Goal: Task Accomplishment & Management: Complete application form

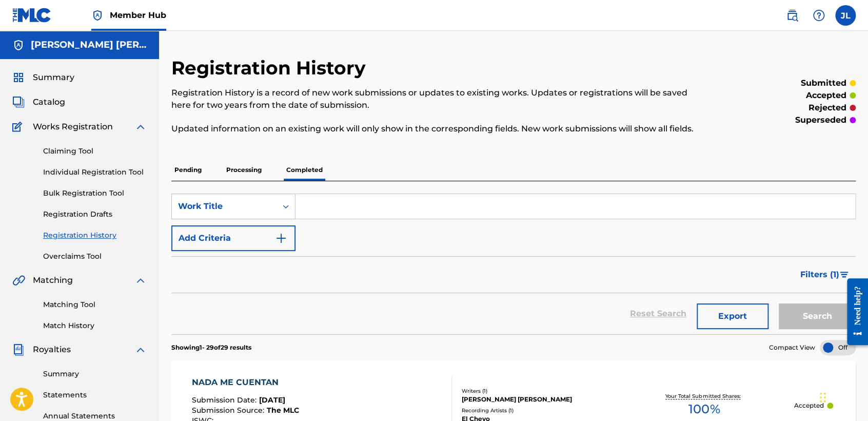
click at [253, 260] on div "Filters ( 1 )" at bounding box center [513, 274] width 684 height 37
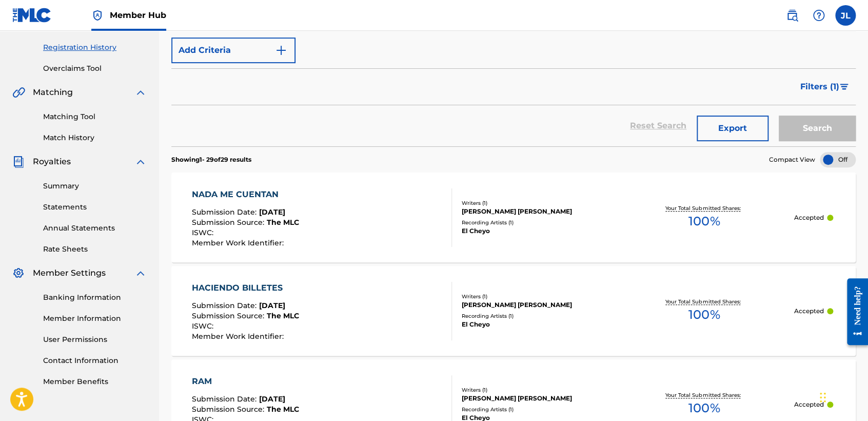
scroll to position [22, 0]
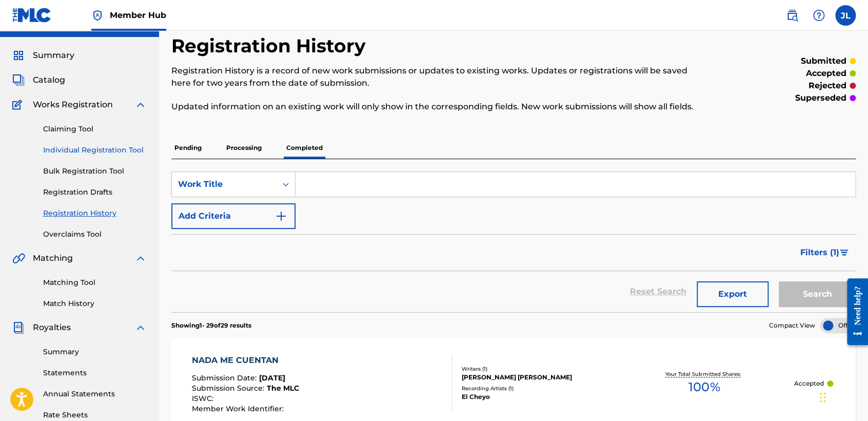
click at [109, 147] on link "Individual Registration Tool" at bounding box center [95, 150] width 104 height 11
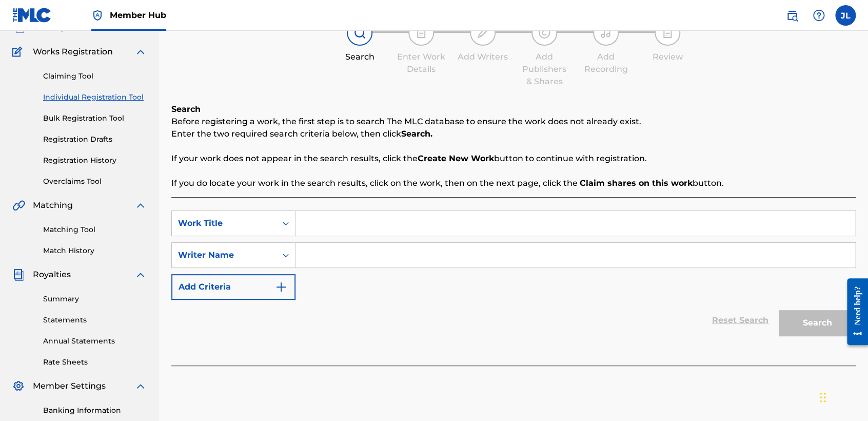
scroll to position [215, 0]
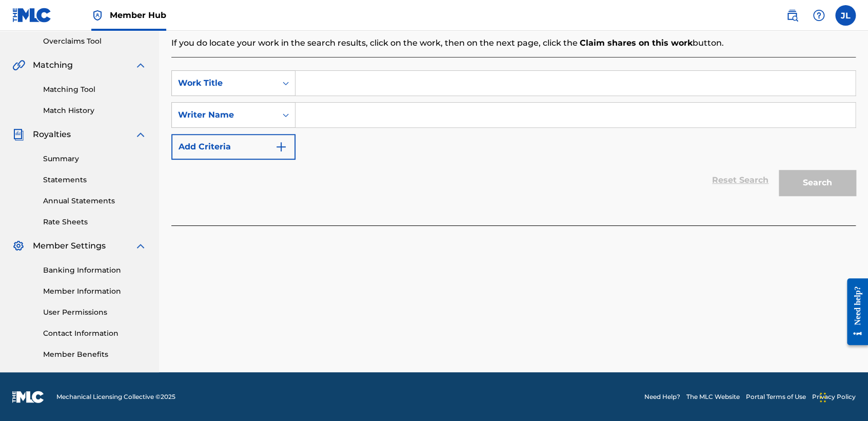
click at [340, 95] on input "Search Form" at bounding box center [575, 83] width 560 height 25
paste input "Consejos De Mafia"
type input "Consejos De Mafia"
paste input "Consejos De Mafia"
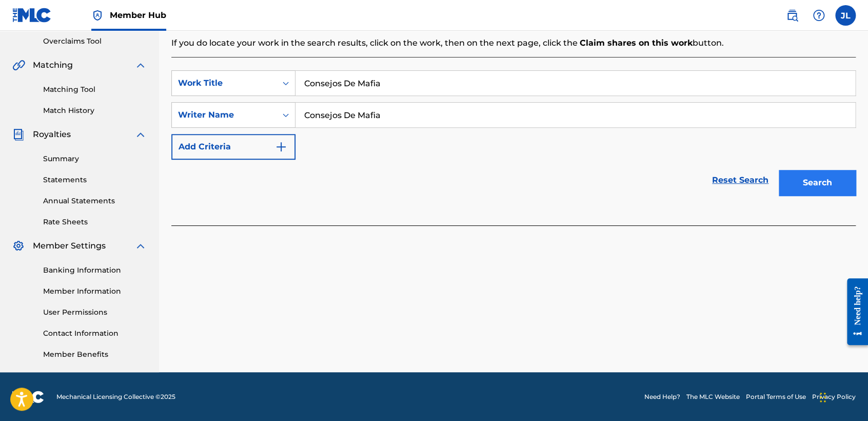
type input "Consejos De Mafia"
click at [849, 194] on button "Search" at bounding box center [817, 183] width 77 height 26
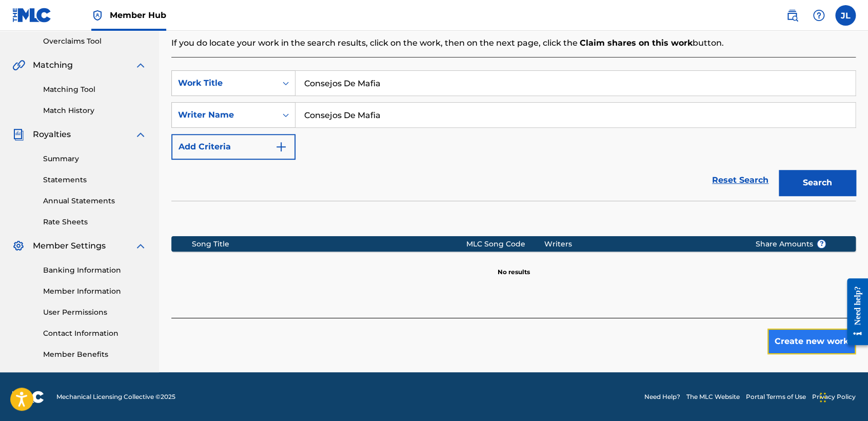
click at [812, 346] on button "Create new work" at bounding box center [811, 341] width 88 height 26
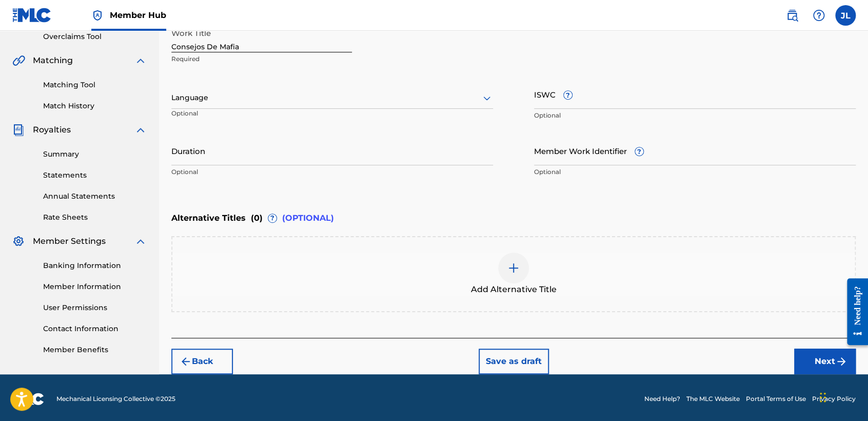
scroll to position [221, 0]
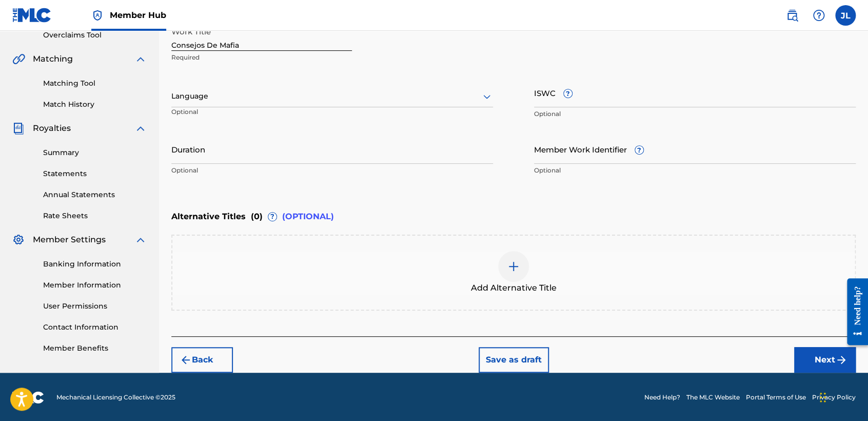
click at [369, 86] on div "Language Optional" at bounding box center [332, 101] width 322 height 46
click at [271, 99] on div at bounding box center [332, 96] width 322 height 13
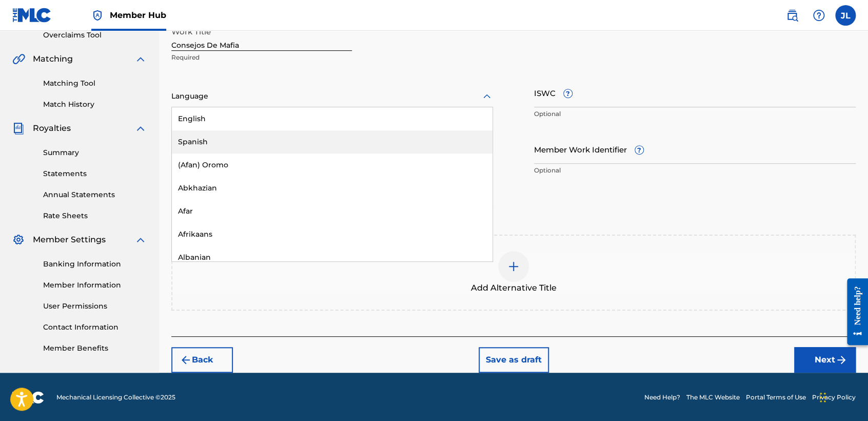
click at [227, 148] on div "Spanish" at bounding box center [332, 141] width 321 height 23
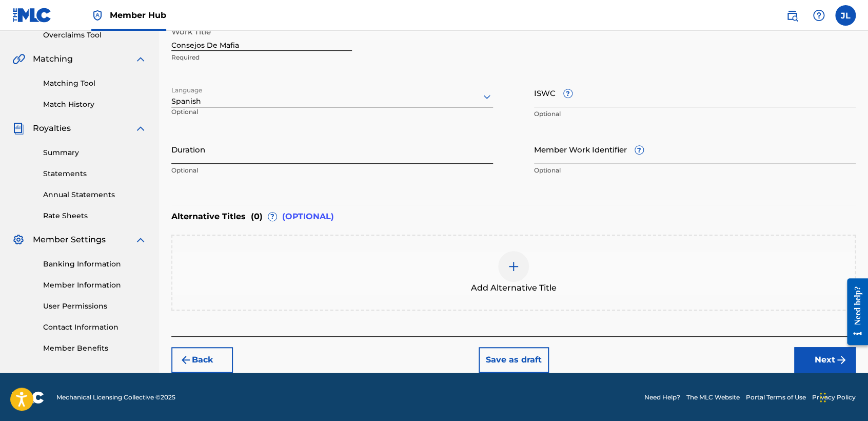
click at [230, 147] on input "Duration" at bounding box center [332, 148] width 322 height 29
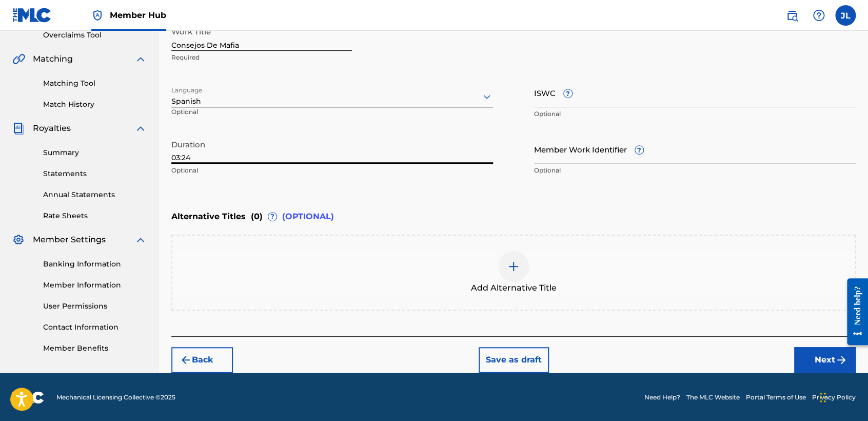
type input "03:24"
click at [806, 354] on button "Next" at bounding box center [825, 360] width 62 height 26
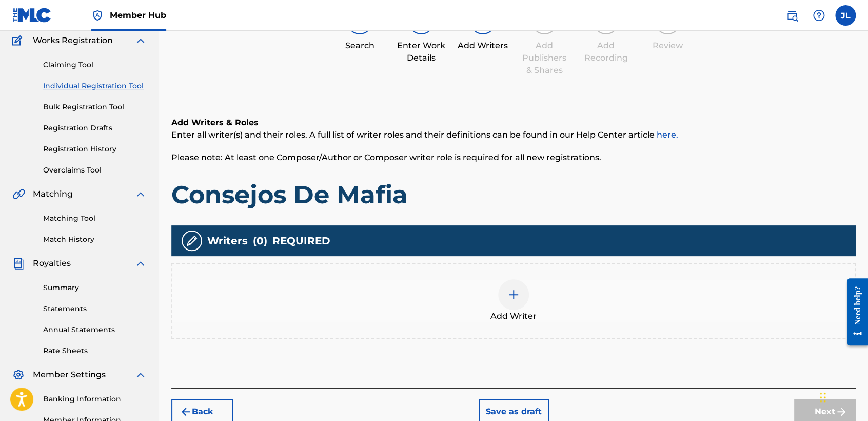
scroll to position [103, 0]
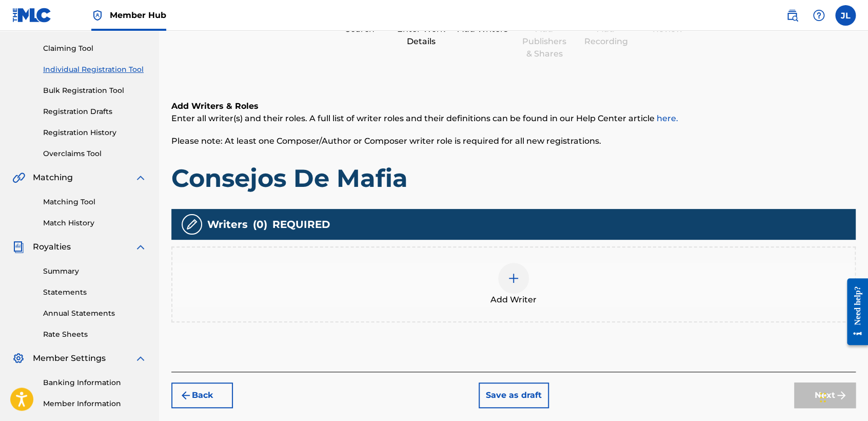
drag, startPoint x: 499, startPoint y: 265, endPoint x: 510, endPoint y: 277, distance: 16.7
click at [510, 277] on div "Add Writer" at bounding box center [513, 284] width 682 height 43
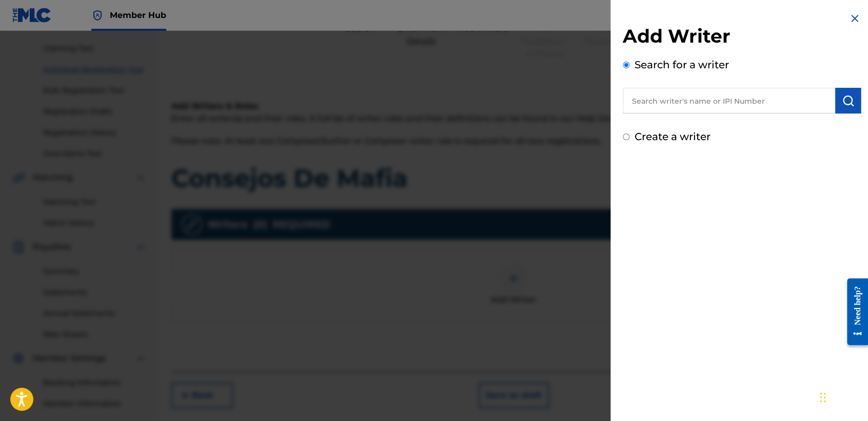
click at [662, 106] on input "text" at bounding box center [729, 101] width 212 height 26
click at [626, 132] on div "Create a writer" at bounding box center [742, 136] width 238 height 15
click at [622, 145] on div "Add Writer Search for a writer Create a writer" at bounding box center [741, 78] width 263 height 156
drag, startPoint x: 622, startPoint y: 145, endPoint x: 624, endPoint y: 139, distance: 5.8
click at [624, 139] on input "Create a writer" at bounding box center [626, 136] width 7 height 7
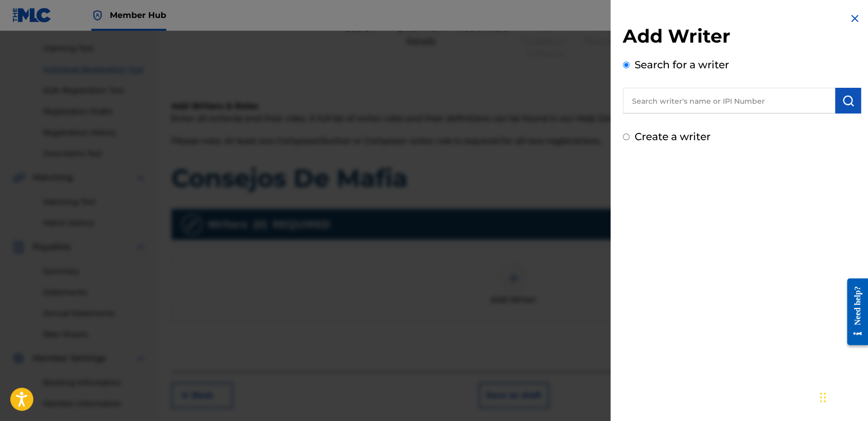
radio input "false"
radio input "true"
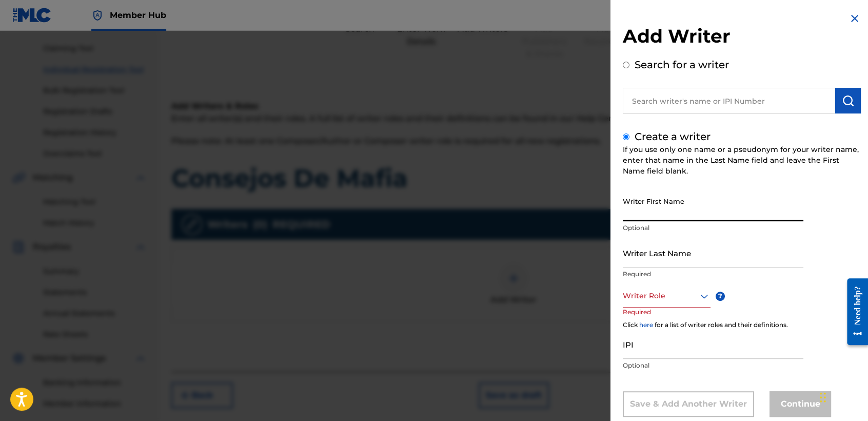
click at [666, 213] on input "Writer First Name" at bounding box center [713, 206] width 181 height 29
type input "[PERSON_NAME] [PERSON_NAME]"
click at [673, 240] on input "Writer Last Name" at bounding box center [713, 252] width 181 height 29
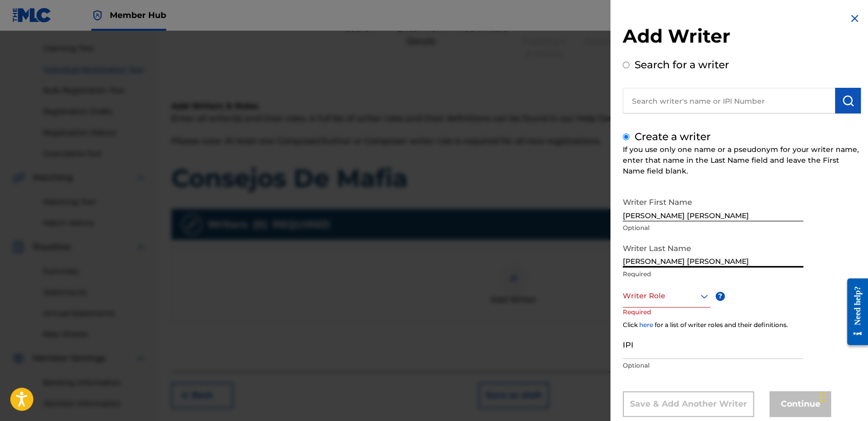
type input "[PERSON_NAME] [PERSON_NAME]"
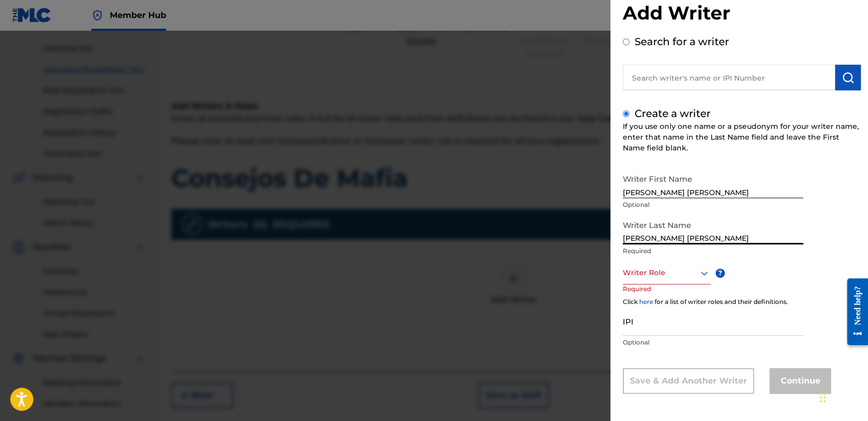
click at [675, 284] on div "Writer Role" at bounding box center [667, 272] width 88 height 23
click at [676, 281] on div "Writer Role" at bounding box center [667, 272] width 88 height 23
click at [674, 289] on div "Composer/Author" at bounding box center [666, 295] width 87 height 23
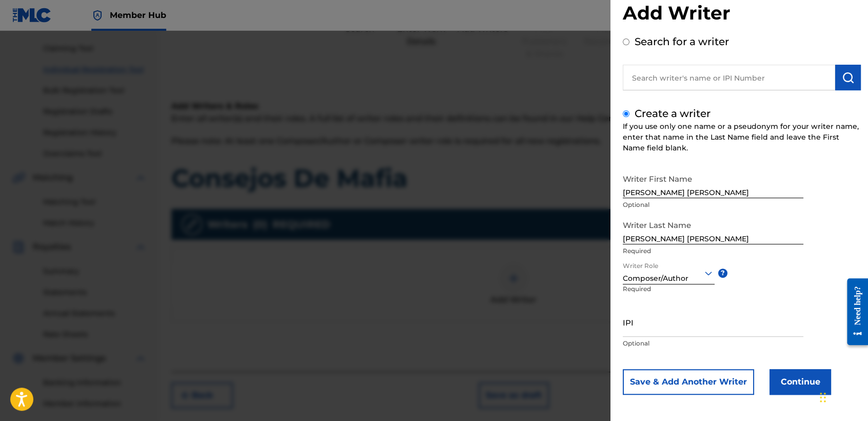
scroll to position [25, 0]
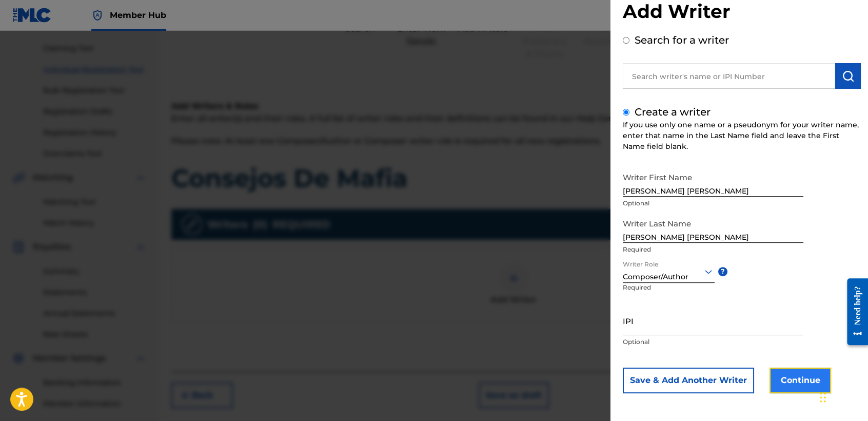
click at [798, 371] on button "Continue" at bounding box center [800, 380] width 62 height 26
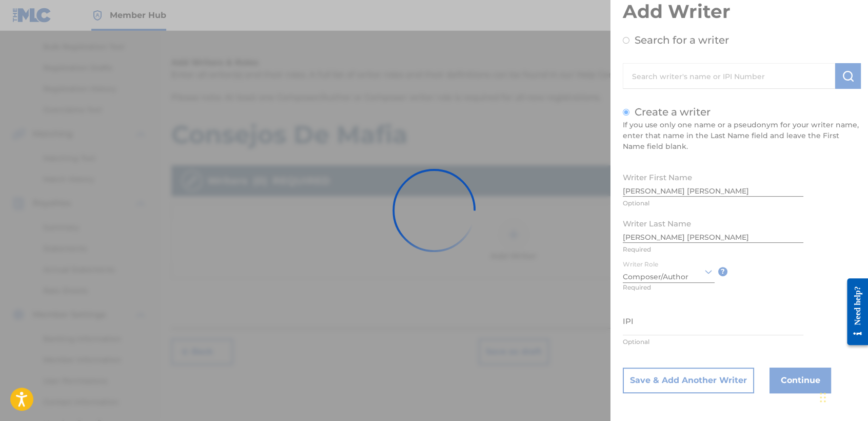
scroll to position [215, 0]
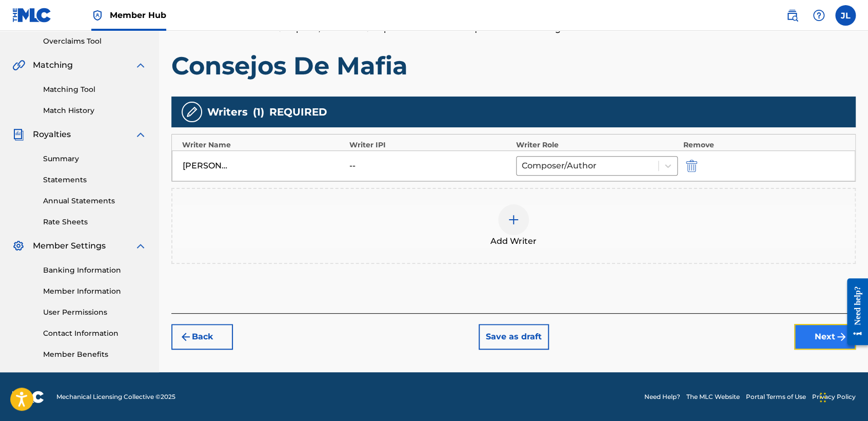
click at [824, 339] on button "Next" at bounding box center [825, 337] width 62 height 26
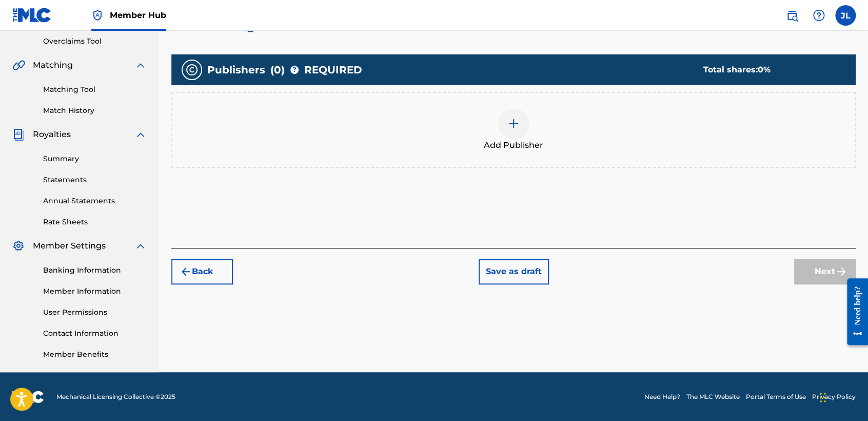
click at [500, 137] on div "Add Publisher" at bounding box center [513, 129] width 682 height 43
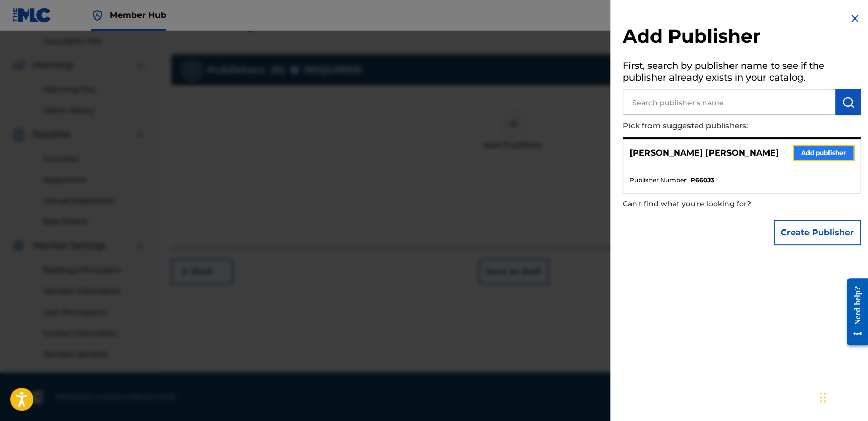
click at [792, 152] on button "Add publisher" at bounding box center [823, 152] width 62 height 15
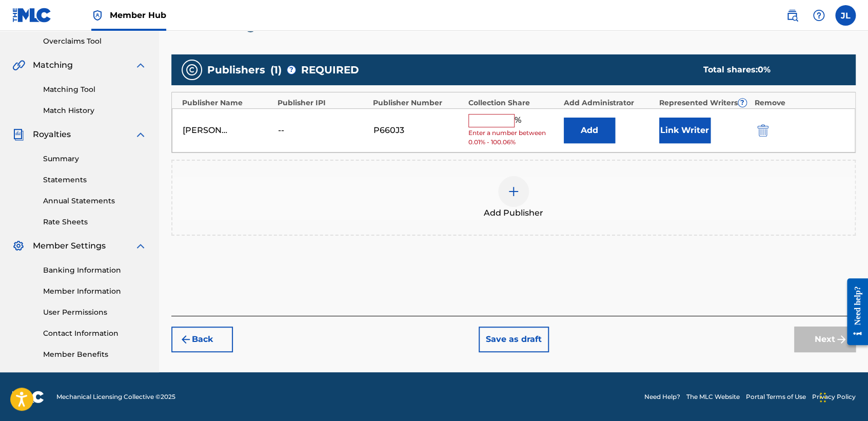
click at [474, 120] on input "text" at bounding box center [491, 120] width 46 height 13
type input "100"
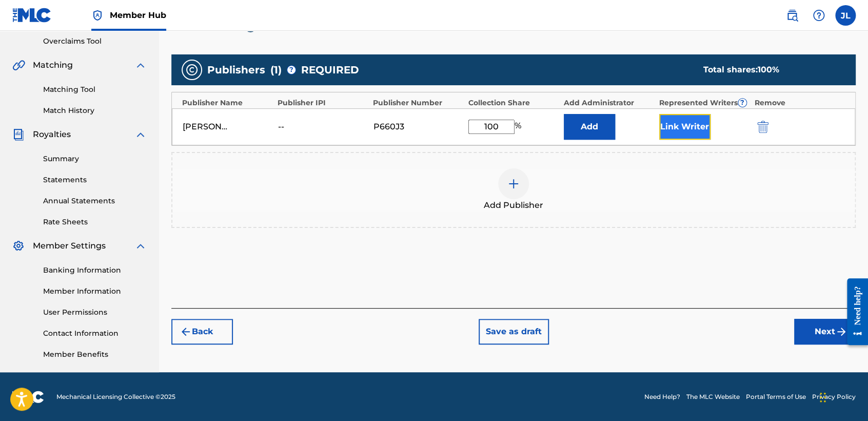
click at [700, 127] on button "Link Writer" at bounding box center [684, 127] width 51 height 26
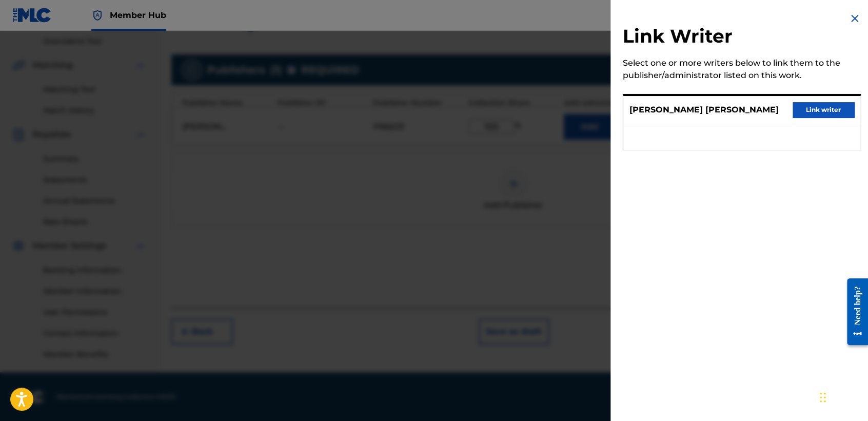
click at [822, 88] on div "Link Writer Select one or more writers below to link them to the publisher/admi…" at bounding box center [741, 87] width 263 height 175
click at [824, 106] on button "Link writer" at bounding box center [823, 109] width 62 height 15
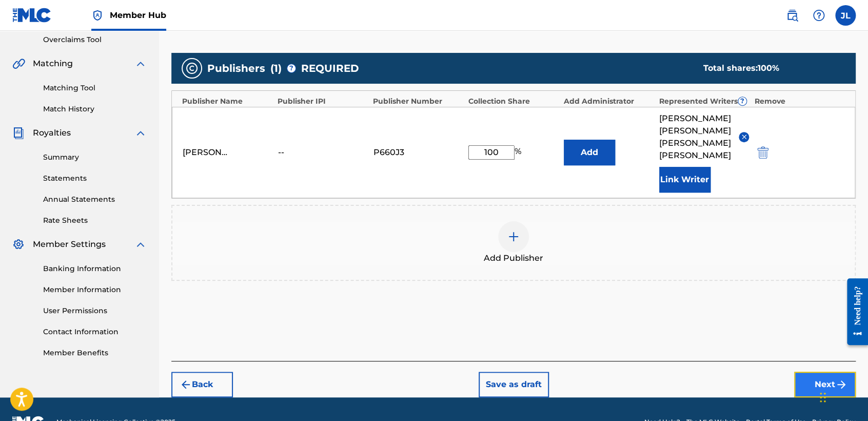
click at [821, 371] on button "Next" at bounding box center [825, 384] width 62 height 26
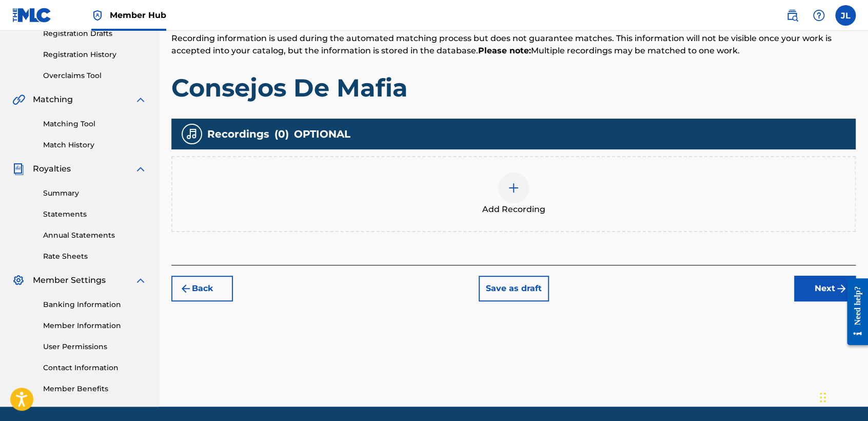
scroll to position [46, 0]
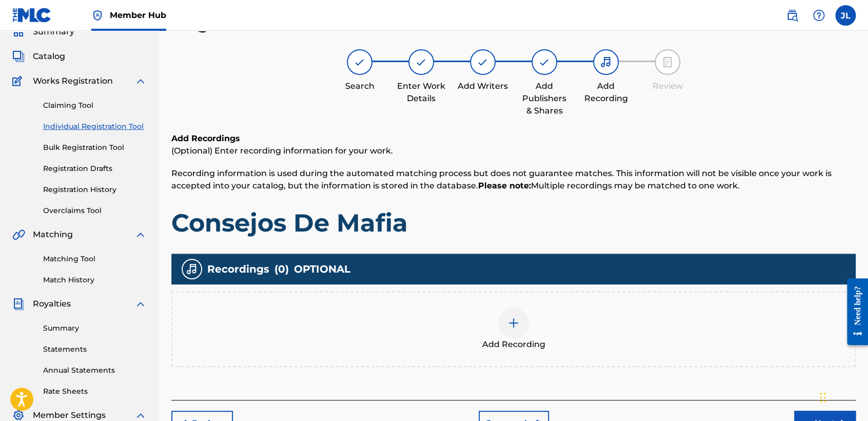
click at [510, 324] on img at bounding box center [513, 322] width 12 height 12
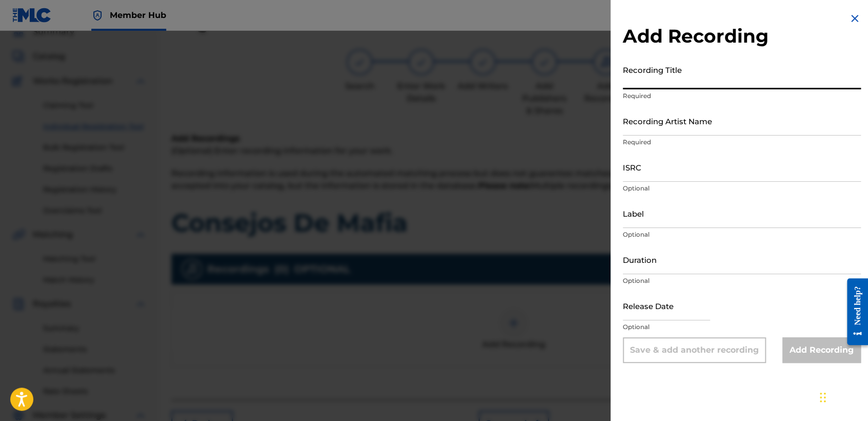
click at [663, 79] on input "Recording Title" at bounding box center [742, 74] width 238 height 29
paste input "Consejos De Mafia"
type input "Consejos De Mafia"
click at [681, 128] on input "Recording Artist Name" at bounding box center [742, 120] width 238 height 29
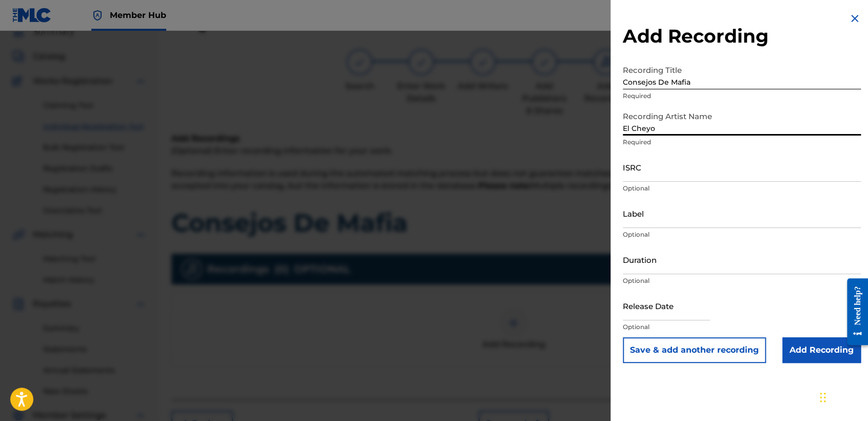
type input "El Cheyo"
click at [685, 184] on p "Optional" at bounding box center [742, 188] width 238 height 9
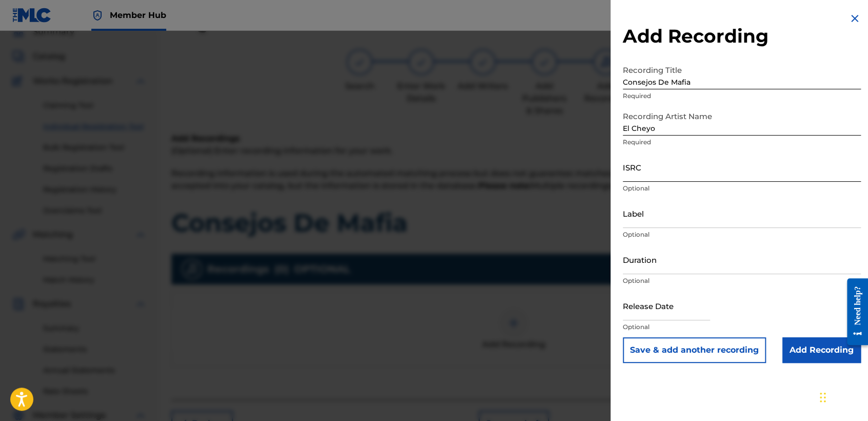
click at [685, 177] on input "ISRC" at bounding box center [742, 166] width 238 height 29
paste input "QZDQH2385321"
type input "QZDQH2385321"
click at [701, 276] on p "Optional" at bounding box center [742, 280] width 238 height 9
click at [628, 261] on input "Duration" at bounding box center [742, 259] width 238 height 29
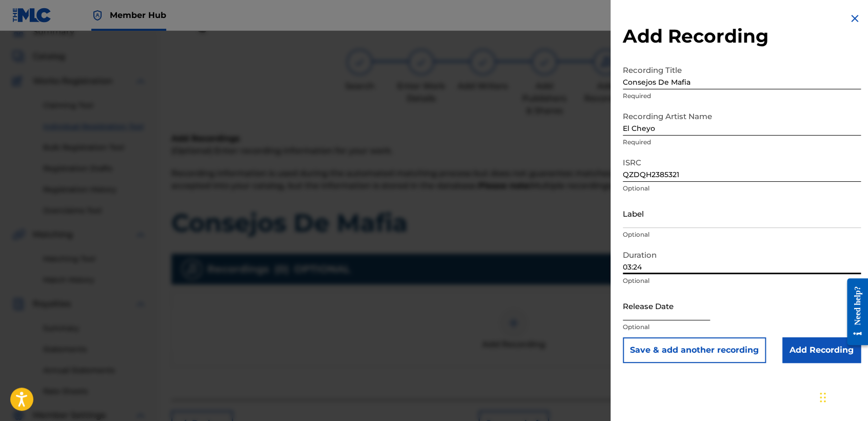
type input "03:24"
click at [634, 304] on input "text" at bounding box center [666, 305] width 87 height 29
select select "8"
select select "2025"
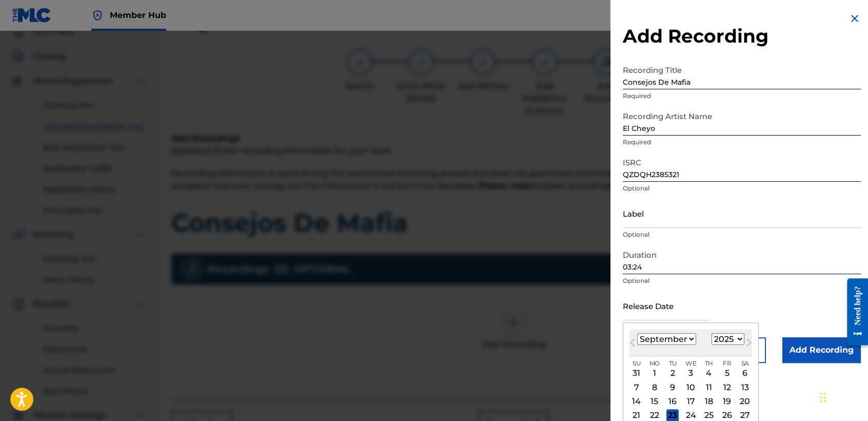
click at [681, 341] on select "January February March April May June July August September October November De…" at bounding box center [666, 339] width 59 height 12
select select "9"
click at [637, 333] on select "January February March April May June July August September October November De…" at bounding box center [666, 339] width 59 height 12
click at [729, 340] on select "1899 1900 1901 1902 1903 1904 1905 1906 1907 1908 1909 1910 1911 1912 1913 1914…" at bounding box center [727, 339] width 33 height 12
select select "2023"
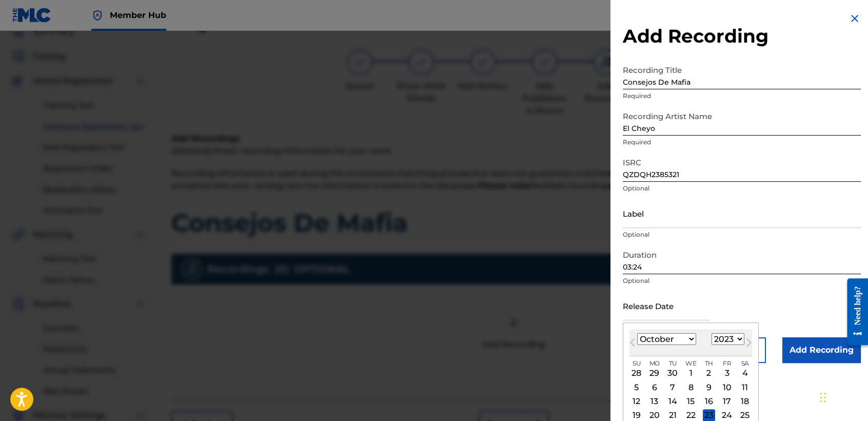
click at [711, 333] on select "1899 1900 1901 1902 1903 1904 1905 1906 1907 1908 1909 1910 1911 1912 1913 1914…" at bounding box center [727, 339] width 33 height 12
click at [706, 368] on div "5" at bounding box center [709, 373] width 12 height 12
type input "[DATE]"
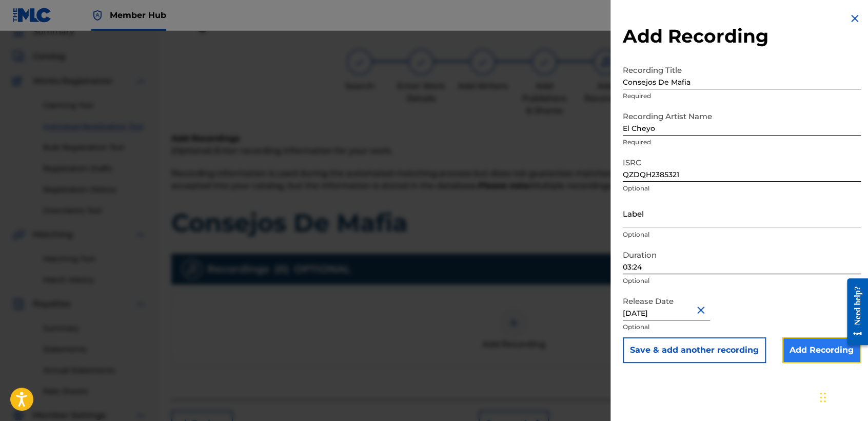
click at [830, 357] on input "Add Recording" at bounding box center [821, 350] width 78 height 26
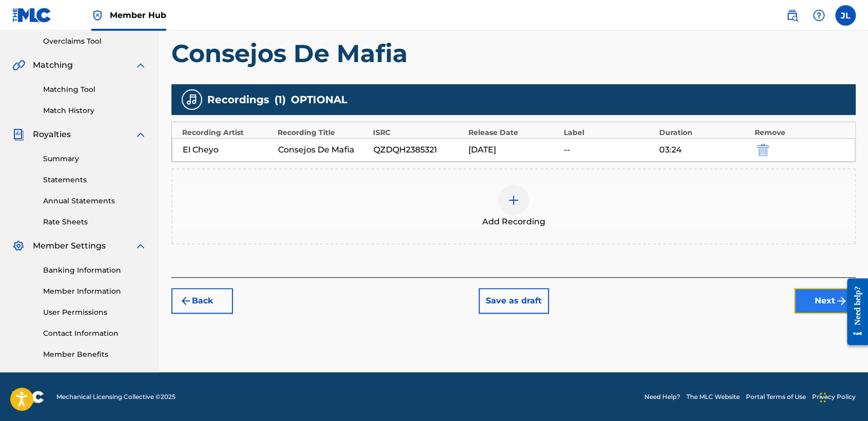
click at [801, 293] on button "Next" at bounding box center [825, 301] width 62 height 26
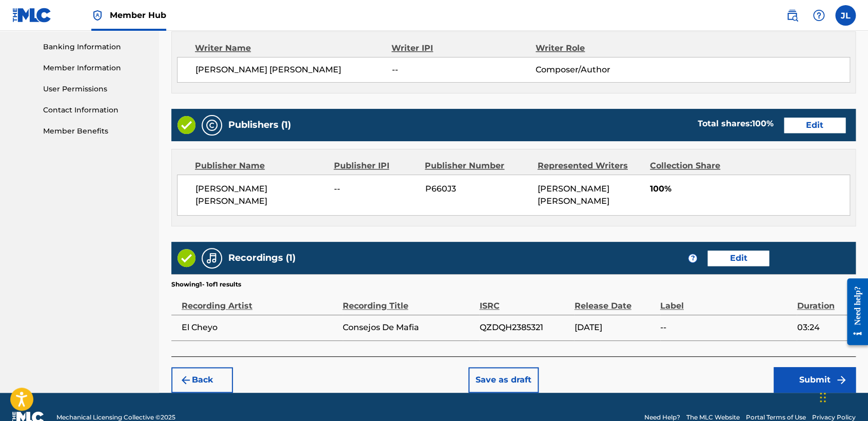
scroll to position [458, 0]
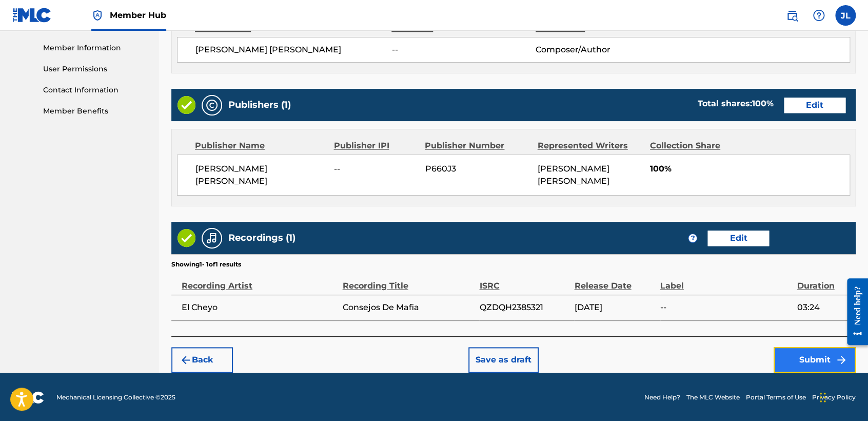
click at [808, 352] on button "Submit" at bounding box center [814, 360] width 82 height 26
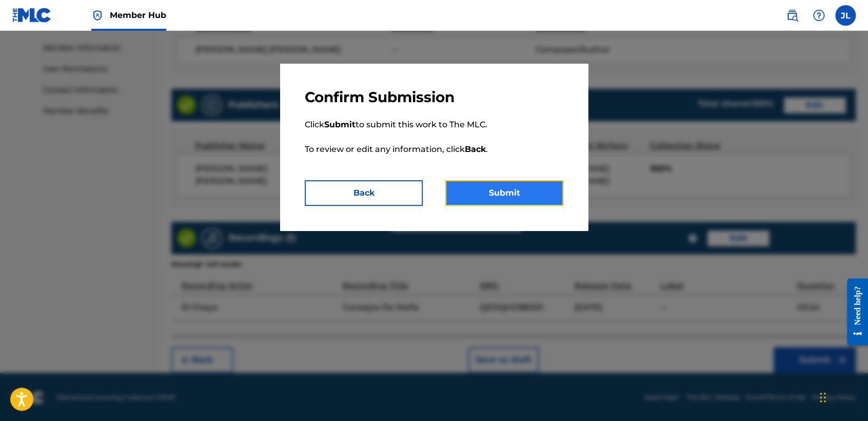
click at [486, 201] on button "Submit" at bounding box center [504, 193] width 118 height 26
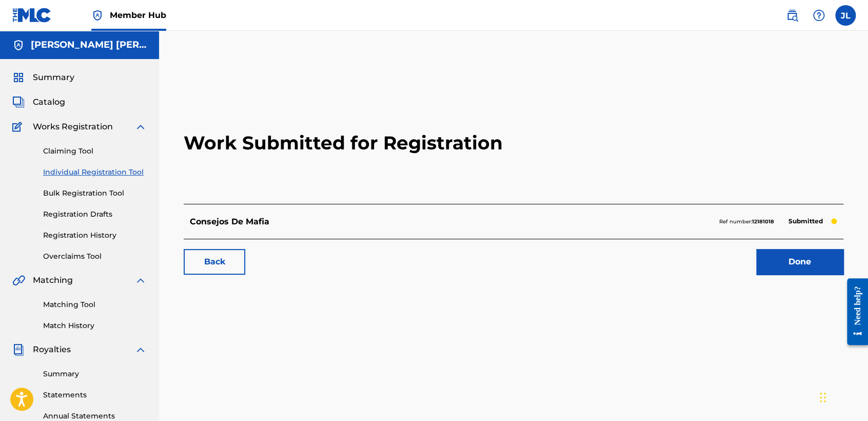
click at [95, 172] on link "Individual Registration Tool" at bounding box center [95, 172] width 104 height 11
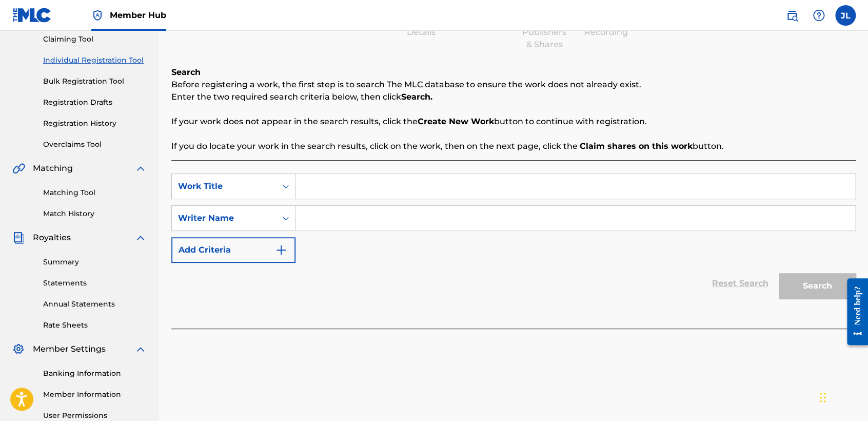
scroll to position [114, 0]
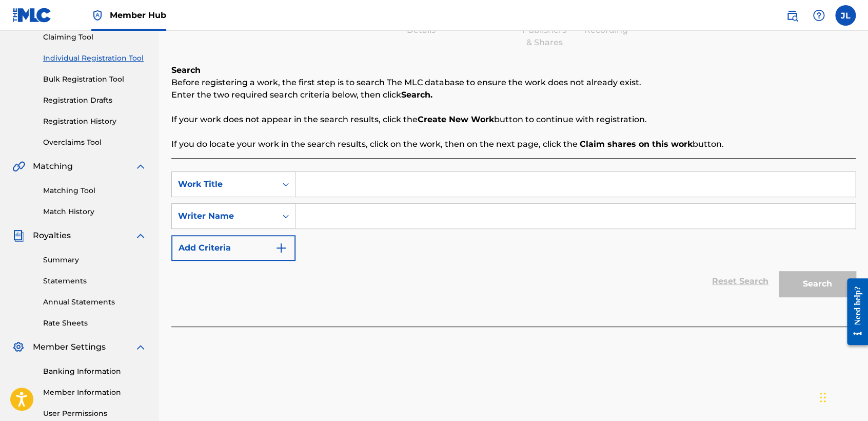
paste input "Iniciales Bs"
type input "Iniciales Bs"
click at [364, 213] on input "Search Form" at bounding box center [575, 216] width 560 height 25
type input "s"
click at [821, 287] on button "Search" at bounding box center [817, 284] width 77 height 26
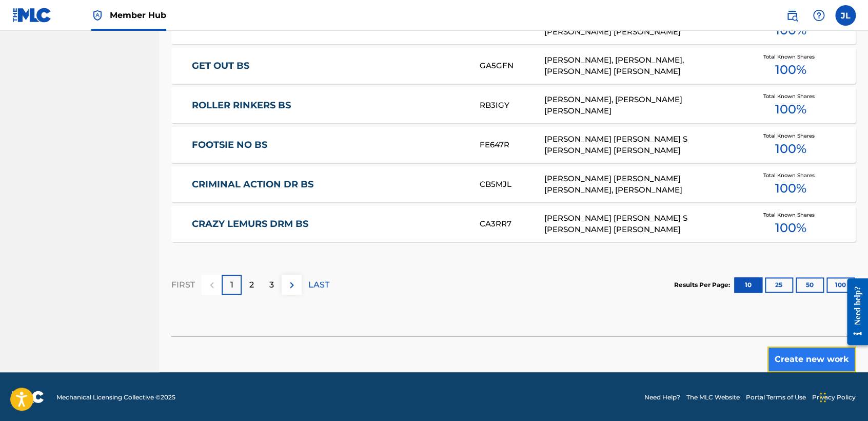
click at [788, 365] on button "Create new work" at bounding box center [811, 359] width 88 height 26
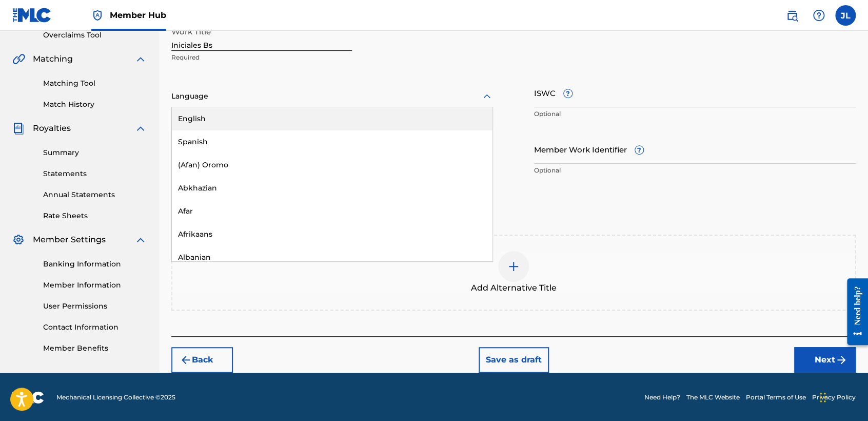
click at [319, 99] on div at bounding box center [332, 96] width 322 height 13
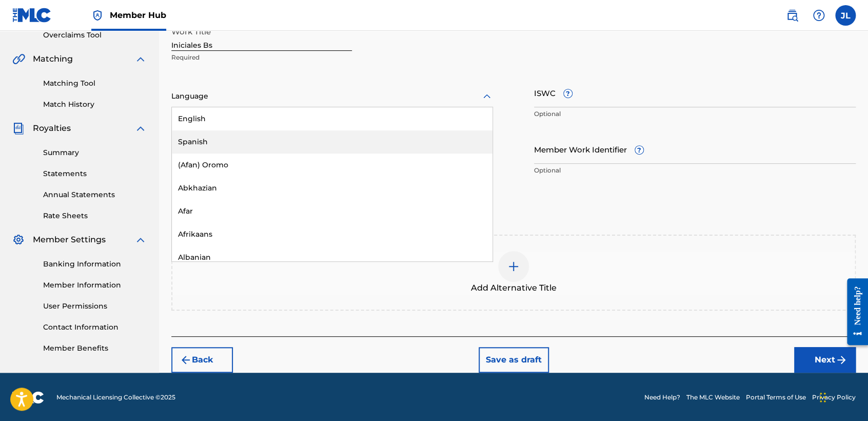
click at [295, 152] on div "Spanish" at bounding box center [332, 141] width 321 height 23
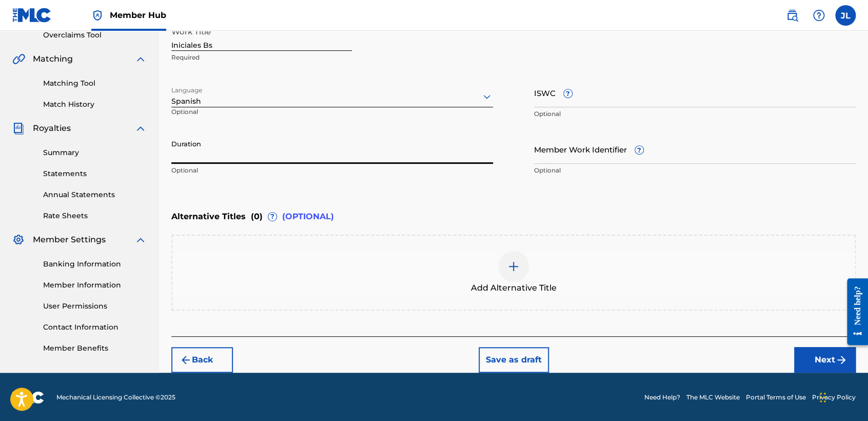
click at [295, 151] on input "Duration" at bounding box center [332, 148] width 322 height 29
type input "02:35"
click at [818, 351] on button "Next" at bounding box center [825, 360] width 62 height 26
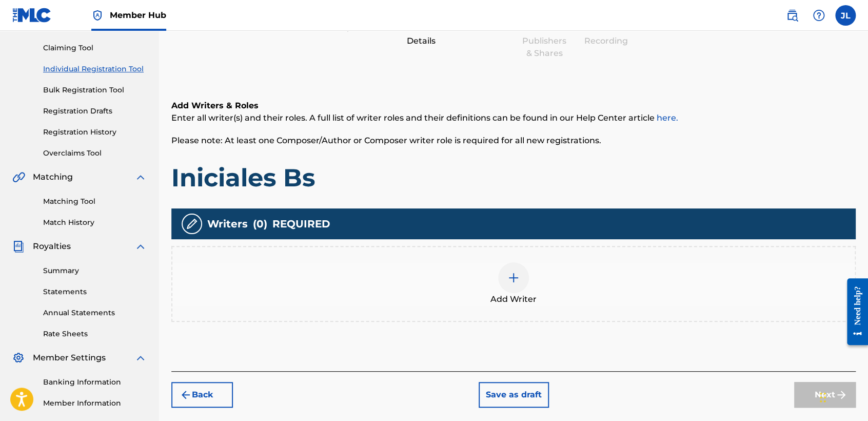
scroll to position [160, 0]
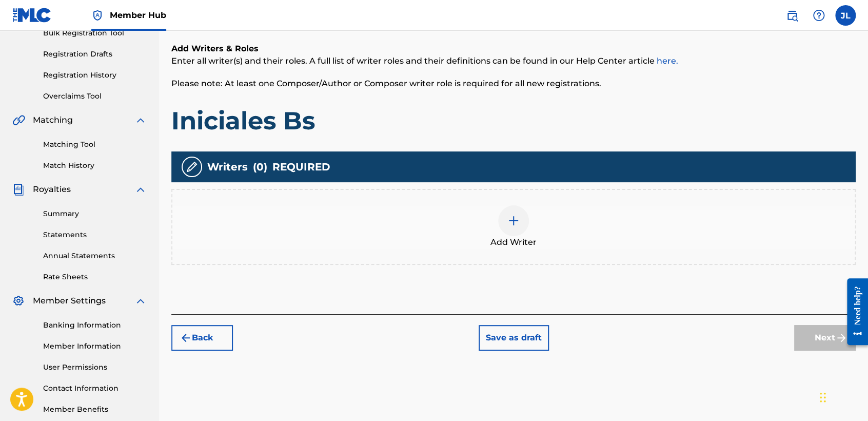
click at [527, 224] on div at bounding box center [513, 220] width 31 height 31
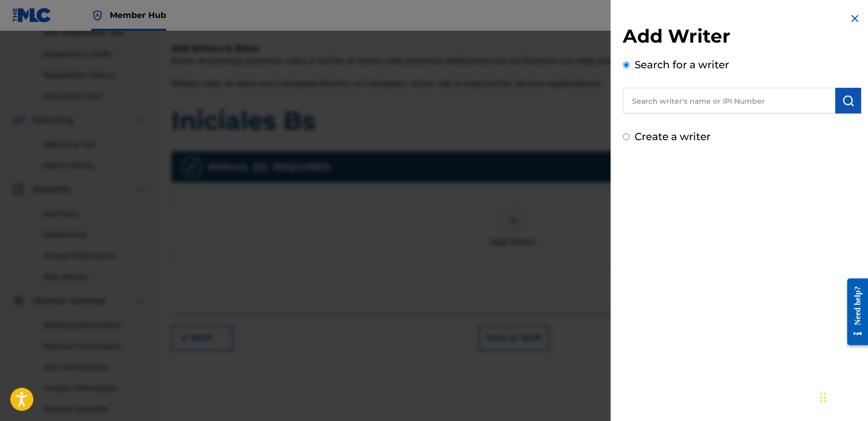
click at [626, 133] on input "Create a writer" at bounding box center [626, 136] width 7 height 7
radio input "false"
radio input "true"
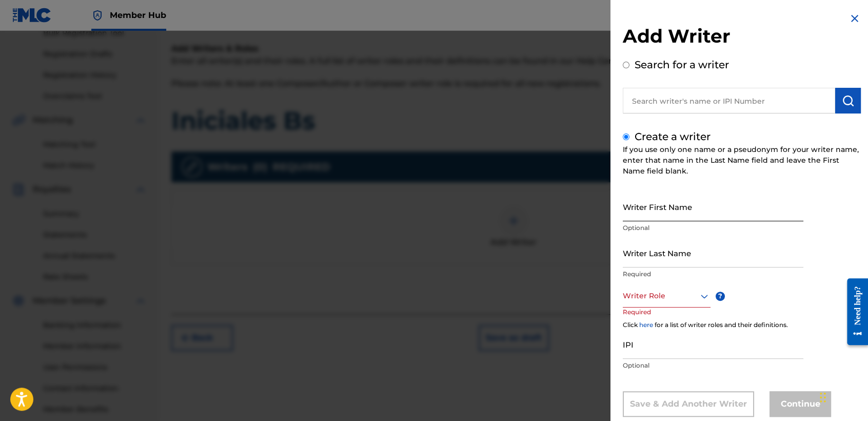
click at [655, 199] on input "Writer First Name" at bounding box center [713, 206] width 181 height 29
type input "[PERSON_NAME] [PERSON_NAME]"
click at [685, 235] on div "Writer First Name [PERSON_NAME] [PERSON_NAME] Optional" at bounding box center [713, 215] width 181 height 46
click at [685, 261] on input "Writer Last Name" at bounding box center [713, 252] width 181 height 29
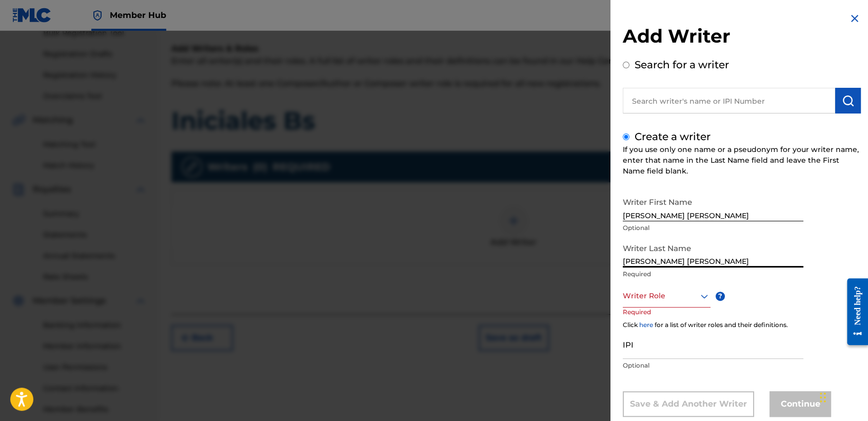
type input "[PERSON_NAME] [PERSON_NAME]"
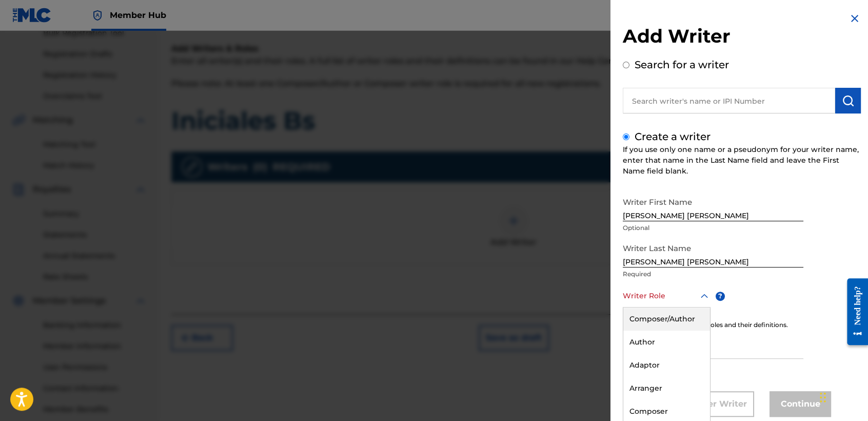
click at [667, 300] on div "8 results available. Use Up and Down to choose options, press Enter to select t…" at bounding box center [667, 295] width 88 height 23
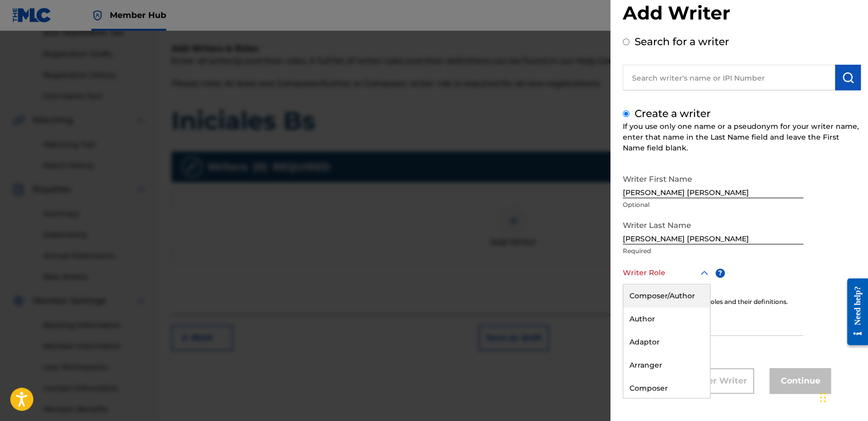
click at [681, 294] on div "Composer/Author" at bounding box center [666, 295] width 87 height 23
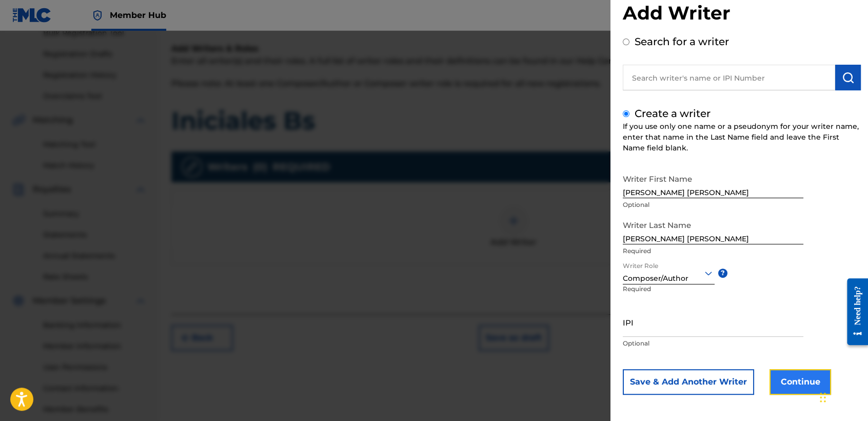
click at [790, 387] on button "Continue" at bounding box center [800, 382] width 62 height 26
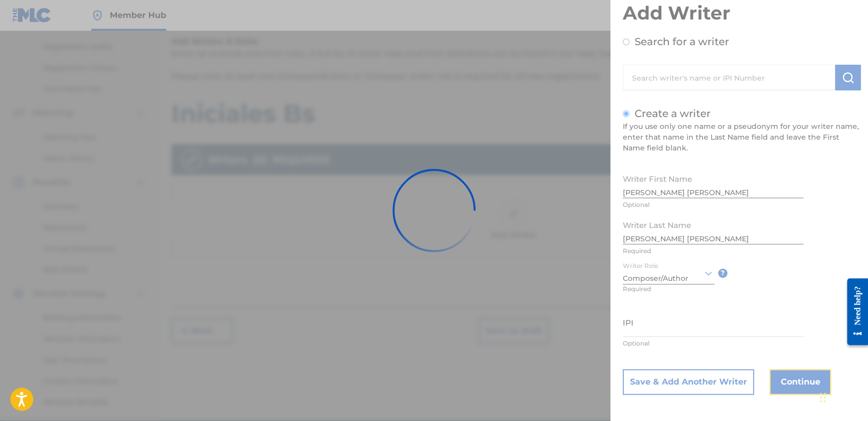
scroll to position [215, 0]
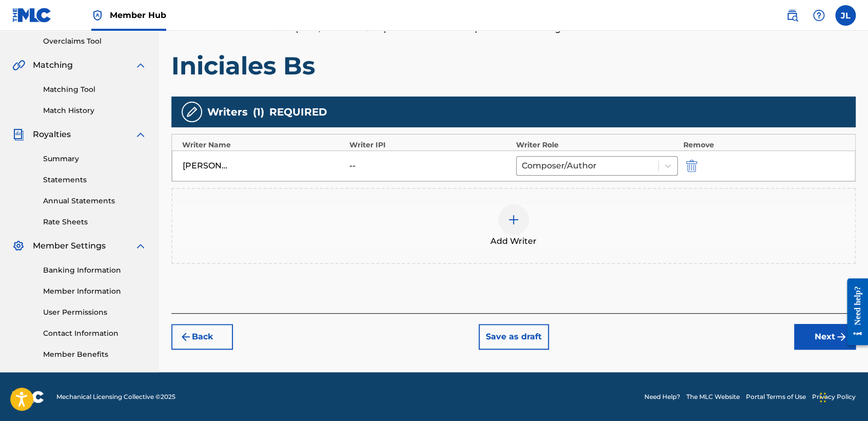
click at [789, 331] on div "Back Save as draft Next" at bounding box center [513, 331] width 684 height 36
click at [797, 334] on button "Next" at bounding box center [825, 337] width 62 height 26
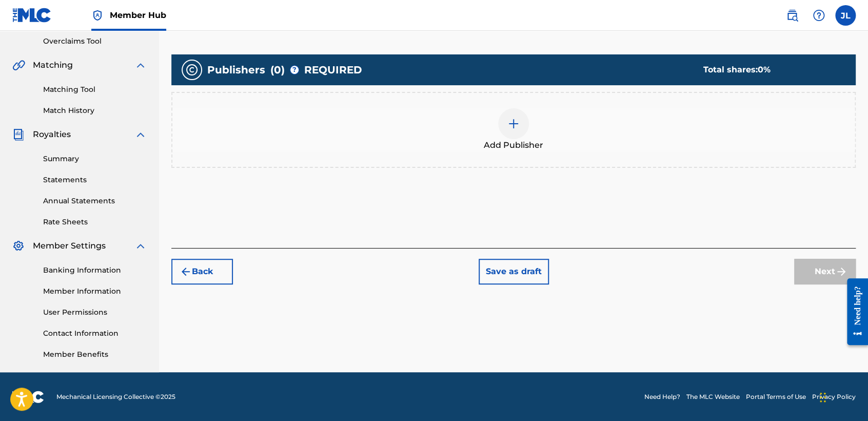
drag, startPoint x: 468, startPoint y: 96, endPoint x: 481, endPoint y: 121, distance: 28.0
click at [481, 121] on div "Add Publisher" at bounding box center [513, 130] width 684 height 76
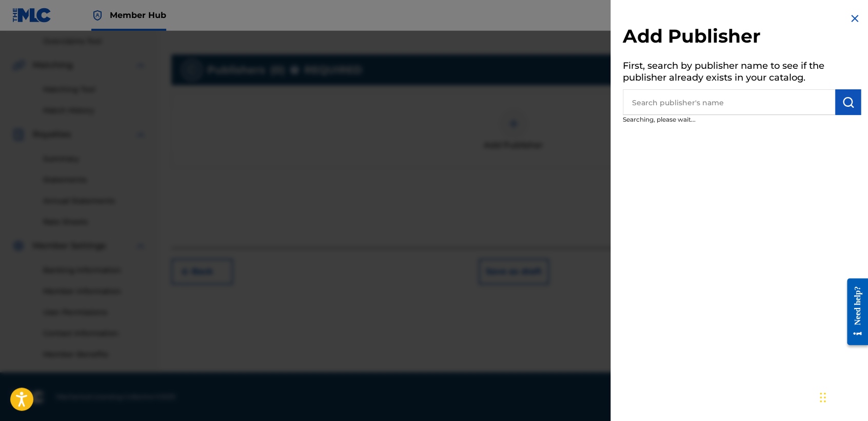
drag, startPoint x: 481, startPoint y: 121, endPoint x: 487, endPoint y: 127, distance: 8.3
click at [487, 127] on div at bounding box center [434, 241] width 868 height 421
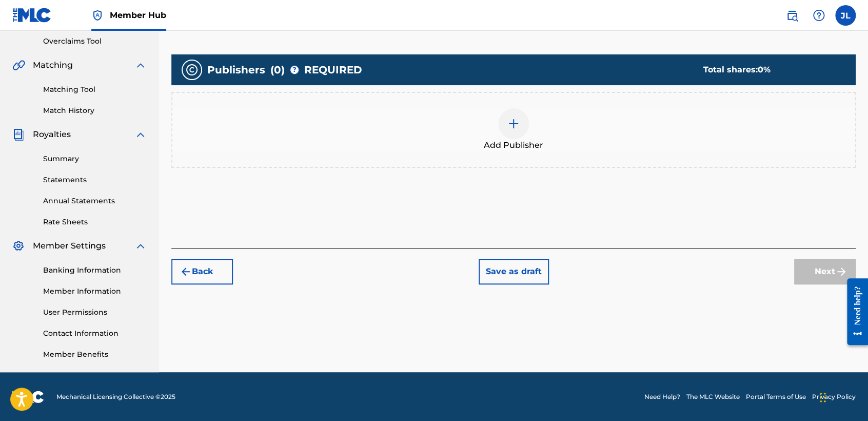
click at [521, 129] on div at bounding box center [513, 123] width 31 height 31
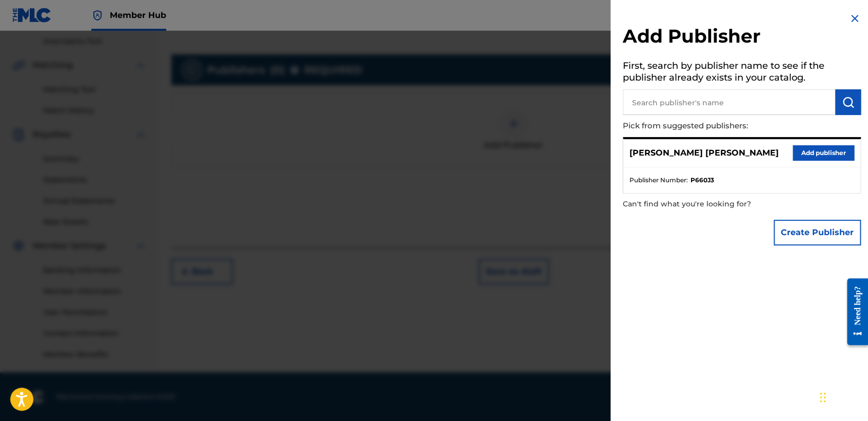
click at [723, 105] on input "text" at bounding box center [729, 102] width 212 height 26
click at [845, 151] on button "Add publisher" at bounding box center [823, 152] width 62 height 15
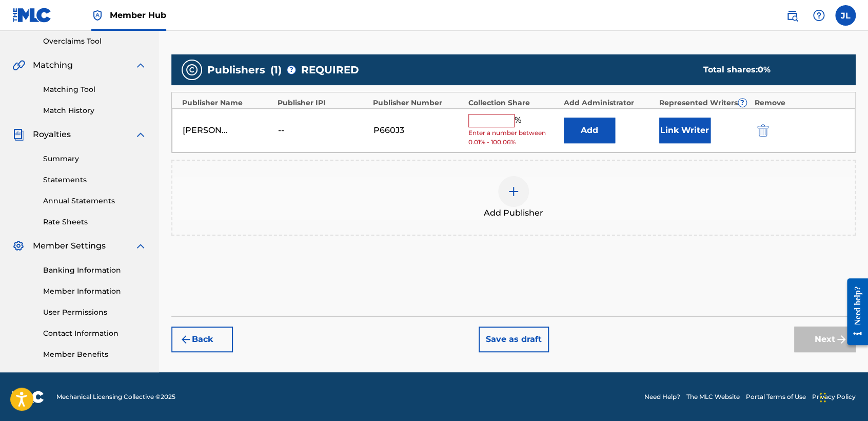
click at [498, 118] on input "text" at bounding box center [491, 120] width 46 height 13
type input "100"
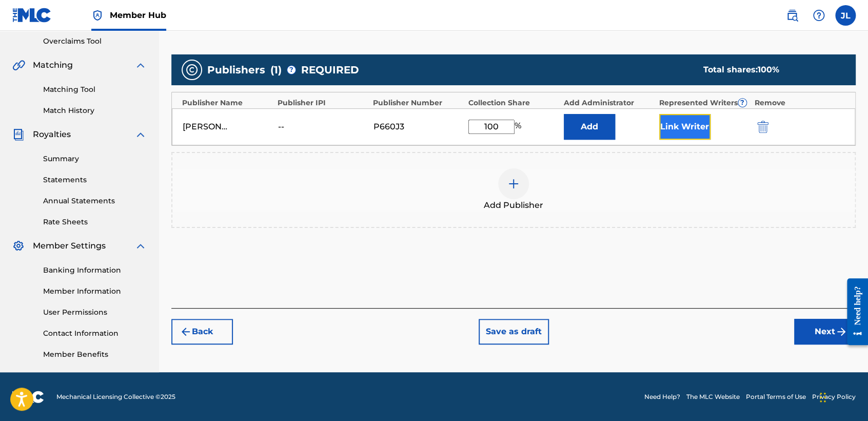
click at [685, 131] on button "Link Writer" at bounding box center [684, 127] width 51 height 26
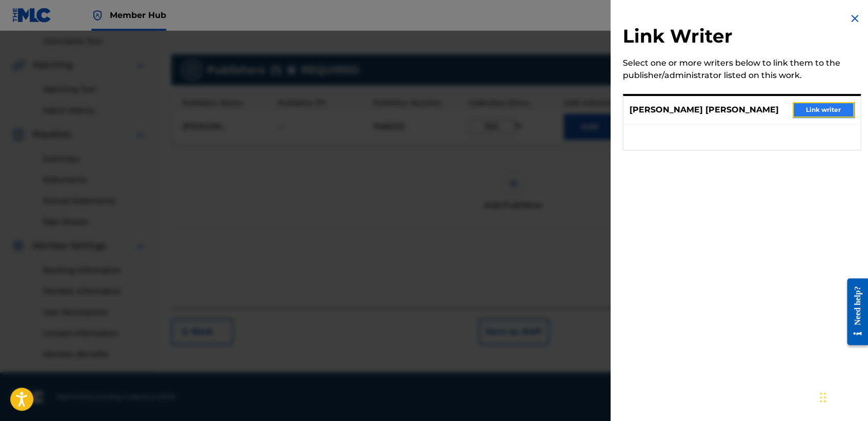
click at [806, 113] on button "Link writer" at bounding box center [823, 109] width 62 height 15
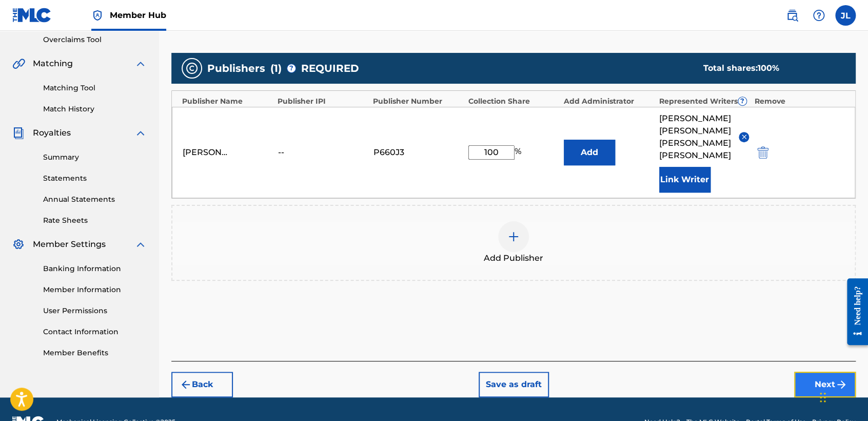
click at [816, 371] on button "Next" at bounding box center [825, 384] width 62 height 26
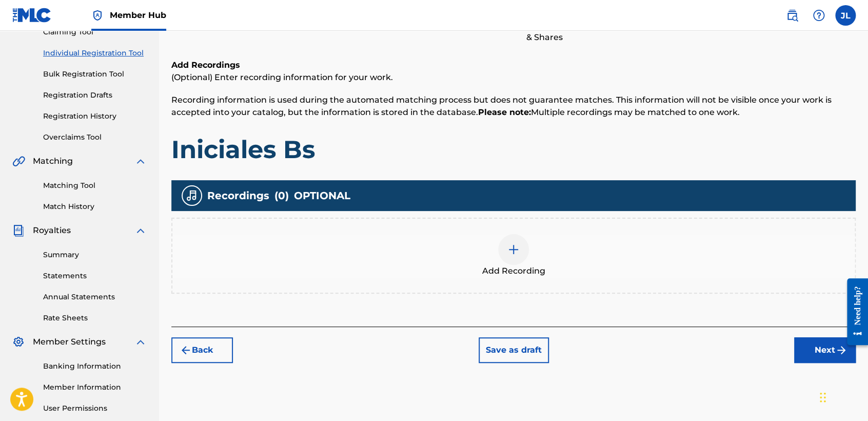
scroll to position [160, 0]
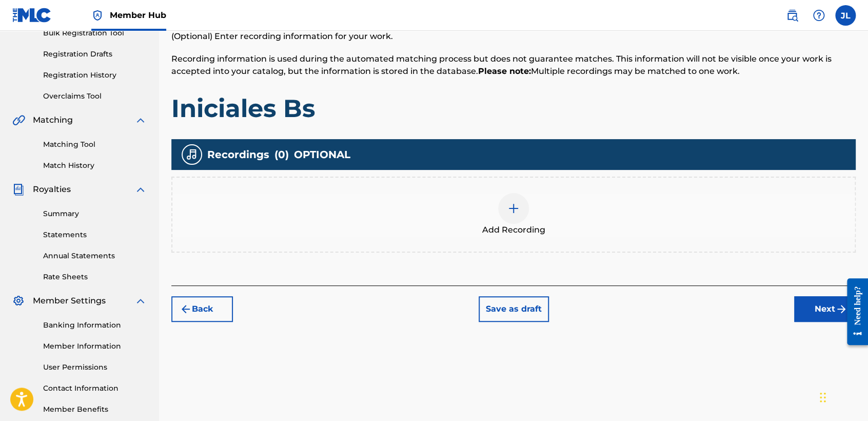
click at [513, 200] on div at bounding box center [513, 208] width 31 height 31
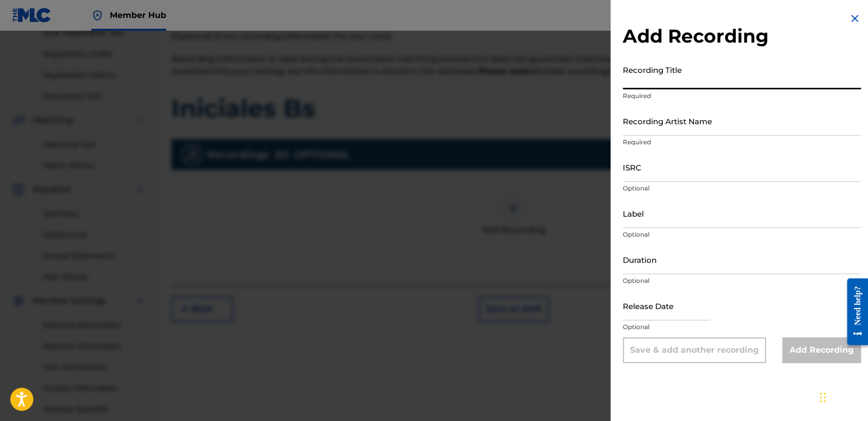
click at [710, 65] on input "Recording Title" at bounding box center [742, 74] width 238 height 29
paste input "Iniciales Bs"
click at [649, 84] on input "Iniciales Bs" at bounding box center [742, 74] width 238 height 29
type input "Iniciales Bs"
click at [650, 112] on input "Recording Artist Name" at bounding box center [742, 120] width 238 height 29
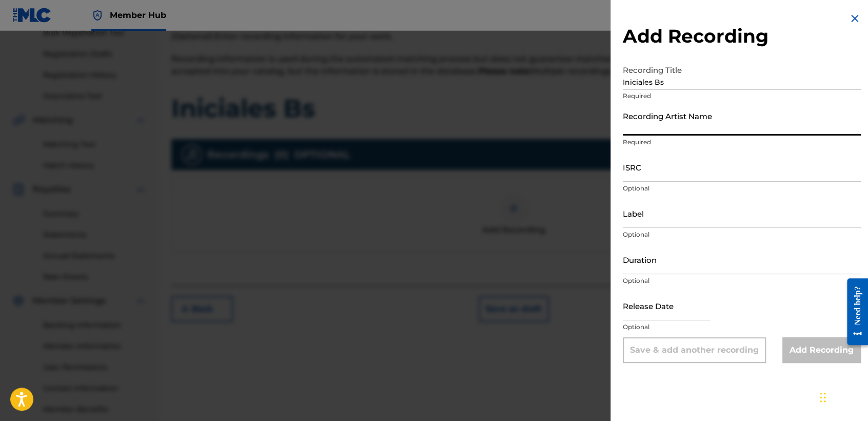
type input "El Cheyo"
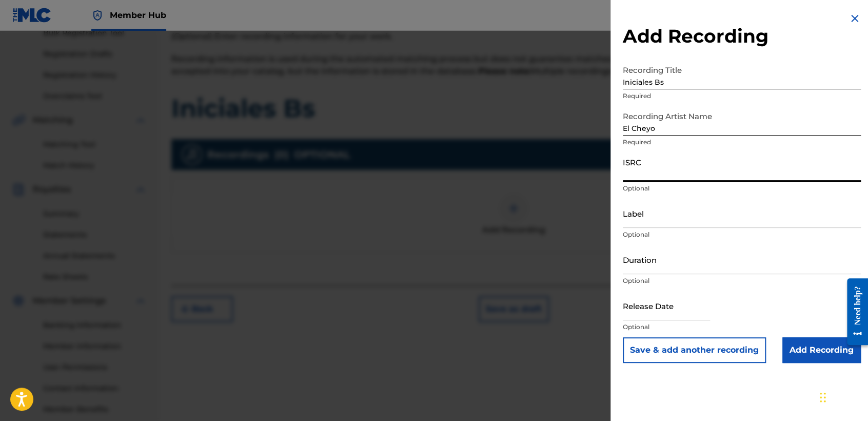
click at [667, 168] on input "ISRC" at bounding box center [742, 166] width 238 height 29
paste input "QZDQH2385322"
type input "QZDQH2385322"
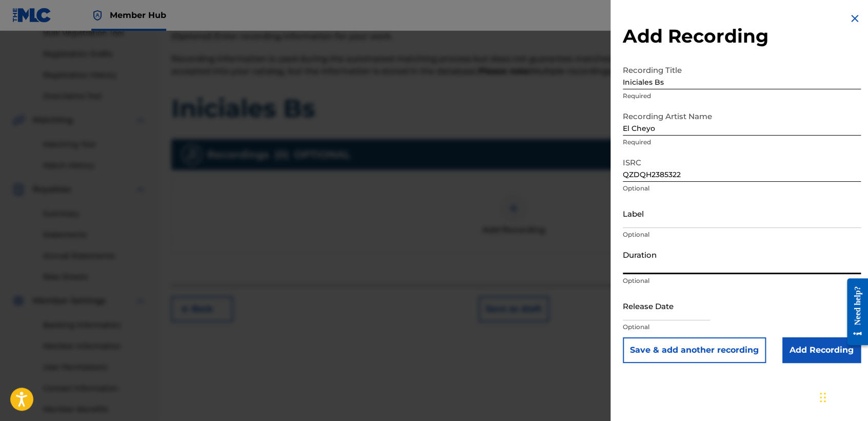
click at [689, 255] on input "Duration" at bounding box center [742, 259] width 238 height 29
type input "02:35"
click at [678, 303] on input "text" at bounding box center [666, 305] width 87 height 29
select select "8"
select select "2025"
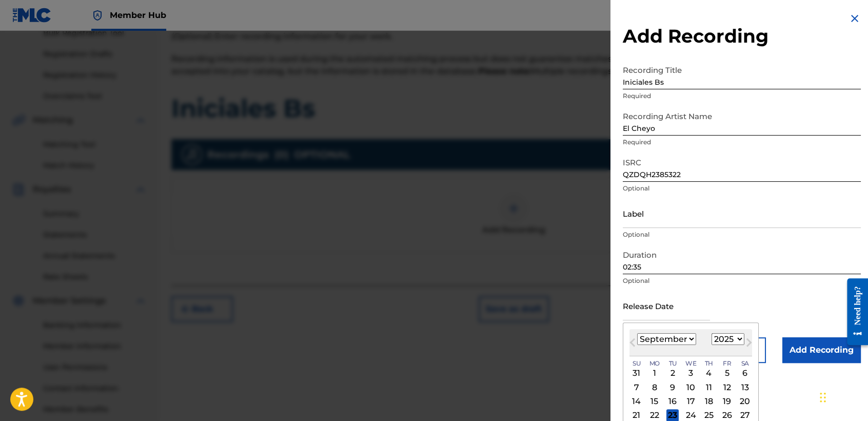
click at [675, 340] on select "January February March April May June July August September October November De…" at bounding box center [666, 339] width 59 height 12
select select "9"
click at [637, 333] on select "January February March April May June July August September October November De…" at bounding box center [666, 339] width 59 height 12
drag, startPoint x: 714, startPoint y: 342, endPoint x: 721, endPoint y: 338, distance: 7.6
click at [714, 342] on select "1899 1900 1901 1902 1903 1904 1905 1906 1907 1908 1909 1910 1911 1912 1913 1914…" at bounding box center [727, 339] width 33 height 12
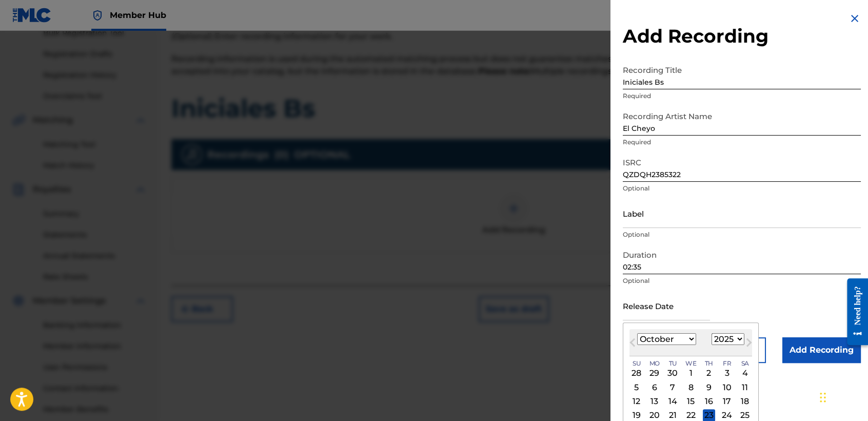
select select "2023"
click at [711, 333] on select "1899 1900 1901 1902 1903 1904 1905 1906 1907 1908 1909 1910 1911 1912 1913 1914…" at bounding box center [727, 339] width 33 height 12
click at [709, 370] on div "5" at bounding box center [709, 373] width 12 height 12
type input "[DATE]"
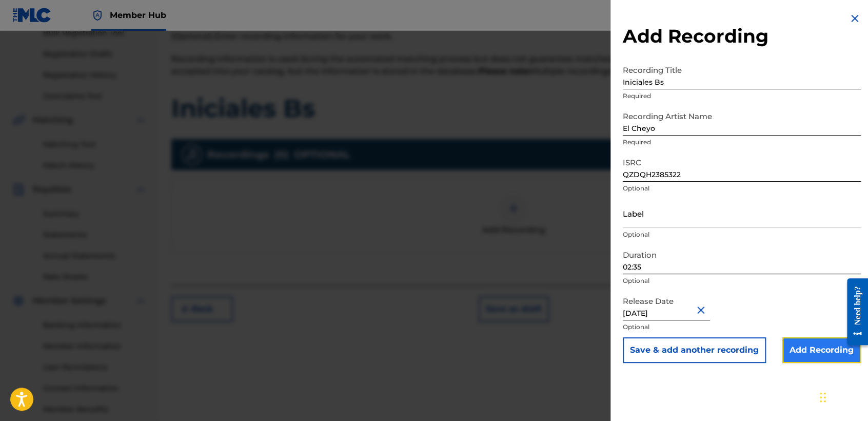
click at [795, 351] on input "Add Recording" at bounding box center [821, 350] width 78 height 26
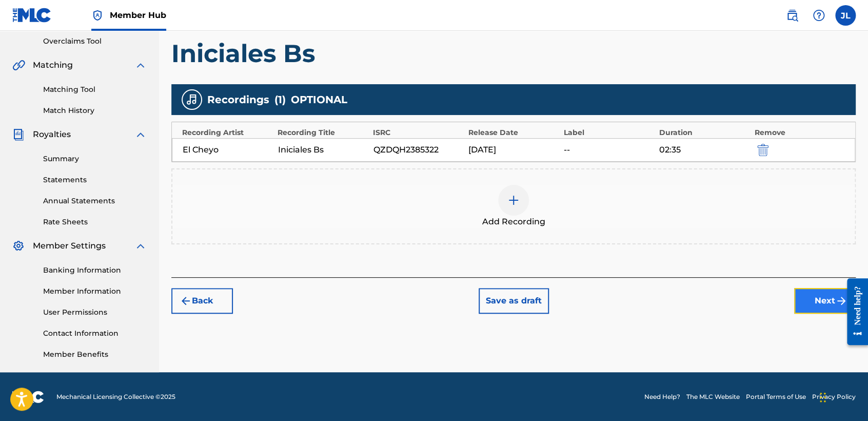
click at [829, 304] on button "Next" at bounding box center [825, 301] width 62 height 26
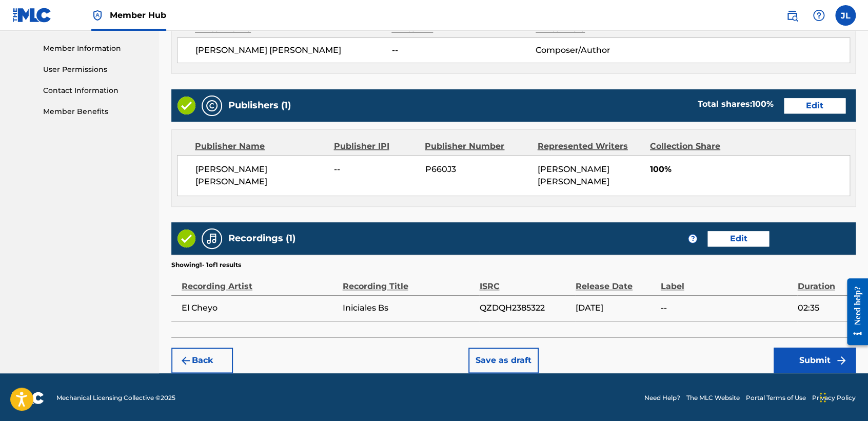
scroll to position [458, 0]
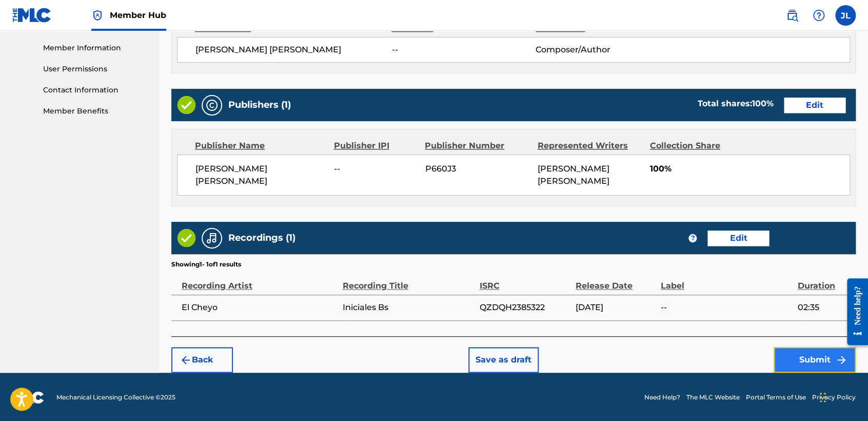
click at [820, 363] on button "Submit" at bounding box center [814, 360] width 82 height 26
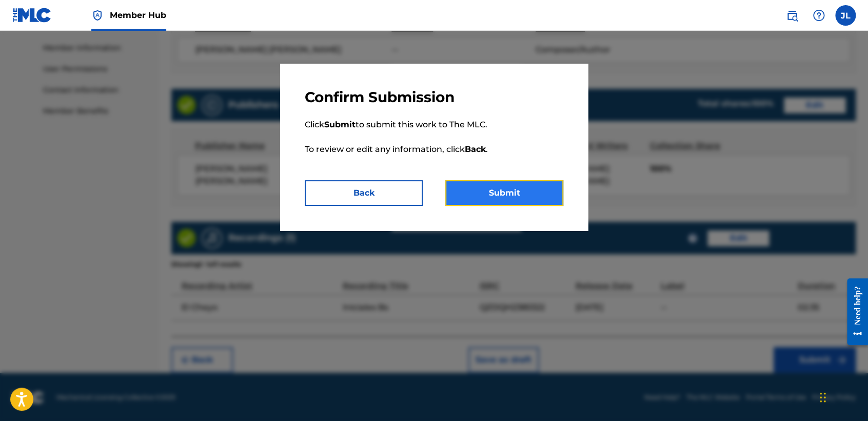
click at [501, 195] on button "Submit" at bounding box center [504, 193] width 118 height 26
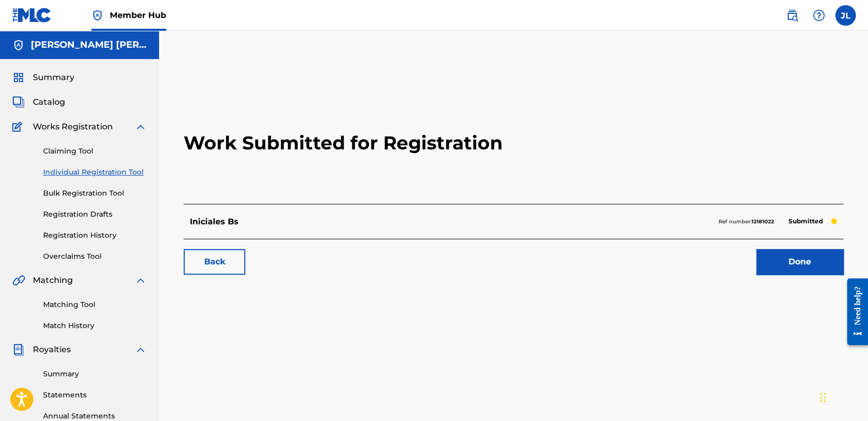
click at [119, 171] on link "Individual Registration Tool" at bounding box center [95, 172] width 104 height 11
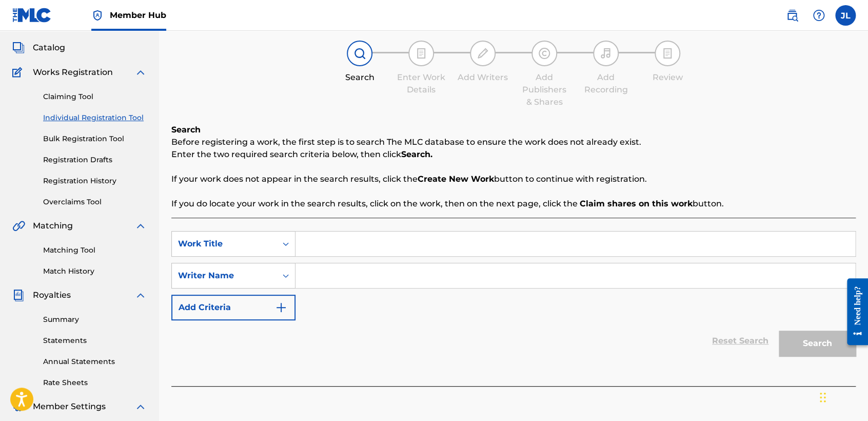
scroll to position [114, 0]
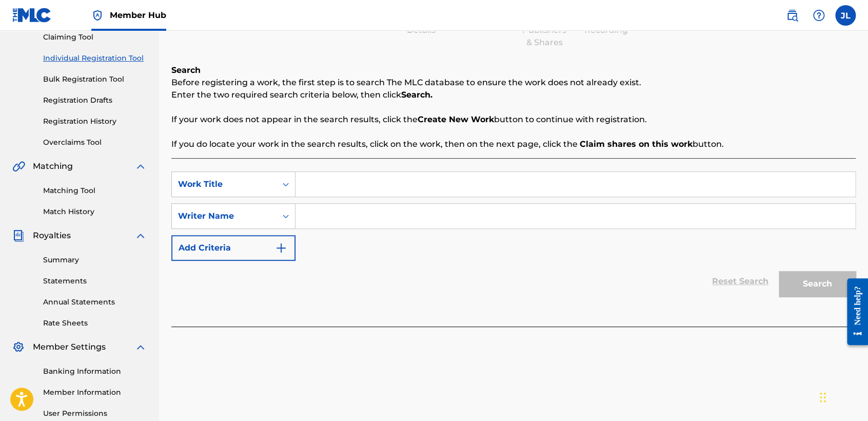
drag, startPoint x: 417, startPoint y: 185, endPoint x: 411, endPoint y: 175, distance: 11.4
click at [411, 179] on input "Search Form" at bounding box center [575, 184] width 560 height 25
drag, startPoint x: 325, startPoint y: 195, endPoint x: 343, endPoint y: 182, distance: 22.4
paste input "Uso 5-7"
type input "Uso 5-7"
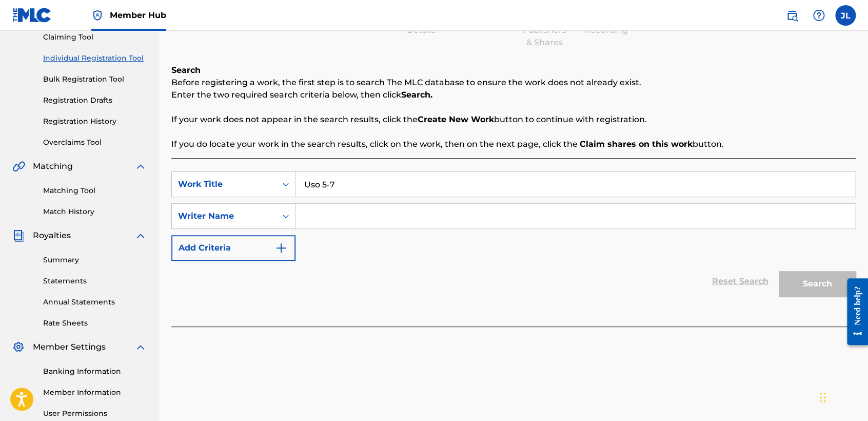
click at [354, 215] on input "Search Form" at bounding box center [575, 216] width 560 height 25
type input "L"
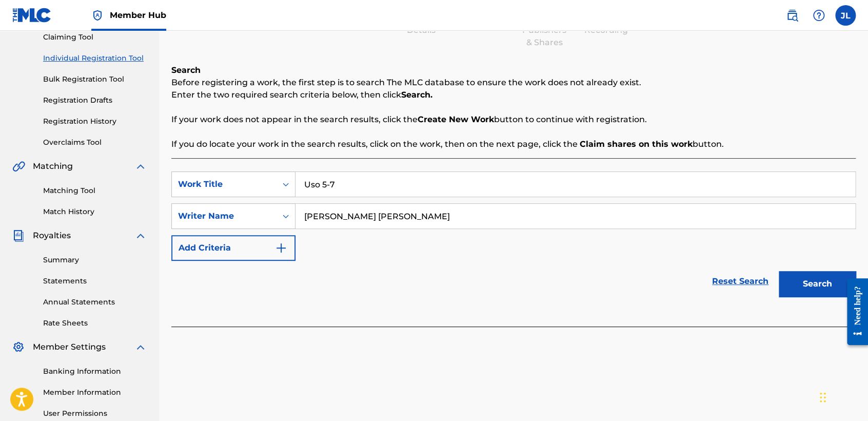
type input "[PERSON_NAME] [PERSON_NAME]"
click at [779, 271] on button "Search" at bounding box center [817, 284] width 77 height 26
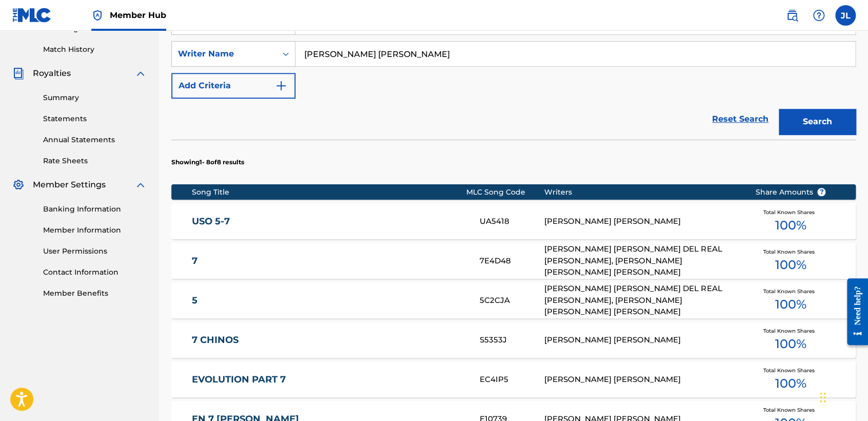
scroll to position [228, 0]
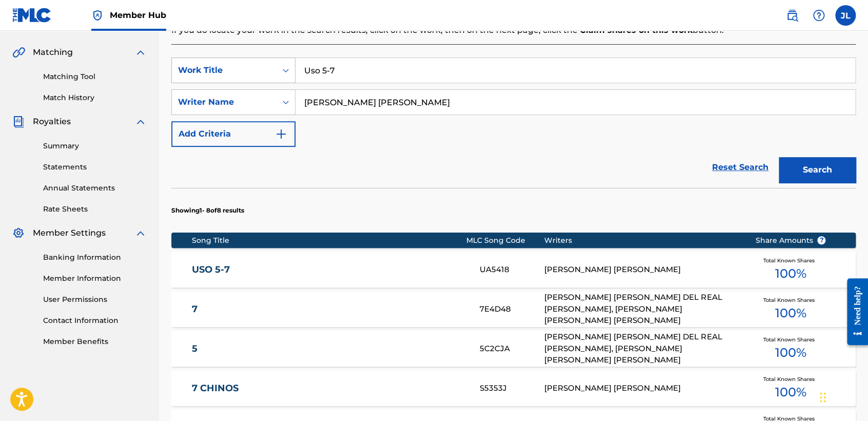
drag, startPoint x: 401, startPoint y: 66, endPoint x: 246, endPoint y: 75, distance: 155.2
click at [246, 75] on div "SearchWithCriteria2ec18709-4d3b-4fa3-b902-ec6ed984a839 Work Title Uso 5-7" at bounding box center [513, 70] width 684 height 26
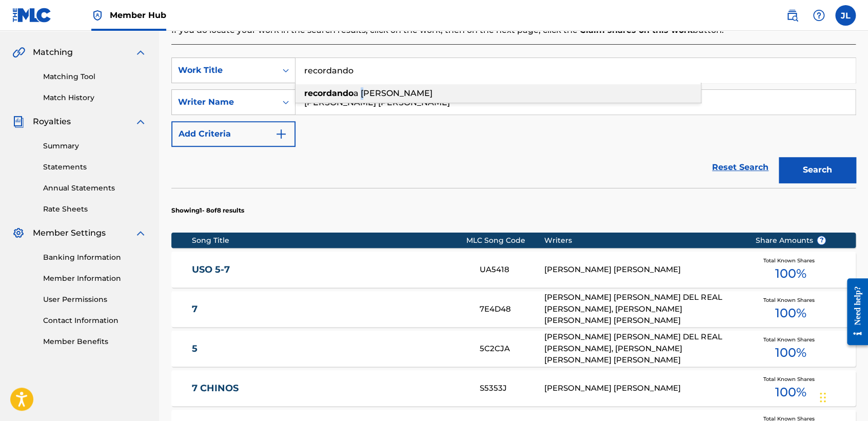
click at [362, 100] on div "recordando a [PERSON_NAME]" at bounding box center [497, 93] width 405 height 18
type input "recordando a [PERSON_NAME]"
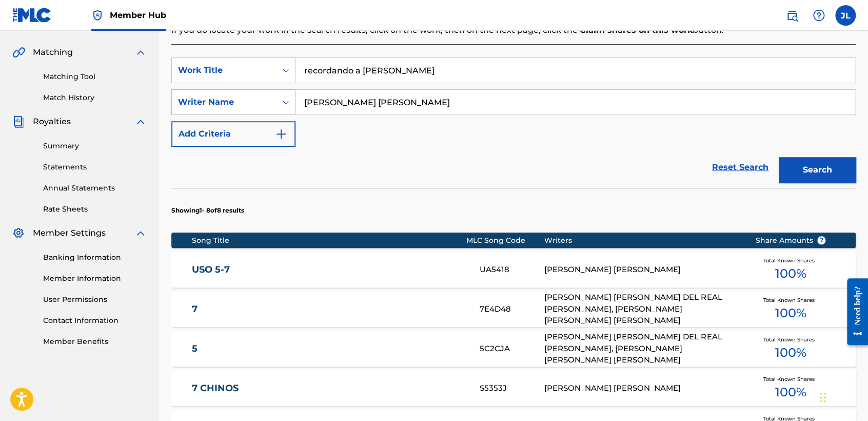
drag, startPoint x: 386, startPoint y: 102, endPoint x: 233, endPoint y: 94, distance: 153.0
click at [233, 94] on div "SearchWithCriteria9a49d996-873e-4548-9ced-83265a9c0707 Writer Name [PERSON_NAME…" at bounding box center [513, 102] width 684 height 26
type input "[PERSON_NAME] [PERSON_NAME]"
click at [779, 157] on button "Search" at bounding box center [817, 170] width 77 height 26
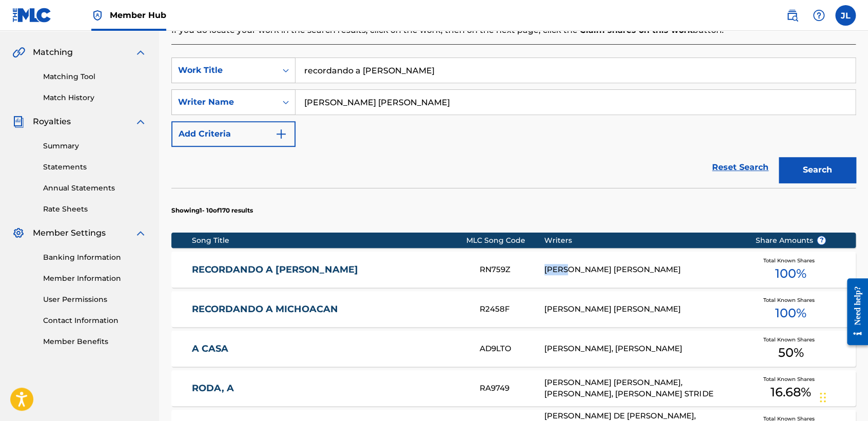
click at [587, 265] on div "[PERSON_NAME] [PERSON_NAME]" at bounding box center [641, 270] width 195 height 12
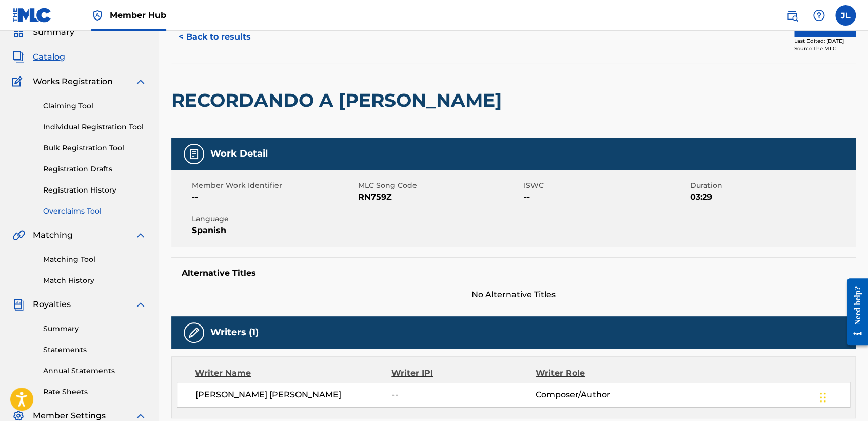
scroll to position [57, 0]
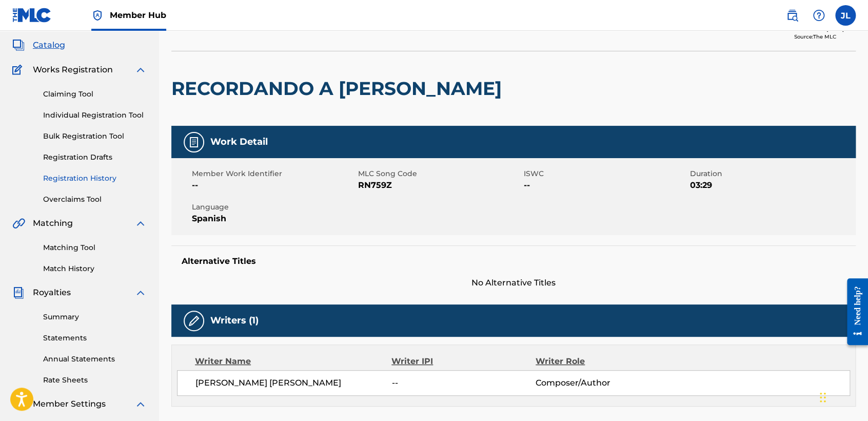
click at [102, 183] on link "Registration History" at bounding box center [95, 178] width 104 height 11
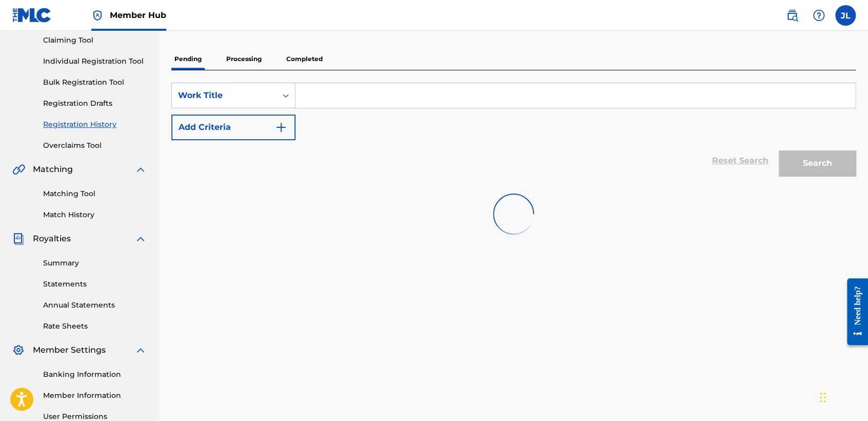
scroll to position [114, 0]
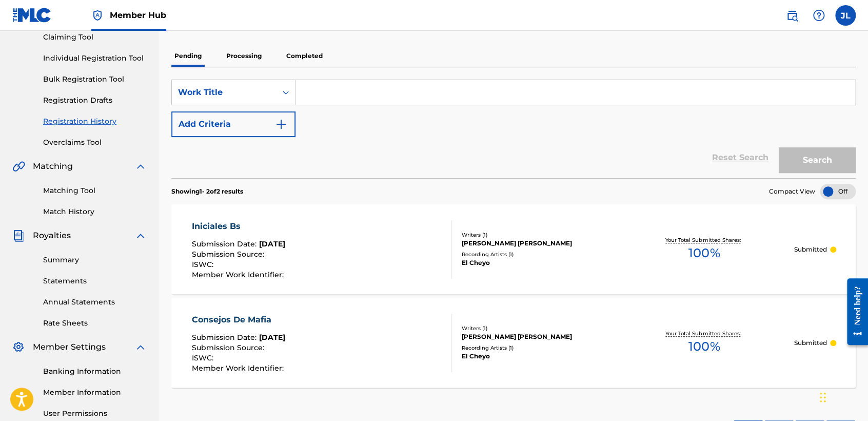
click at [302, 55] on p "Completed" at bounding box center [304, 56] width 43 height 22
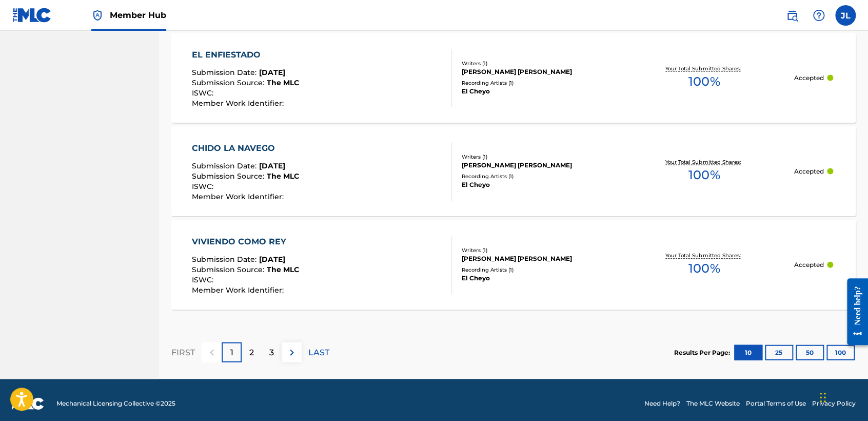
scroll to position [988, 0]
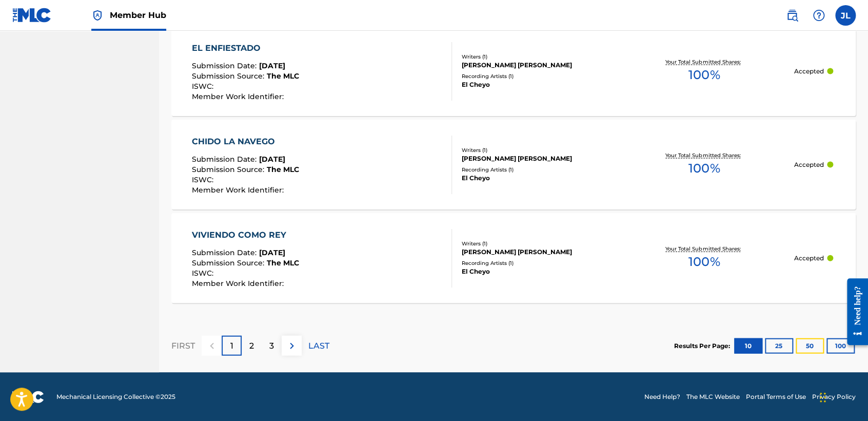
click at [812, 344] on button "50" at bounding box center [809, 345] width 28 height 15
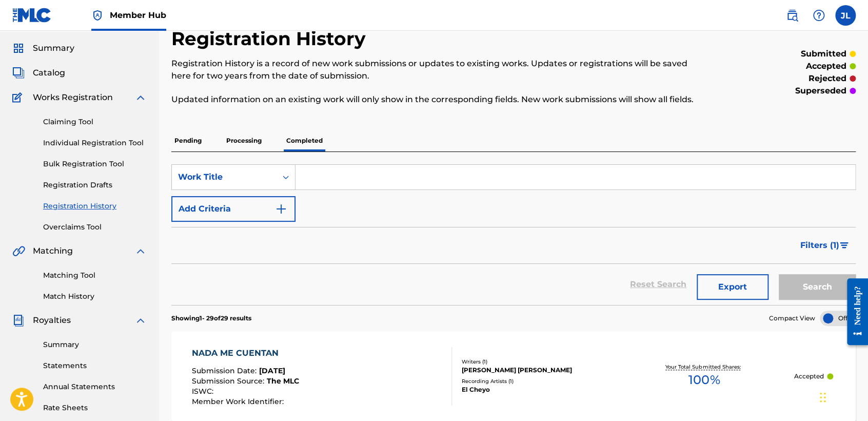
scroll to position [22, 0]
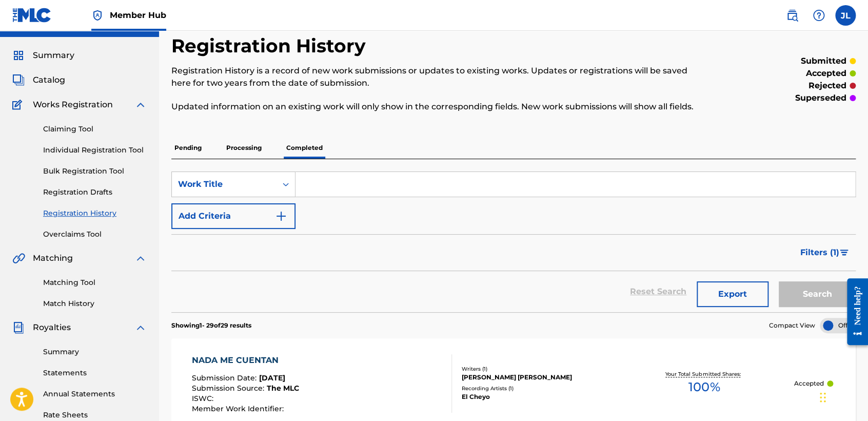
click at [115, 142] on div "Claiming Tool Individual Registration Tool Bulk Registration Tool Registration …" at bounding box center [79, 175] width 134 height 129
click at [113, 151] on link "Individual Registration Tool" at bounding box center [95, 150] width 104 height 11
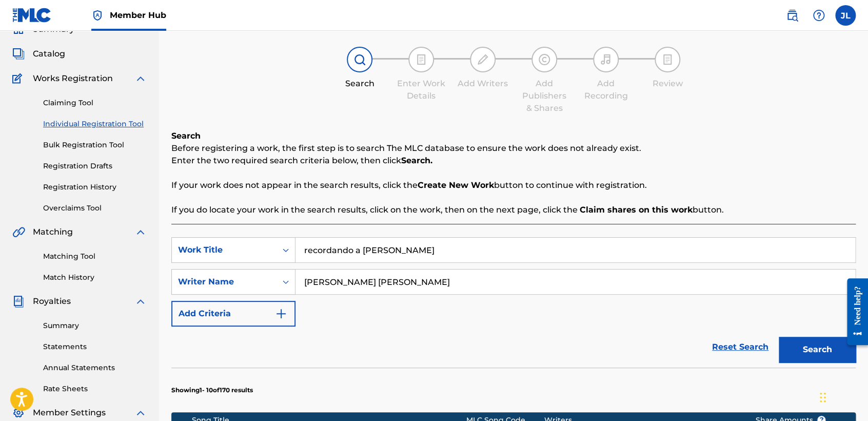
scroll to position [114, 0]
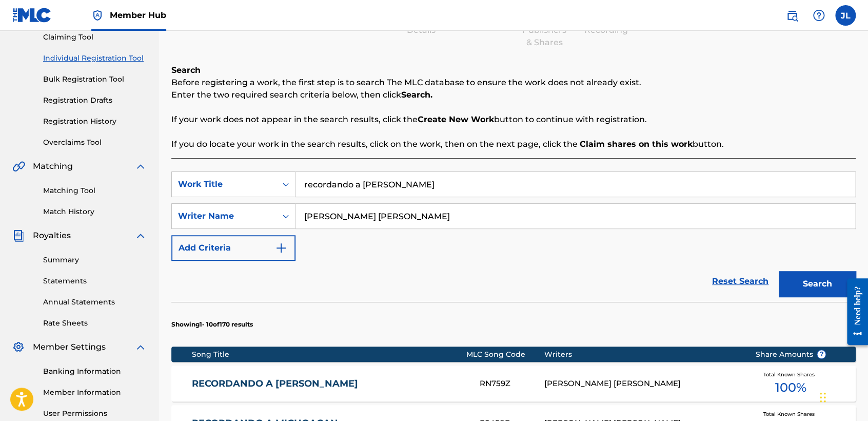
drag, startPoint x: 407, startPoint y: 187, endPoint x: 163, endPoint y: 186, distance: 243.6
click at [163, 186] on div "Register Work Search Enter Work Details Add Writers Add Publishers & Shares Add…" at bounding box center [513, 415] width 709 height 944
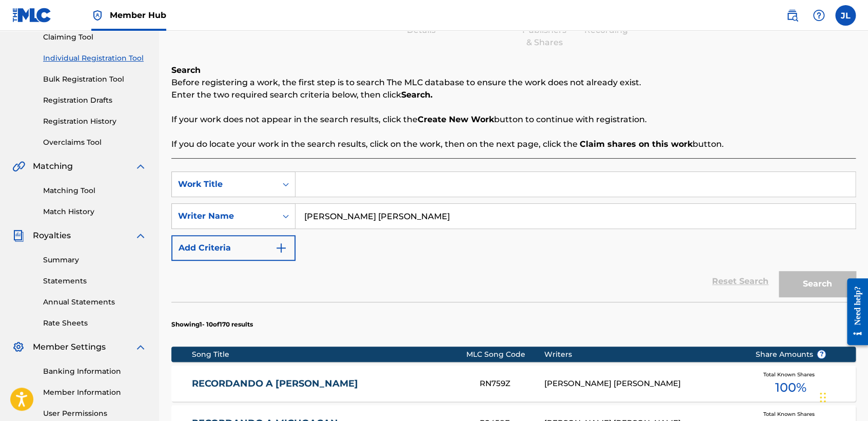
drag, startPoint x: 376, startPoint y: 223, endPoint x: -3, endPoint y: 179, distance: 381.6
click at [0, 179] on html "Accessibility Screen-Reader Guide, Feedback, and Issue Reporting | New window 0…" at bounding box center [434, 96] width 868 height 421
type input "Paso"
click at [360, 181] on input "Search Form" at bounding box center [575, 184] width 560 height 25
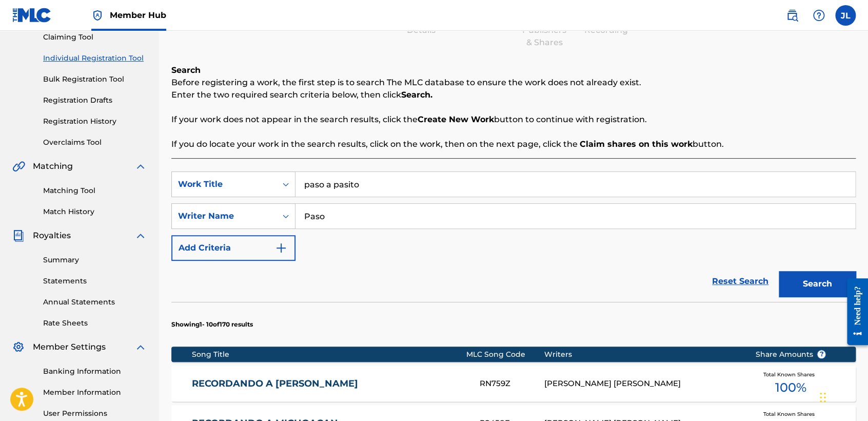
type input "paso a pasito"
drag, startPoint x: 353, startPoint y: 232, endPoint x: 325, endPoint y: 227, distance: 28.8
click at [325, 227] on div "SearchWithCriteria2ec18709-4d3b-4fa3-b902-ec6ed984a839 Work Title paso a pasito…" at bounding box center [513, 215] width 684 height 89
drag, startPoint x: 329, startPoint y: 221, endPoint x: 290, endPoint y: 213, distance: 39.7
click at [290, 213] on div "SearchWithCriteria9a49d996-873e-4548-9ced-83265a9c0707 Writer Name Paso" at bounding box center [513, 216] width 684 height 26
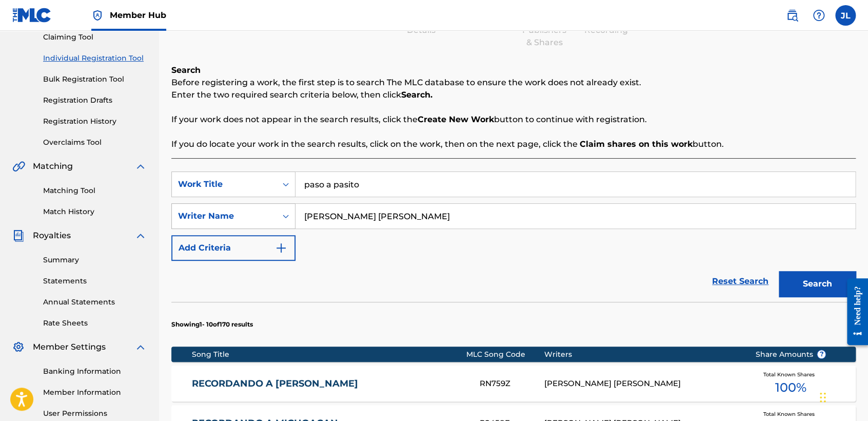
type input "[PERSON_NAME] [PERSON_NAME]"
click at [779, 271] on button "Search" at bounding box center [817, 284] width 77 height 26
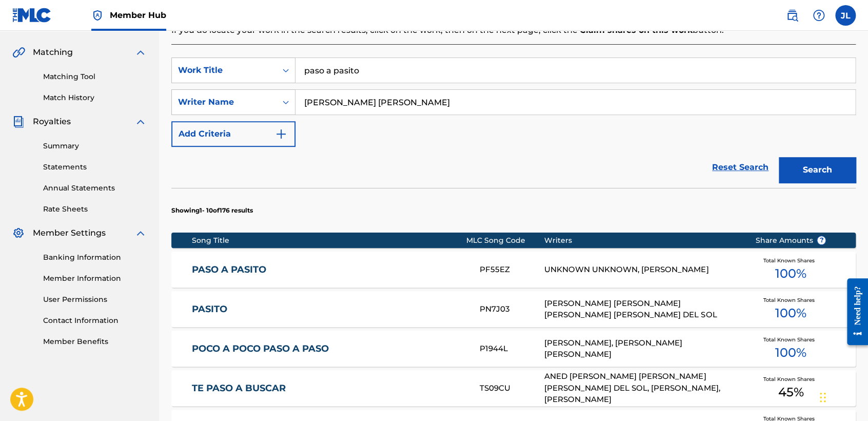
click at [720, 270] on div "UNKNOWN UNKNOWN, [PERSON_NAME]" at bounding box center [641, 270] width 195 height 12
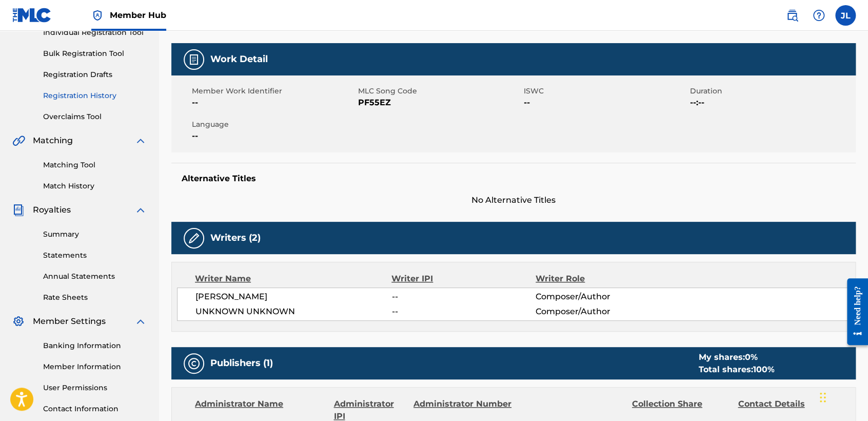
scroll to position [114, 0]
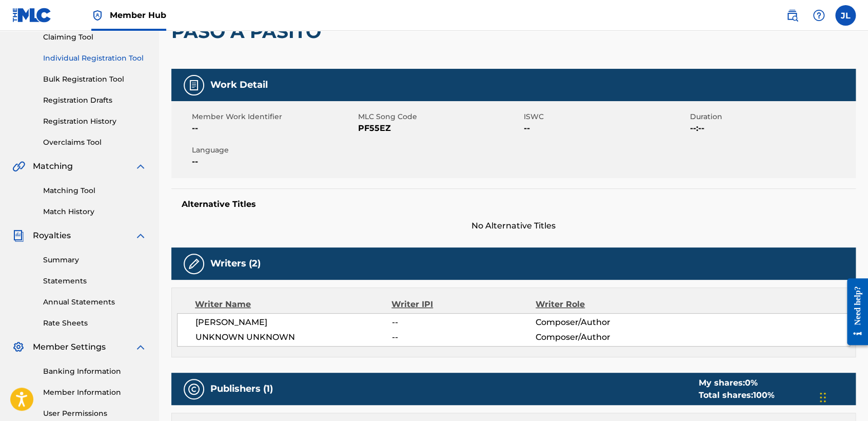
click at [108, 54] on link "Individual Registration Tool" at bounding box center [95, 58] width 104 height 11
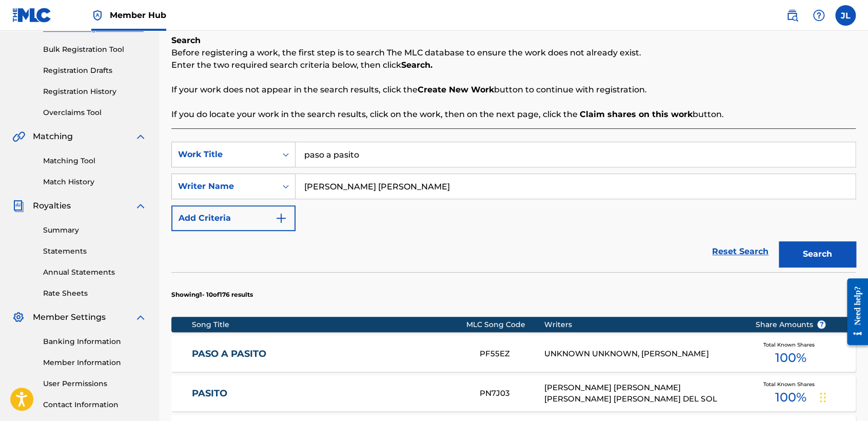
scroll to position [171, 0]
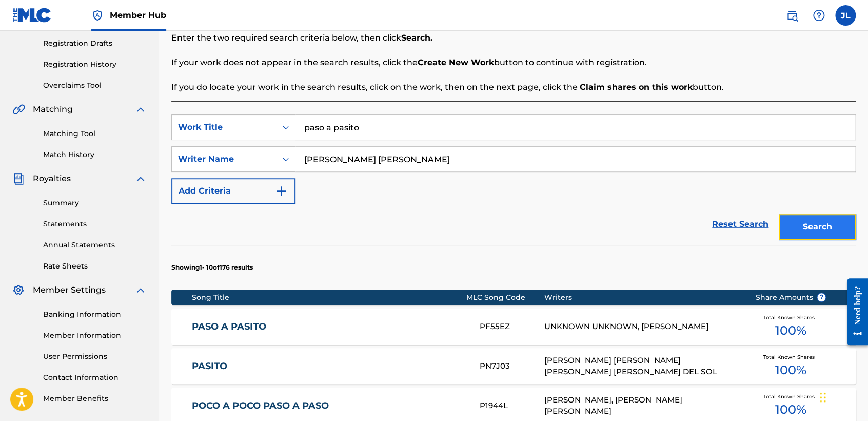
click at [836, 220] on button "Search" at bounding box center [817, 227] width 77 height 26
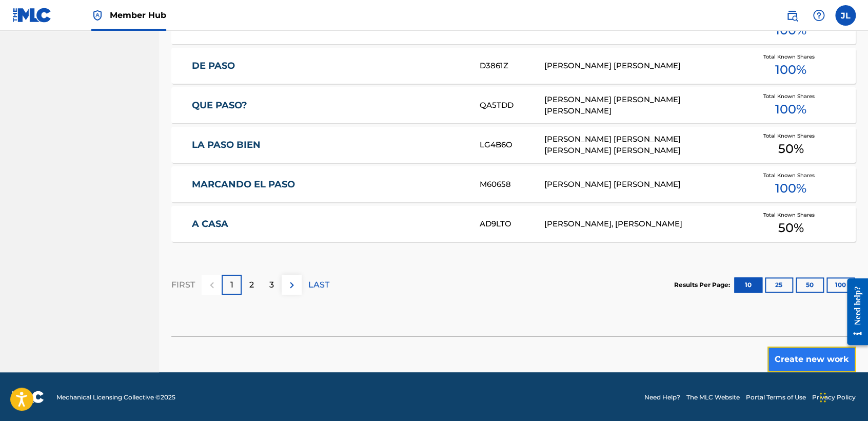
click at [811, 359] on button "Create new work" at bounding box center [811, 359] width 88 height 26
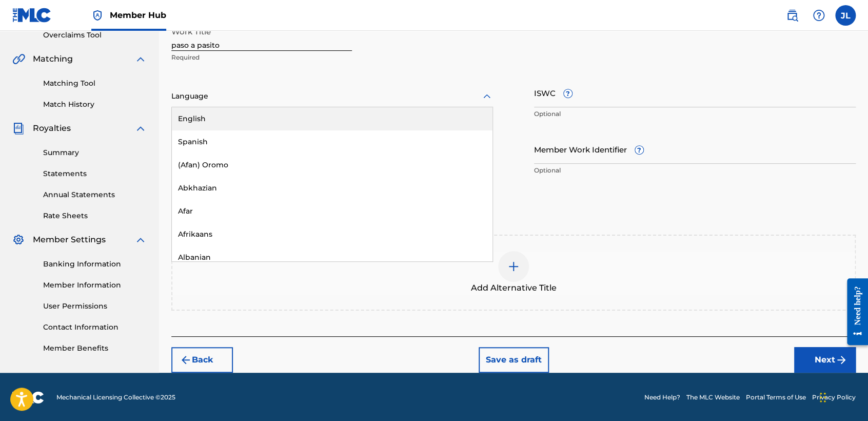
click at [312, 88] on div "Language" at bounding box center [332, 97] width 322 height 22
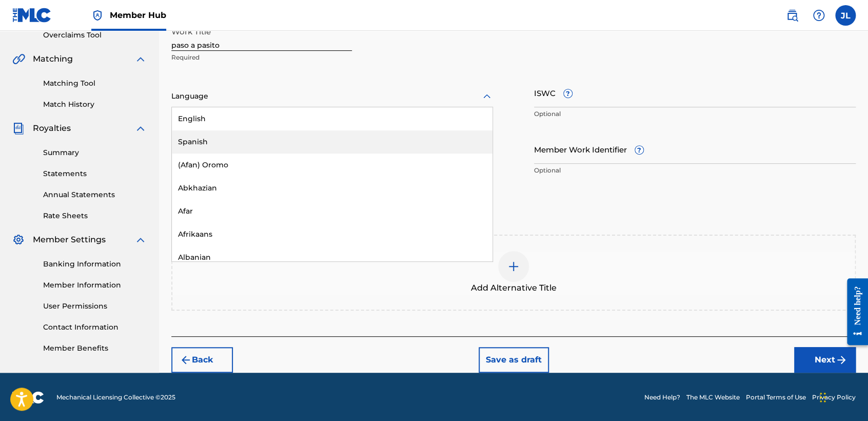
click at [228, 138] on div "Spanish" at bounding box center [332, 141] width 321 height 23
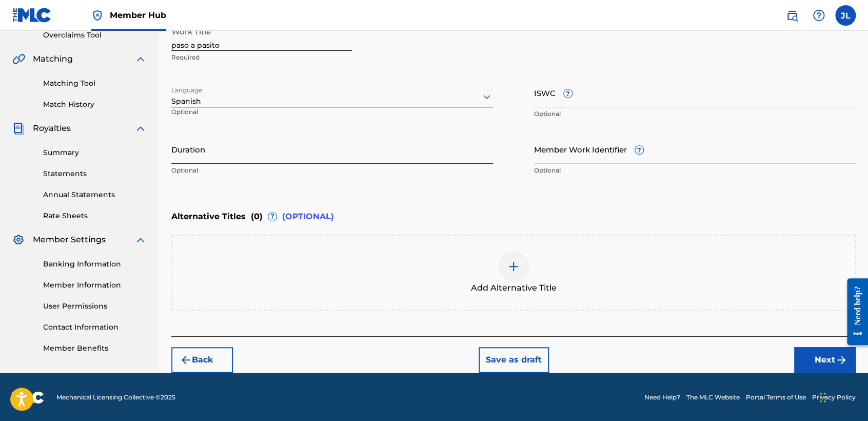
click at [223, 156] on input "Duration" at bounding box center [332, 148] width 322 height 29
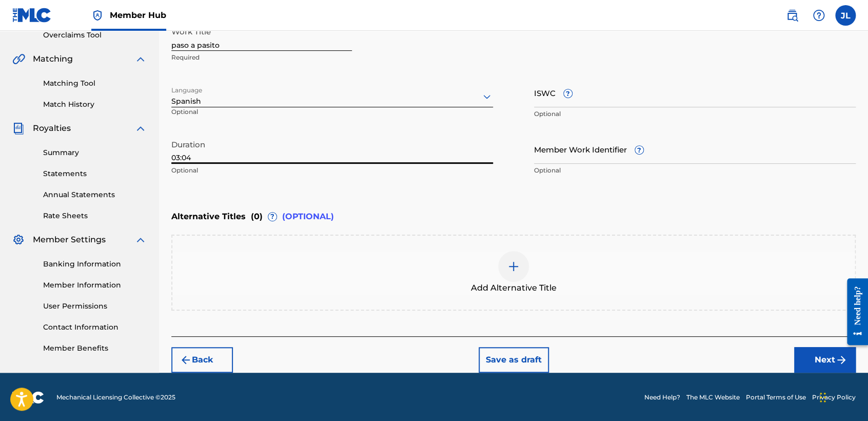
type input "03:04"
click at [825, 354] on button "Next" at bounding box center [825, 360] width 62 height 26
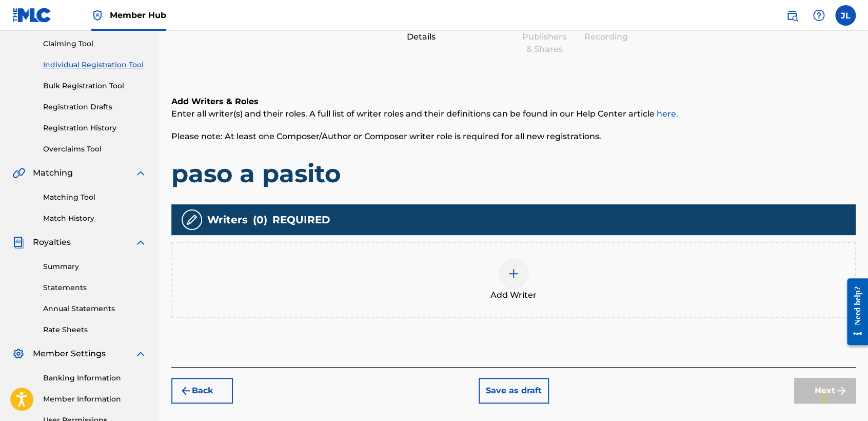
scroll to position [215, 0]
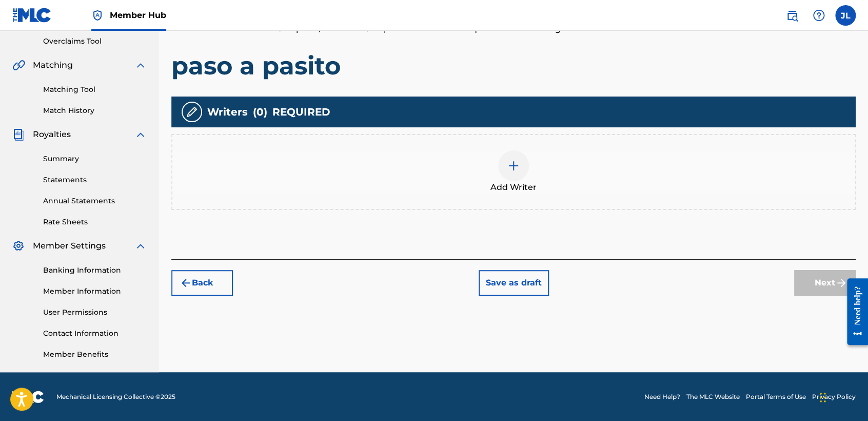
click at [512, 152] on div at bounding box center [513, 165] width 31 height 31
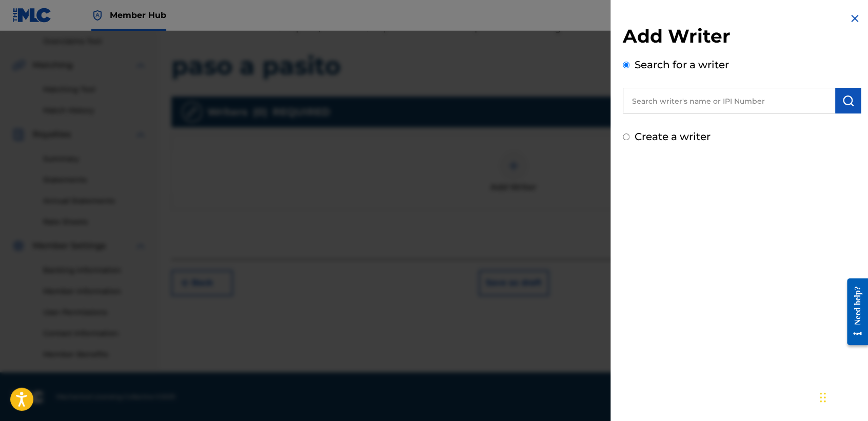
click at [624, 137] on input "Create a writer" at bounding box center [626, 136] width 7 height 7
radio input "false"
radio input "true"
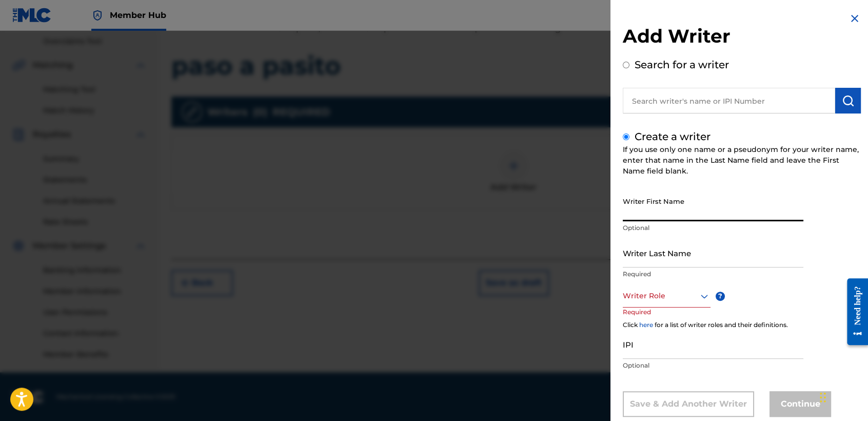
click at [655, 222] on div "Writer First Name Optional" at bounding box center [713, 215] width 181 height 46
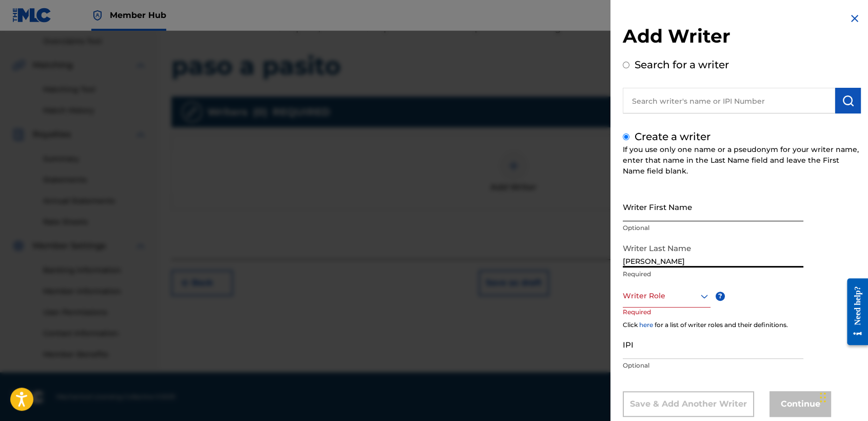
type input "[PERSON_NAME] [PERSON_NAME]"
drag, startPoint x: 693, startPoint y: 264, endPoint x: 615, endPoint y: 265, distance: 77.4
click at [615, 265] on div "Add Writer Search for a writer Create a writer If you use only one name or a ps…" at bounding box center [741, 222] width 263 height 444
click at [667, 211] on input "Writer First Name" at bounding box center [713, 206] width 181 height 29
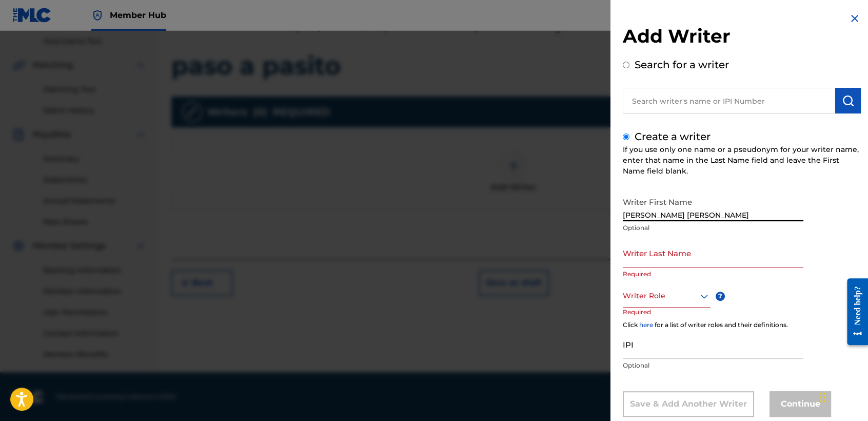
type input "[PERSON_NAME] [PERSON_NAME]"
click at [657, 251] on input "Writer Last Name" at bounding box center [713, 252] width 181 height 29
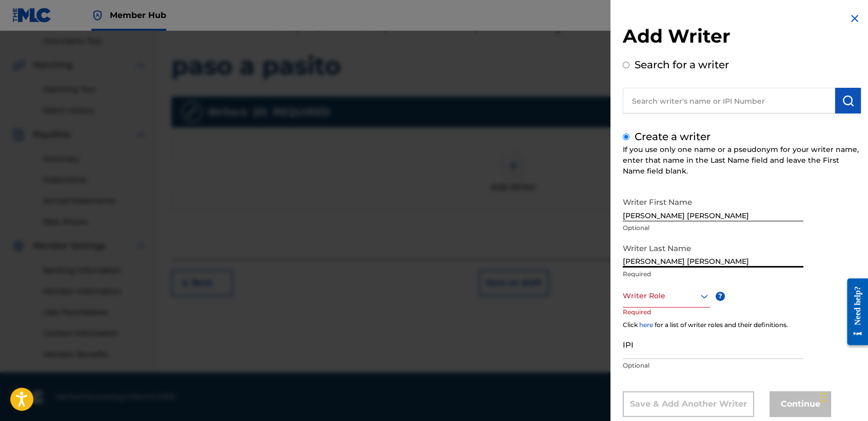
type input "[PERSON_NAME] [PERSON_NAME]"
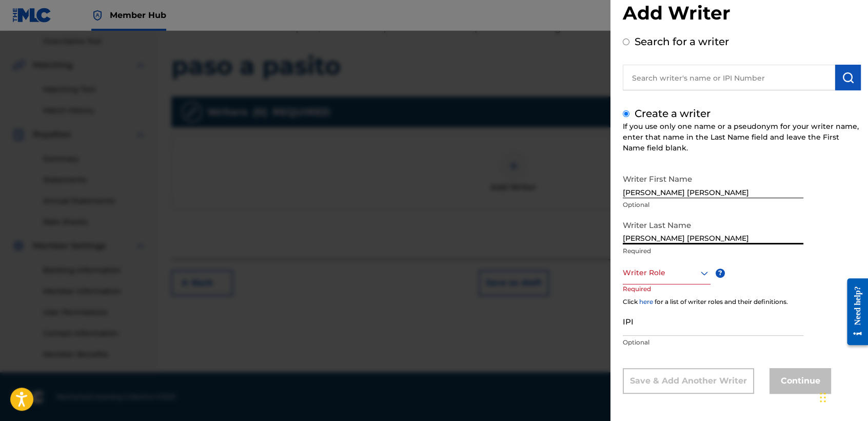
click at [642, 284] on div "Writer Role" at bounding box center [667, 272] width 88 height 23
click at [644, 296] on div "Composer/Author" at bounding box center [666, 295] width 87 height 23
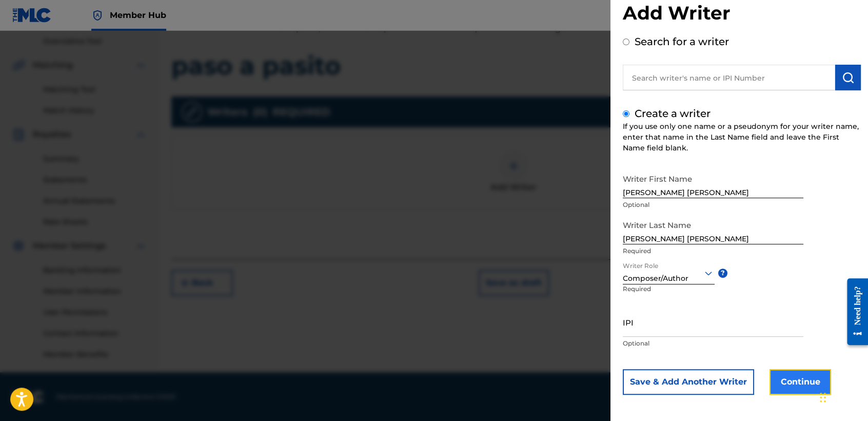
click at [789, 382] on button "Continue" at bounding box center [800, 382] width 62 height 26
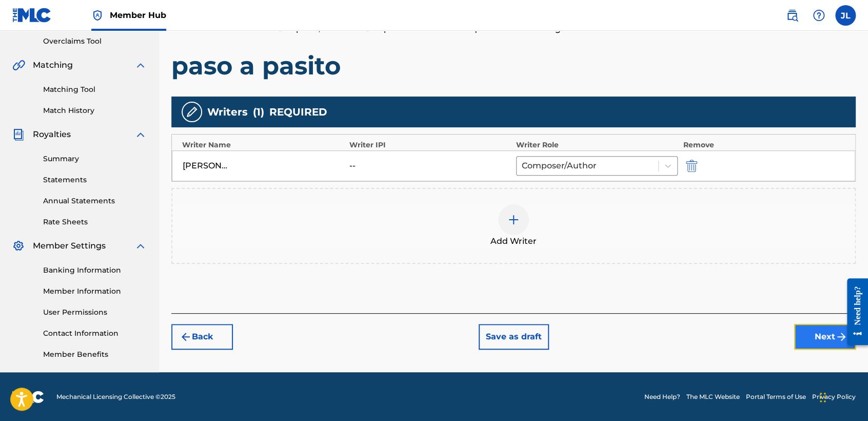
click at [808, 343] on button "Next" at bounding box center [825, 337] width 62 height 26
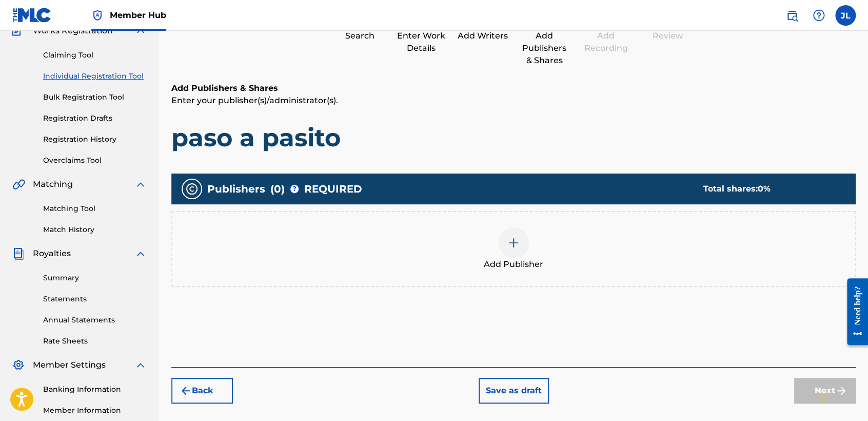
scroll to position [215, 0]
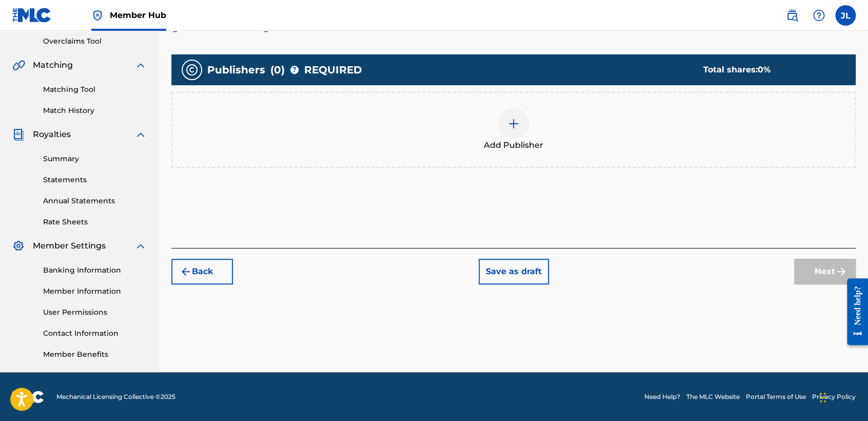
click at [532, 133] on div "Add Publisher" at bounding box center [513, 129] width 682 height 43
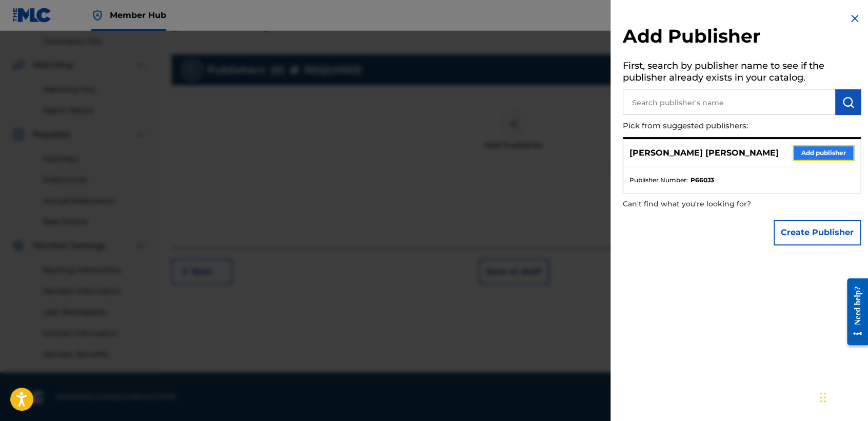
click at [829, 148] on button "Add publisher" at bounding box center [823, 152] width 62 height 15
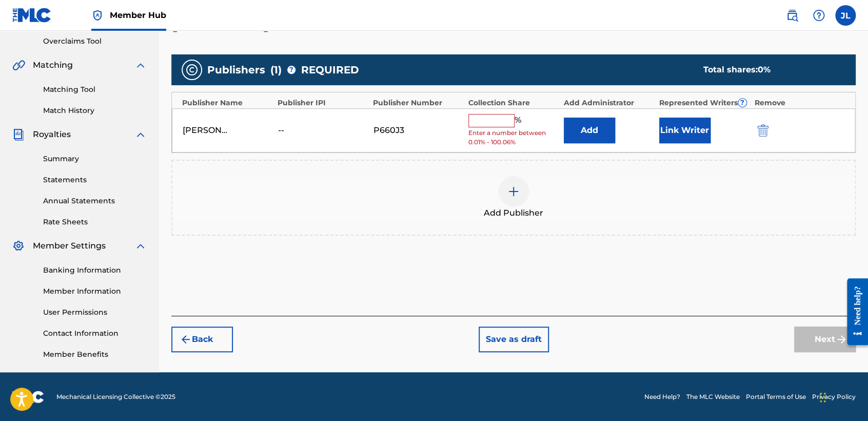
click at [493, 119] on input "text" at bounding box center [491, 120] width 46 height 13
type input "100"
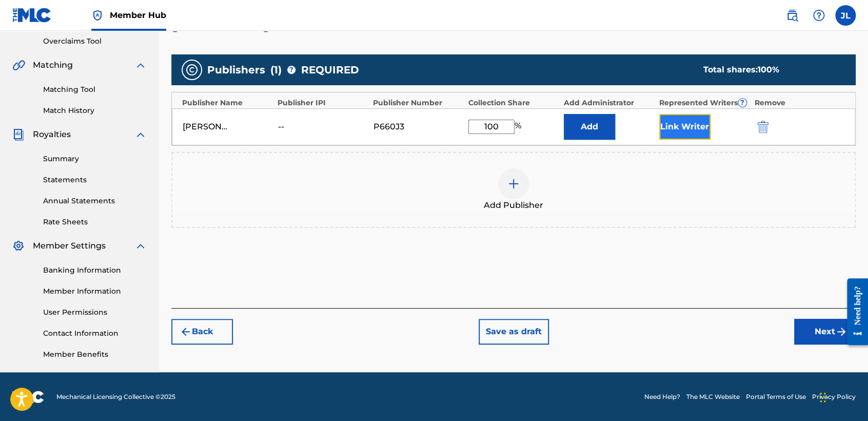
click at [667, 125] on button "Link Writer" at bounding box center [684, 127] width 51 height 26
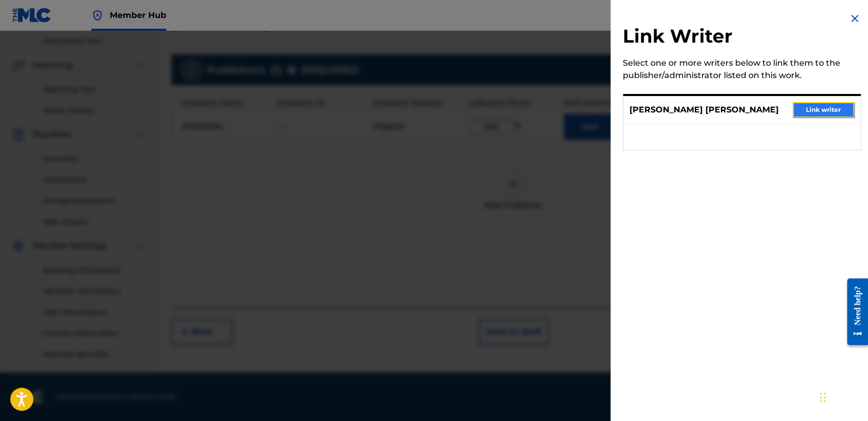
click at [807, 112] on button "Link writer" at bounding box center [823, 109] width 62 height 15
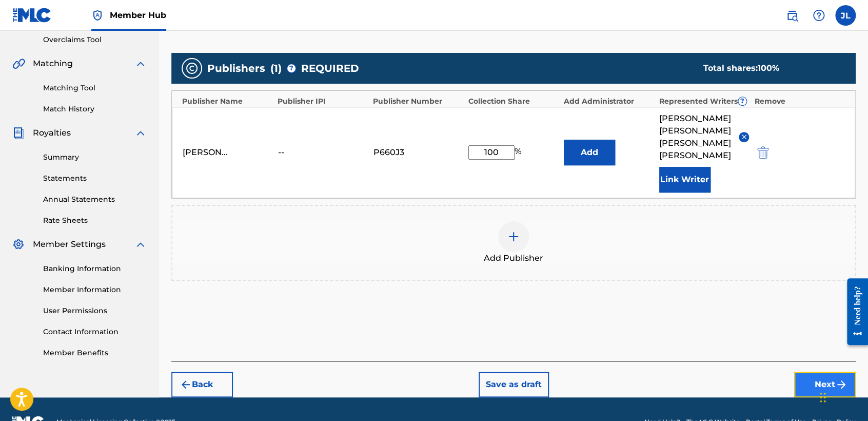
click at [818, 371] on button "Next" at bounding box center [825, 384] width 62 height 26
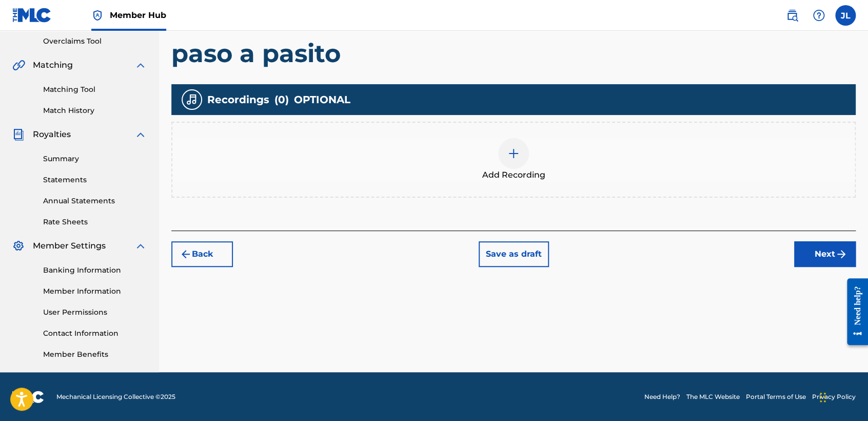
click at [483, 149] on div "Add Recording" at bounding box center [513, 159] width 682 height 43
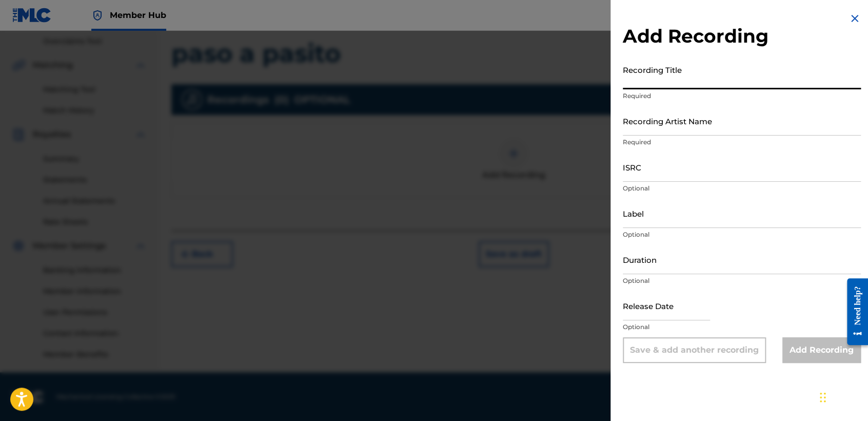
paste input "Paso a Pasito"
type input "Paso a Pasito"
click at [680, 101] on div "Recording Title Paso a Pasito Required" at bounding box center [742, 83] width 238 height 46
click at [685, 116] on input "Recording Artist Name" at bounding box center [742, 120] width 238 height 29
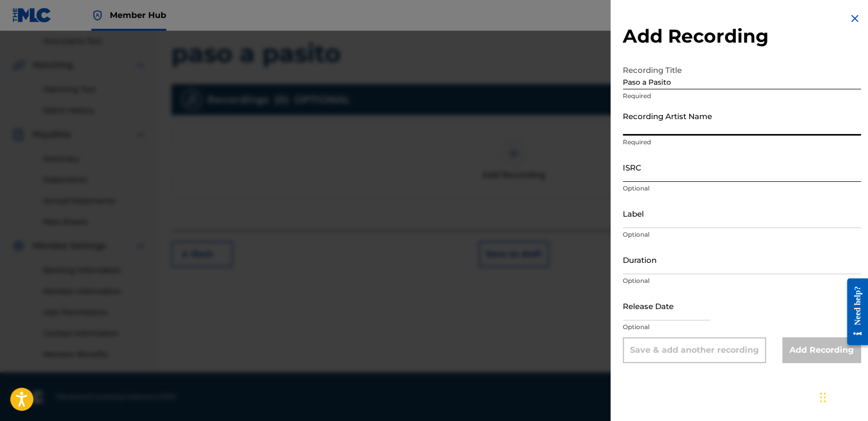
type input "El Cheyo"
type input "[DATE]"
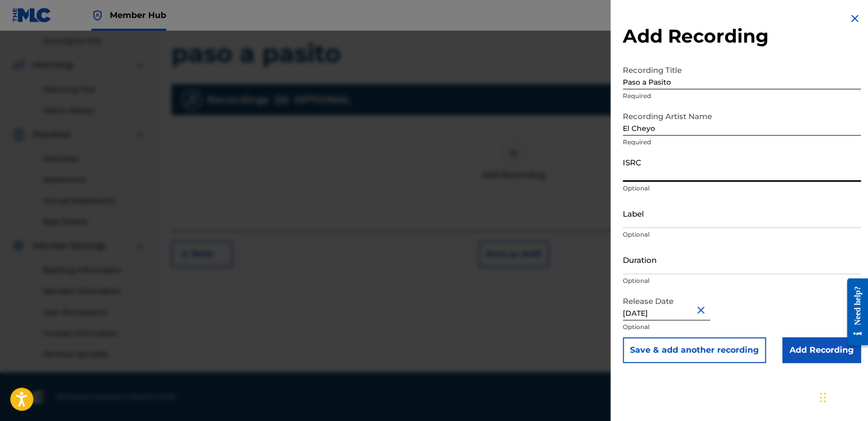
click at [669, 177] on input "ISRC" at bounding box center [742, 166] width 238 height 29
paste input "QZDQH2269465"
type input "QZDQH2269465"
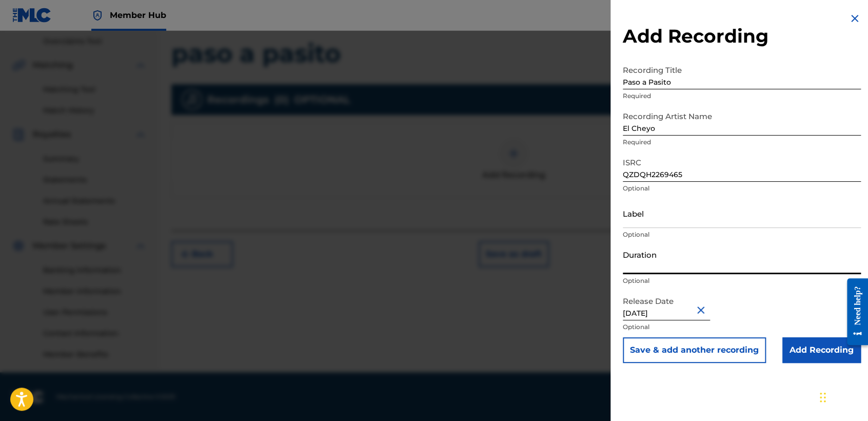
click at [671, 258] on input "Duration" at bounding box center [742, 259] width 238 height 29
type input "03:04"
drag, startPoint x: 669, startPoint y: 301, endPoint x: 674, endPoint y: 308, distance: 8.4
click at [673, 308] on input "[DATE]" at bounding box center [666, 305] width 87 height 29
select select "9"
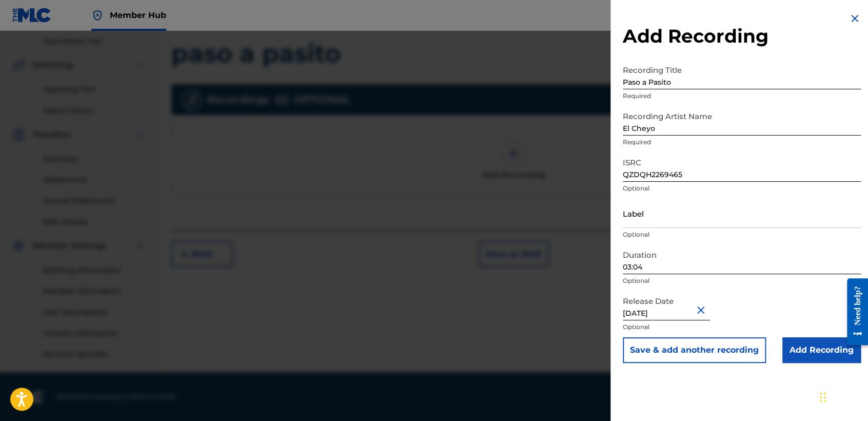
select select "2023"
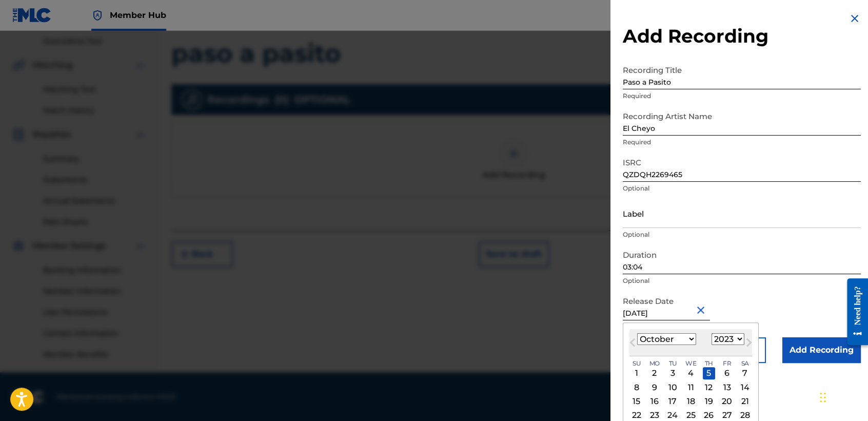
click at [693, 341] on select "January February March April May June July August September October November De…" at bounding box center [666, 339] width 59 height 12
select select "11"
click at [637, 333] on select "January February March April May June July August September October November De…" at bounding box center [666, 339] width 59 height 12
click at [719, 340] on select "1899 1900 1901 1902 1903 1904 1905 1906 1907 1908 1909 1910 1911 1912 1913 1914…" at bounding box center [727, 339] width 33 height 12
select select "2022"
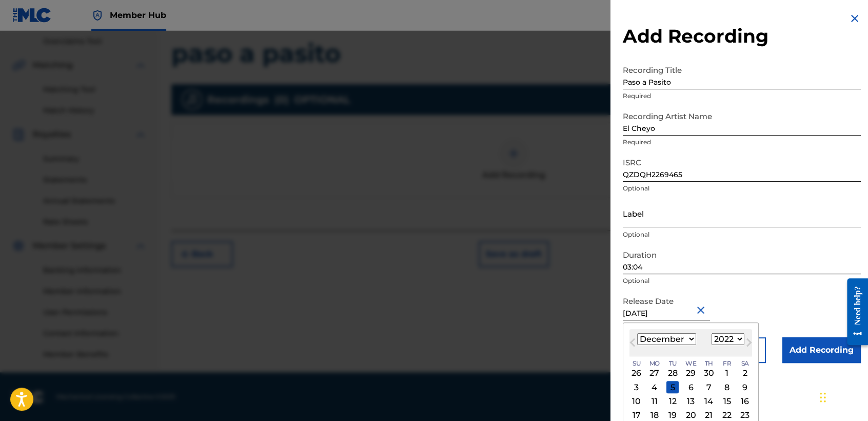
click at [711, 333] on select "1899 1900 1901 1902 1903 1904 1905 1906 1907 1908 1909 1910 1911 1912 1913 1914…" at bounding box center [727, 339] width 33 height 12
click at [729, 371] on div "2" at bounding box center [727, 373] width 12 height 12
type input "[DATE]"
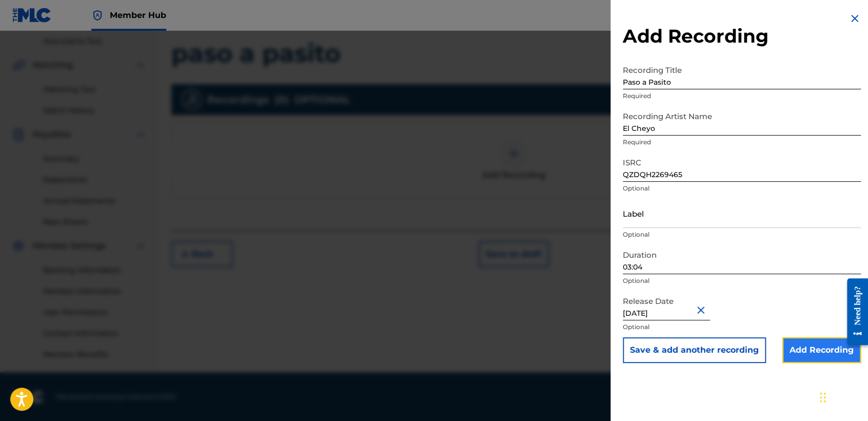
click at [817, 351] on input "Add Recording" at bounding box center [821, 350] width 78 height 26
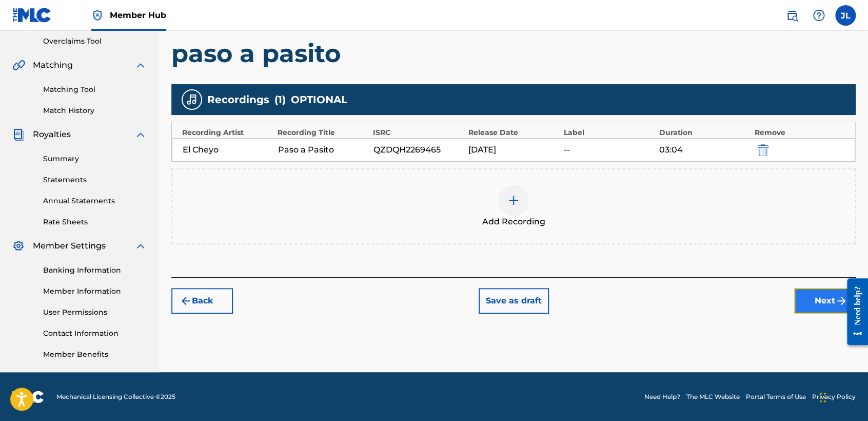
click at [823, 309] on button "Next" at bounding box center [825, 301] width 62 height 26
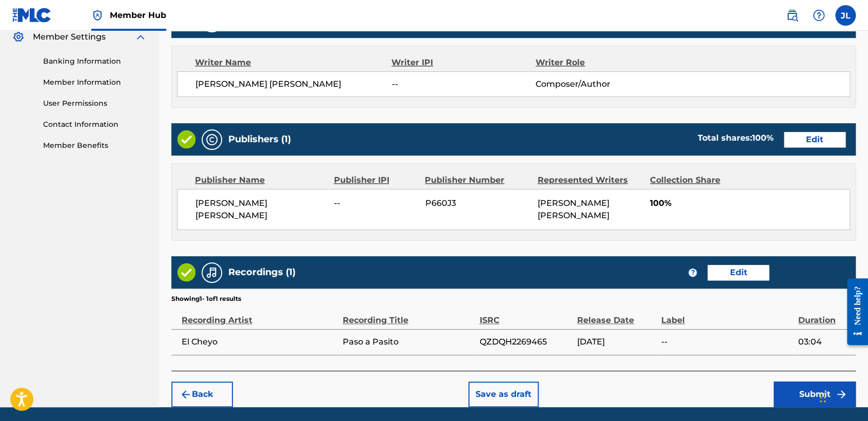
scroll to position [458, 0]
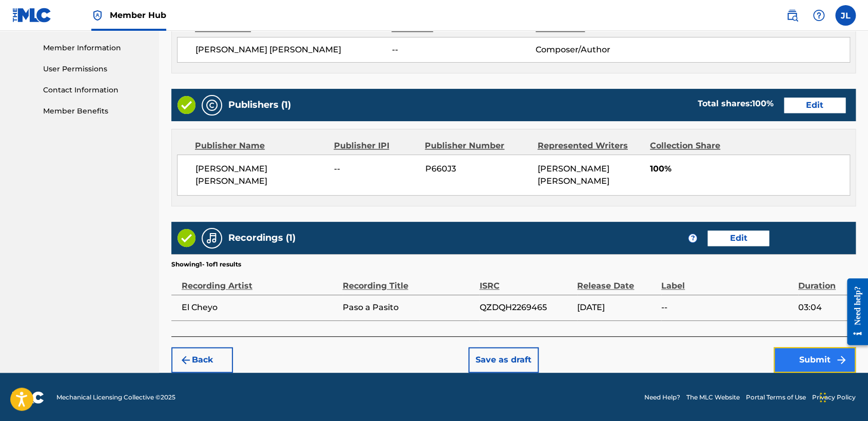
click at [815, 353] on button "Submit" at bounding box center [814, 360] width 82 height 26
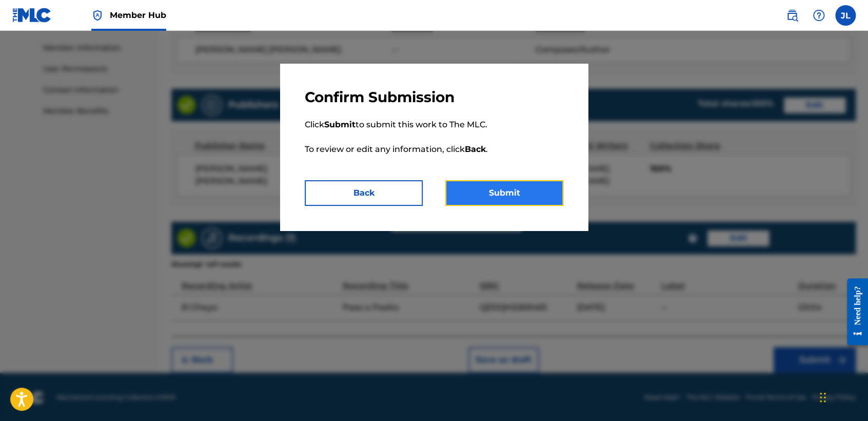
click at [545, 185] on button "Submit" at bounding box center [504, 193] width 118 height 26
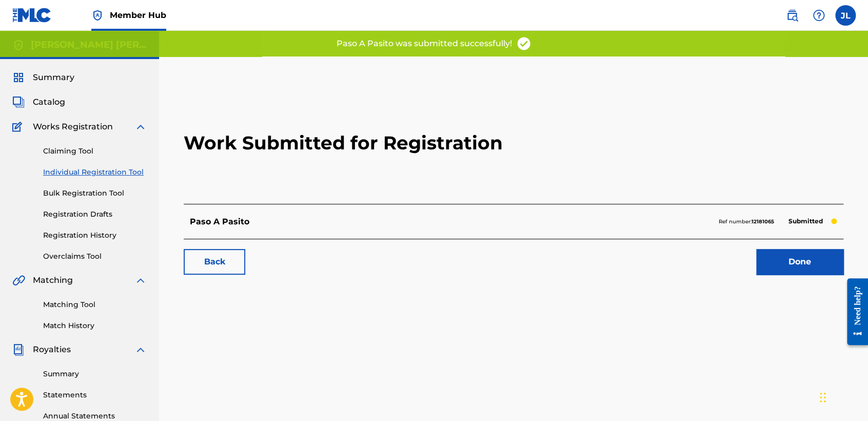
click at [122, 171] on link "Individual Registration Tool" at bounding box center [95, 172] width 104 height 11
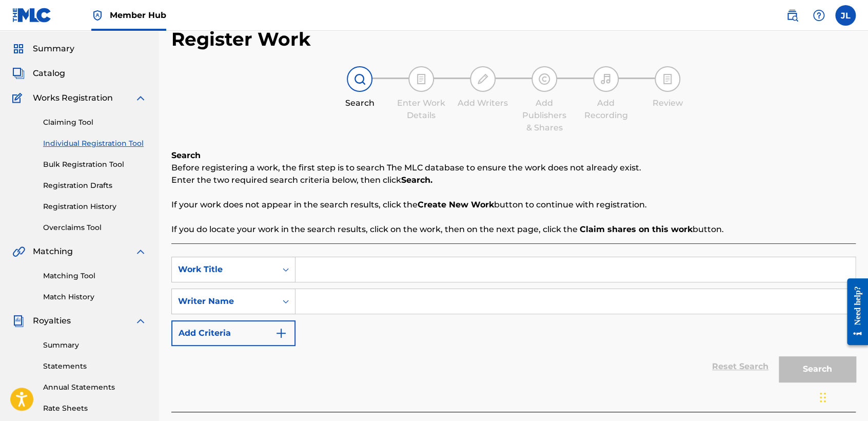
scroll to position [57, 0]
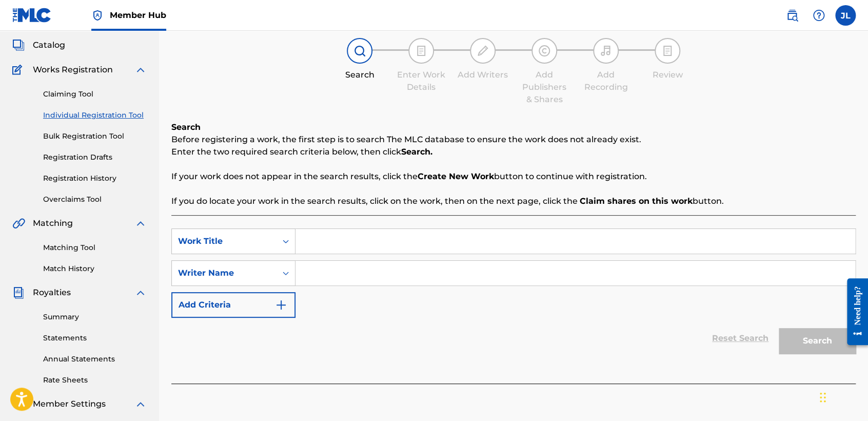
click at [329, 250] on input "Search Form" at bounding box center [575, 241] width 560 height 25
paste input "Piensan Por Ahi"
type input "Piensan Por Ahi"
paste input "Piensan Por Ahi"
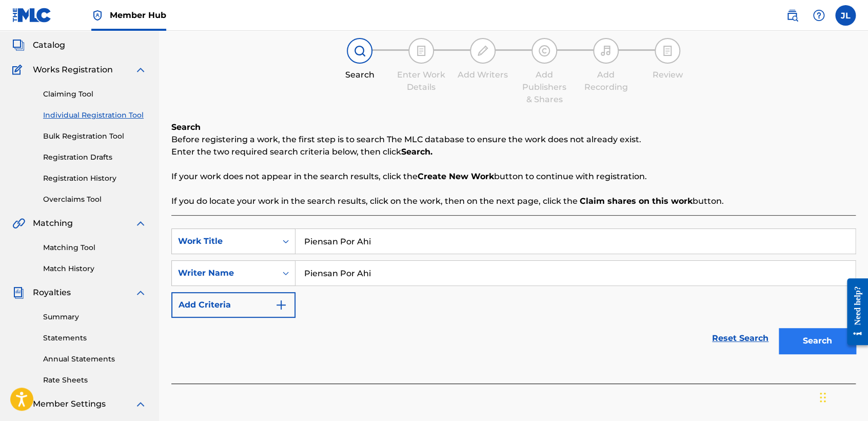
type input "Piensan Por Ahi"
click at [800, 345] on button "Search" at bounding box center [817, 341] width 77 height 26
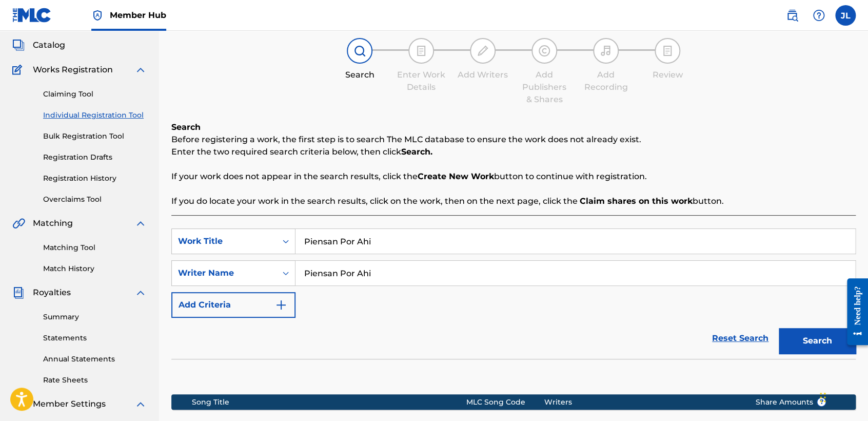
scroll to position [215, 0]
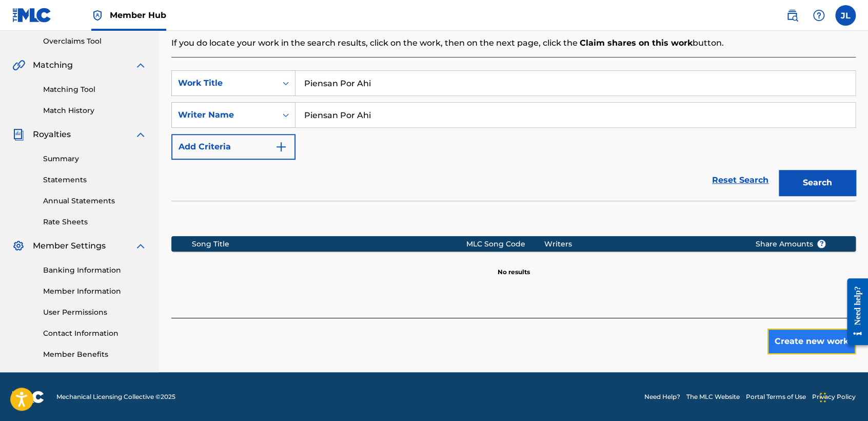
click at [801, 340] on button "Create new work" at bounding box center [811, 341] width 88 height 26
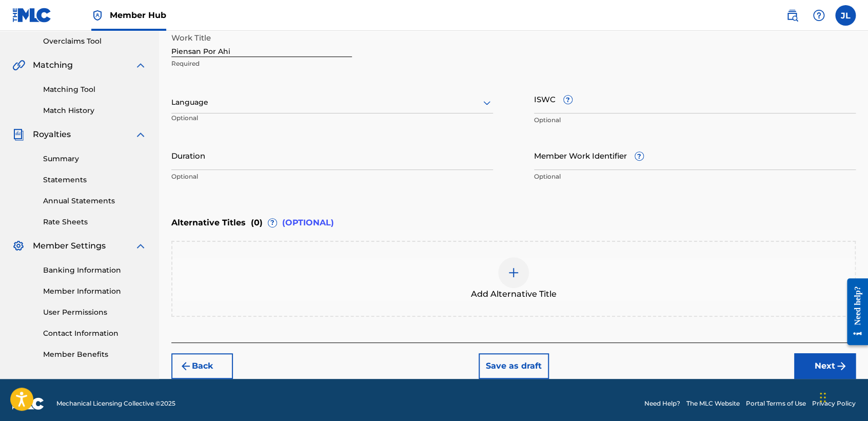
click at [302, 88] on div "Language Optional" at bounding box center [332, 107] width 322 height 46
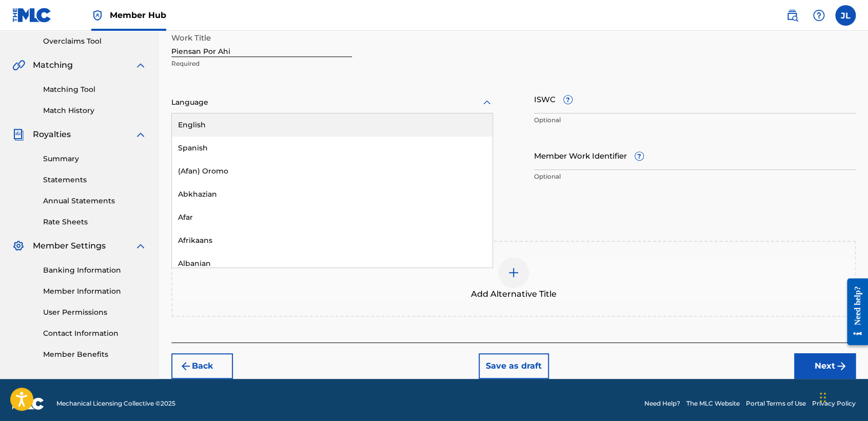
click at [253, 107] on div at bounding box center [332, 102] width 322 height 13
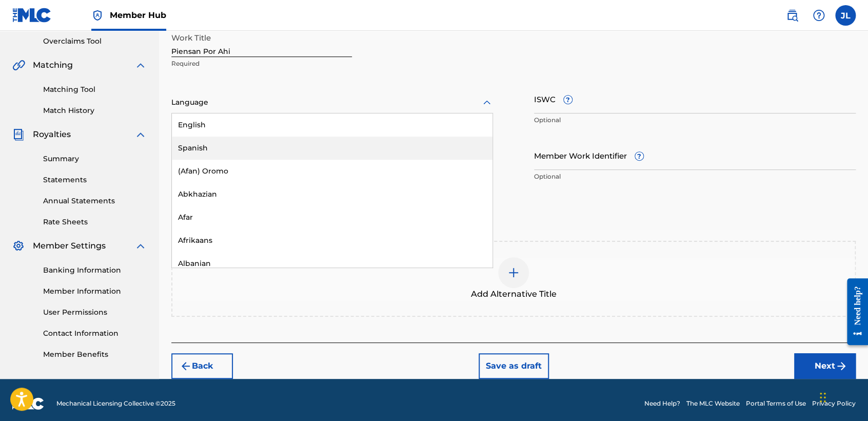
click at [205, 148] on div "Spanish" at bounding box center [332, 147] width 321 height 23
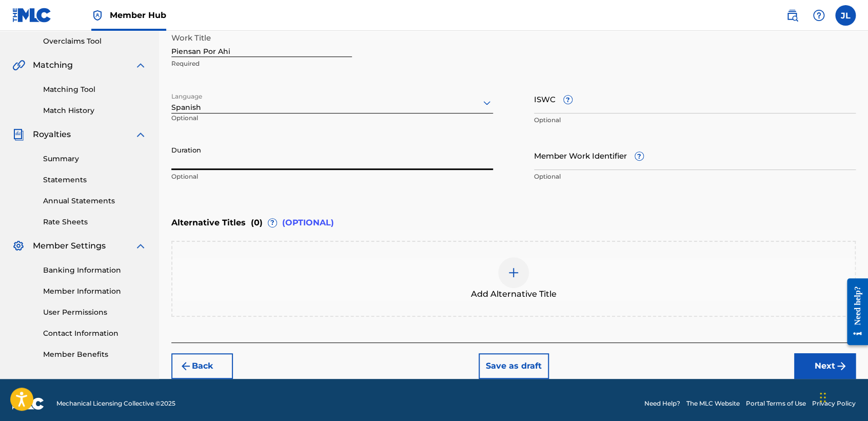
click at [206, 154] on input "Duration" at bounding box center [332, 155] width 322 height 29
type input "03:04"
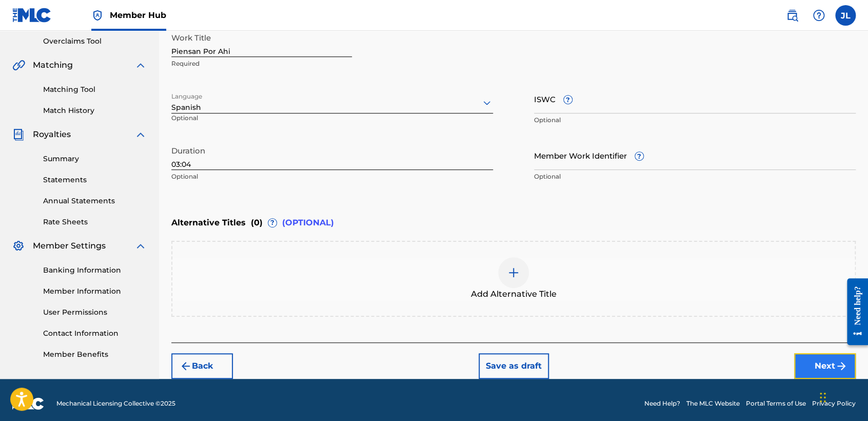
click at [825, 370] on button "Next" at bounding box center [825, 366] width 62 height 26
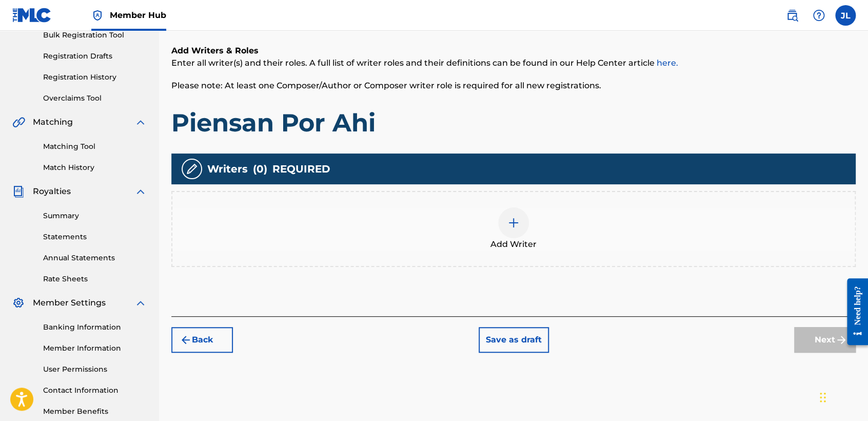
scroll to position [160, 0]
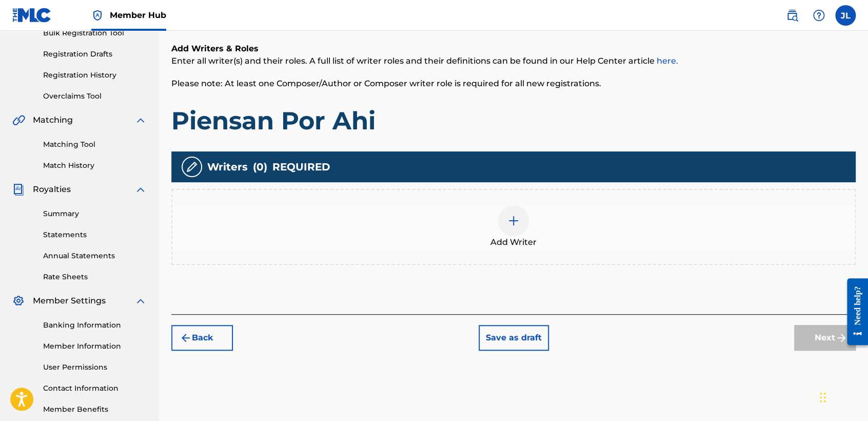
click at [521, 235] on div "Add Writer" at bounding box center [513, 226] width 682 height 43
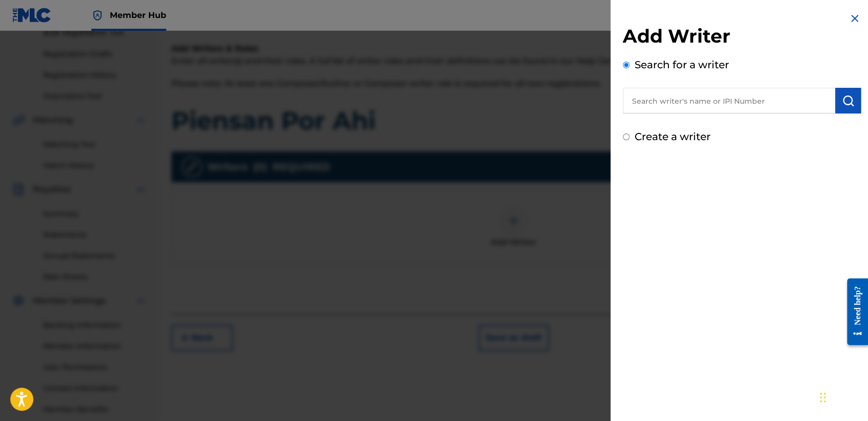
click at [641, 96] on input "text" at bounding box center [729, 101] width 212 height 26
click at [627, 142] on div "Create a writer" at bounding box center [742, 136] width 238 height 15
click at [625, 137] on input "Create a writer" at bounding box center [626, 136] width 7 height 7
radio input "false"
radio input "true"
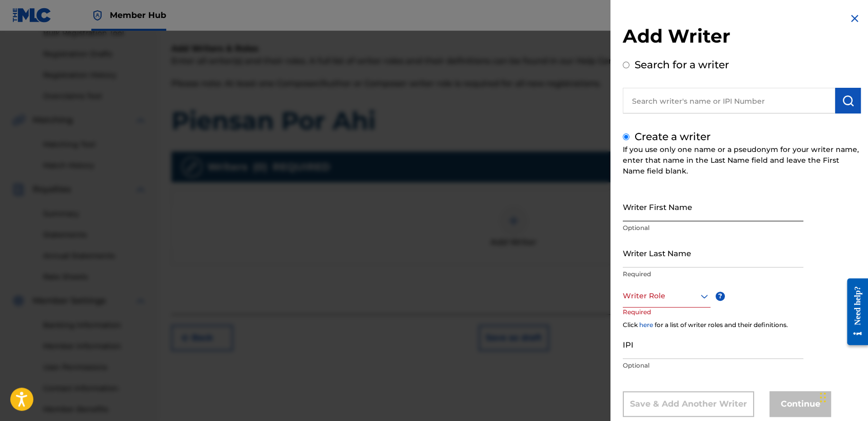
click at [638, 201] on input "Writer First Name" at bounding box center [713, 206] width 181 height 29
type input "[PERSON_NAME] [PERSON_NAME]"
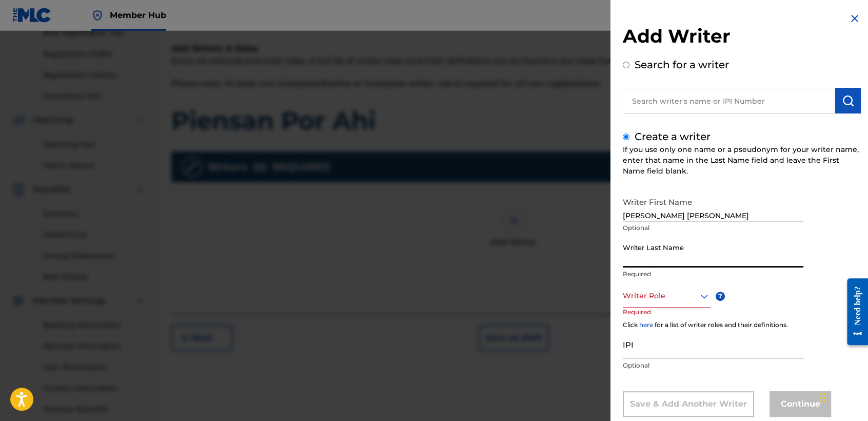
click at [671, 246] on input "Writer Last Name" at bounding box center [713, 252] width 181 height 29
type input "[PERSON_NAME] [PERSON_NAME]"
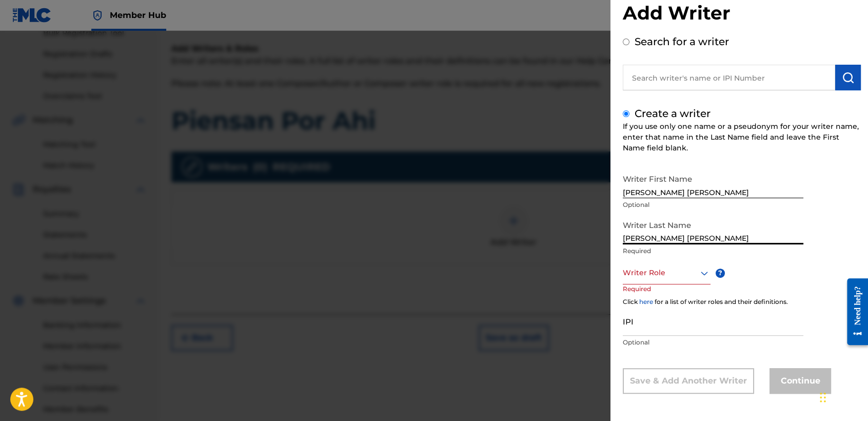
click at [694, 284] on div "Writer Role" at bounding box center [667, 272] width 88 height 23
click at [683, 288] on div "Composer/Author" at bounding box center [666, 295] width 87 height 23
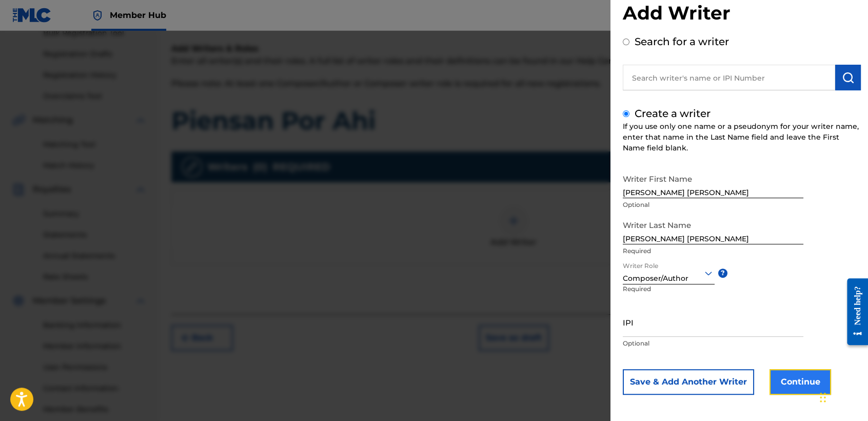
click at [779, 369] on button "Continue" at bounding box center [800, 382] width 62 height 26
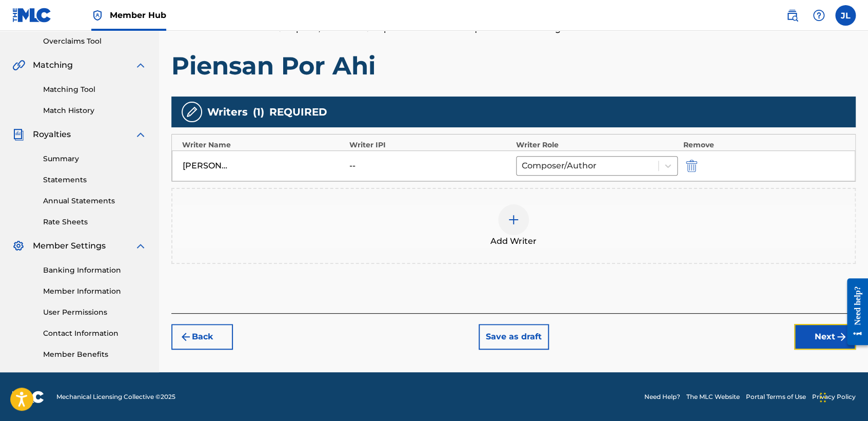
click at [835, 332] on button "Next" at bounding box center [825, 337] width 62 height 26
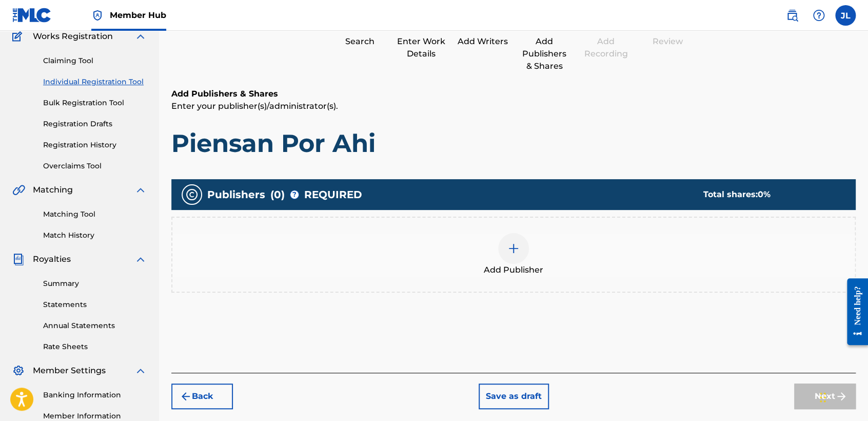
scroll to position [160, 0]
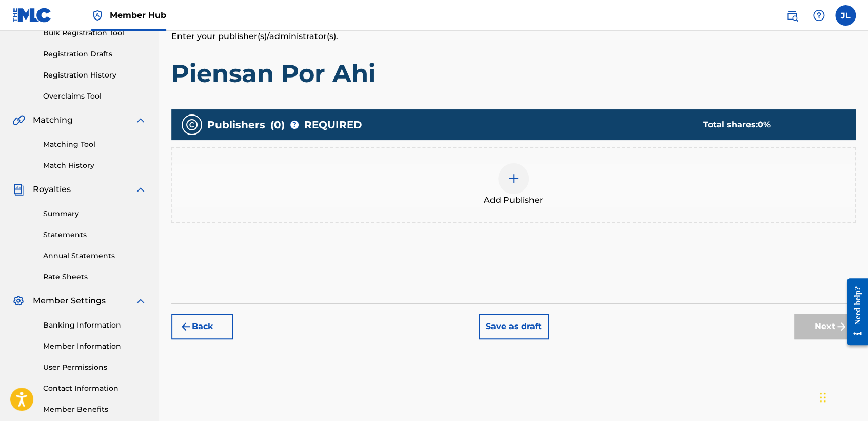
click at [503, 189] on div at bounding box center [513, 178] width 31 height 31
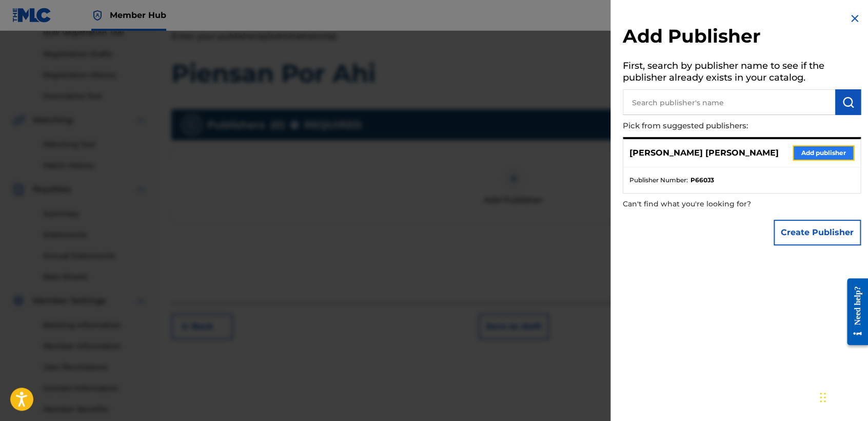
click at [804, 145] on button "Add publisher" at bounding box center [823, 152] width 62 height 15
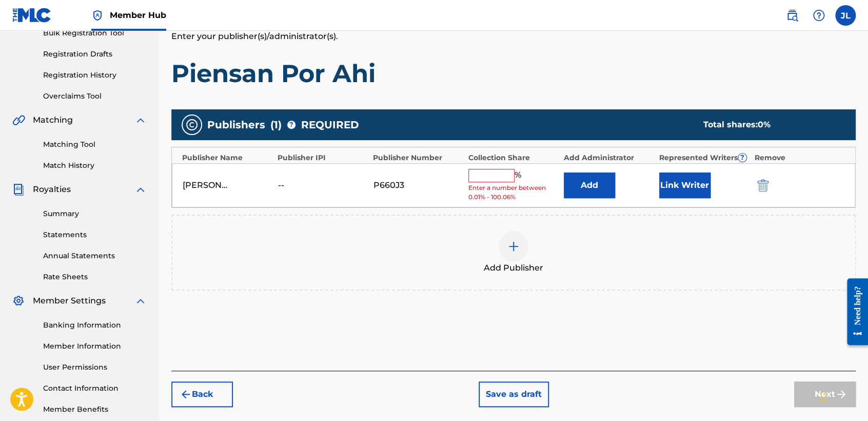
click at [492, 183] on span "Enter a number between 0.01% - 100.06%" at bounding box center [513, 192] width 90 height 18
click at [501, 164] on div "[PERSON_NAME] [PERSON_NAME] -- P660J3 % Enter a number between 0.01% - 100.06% …" at bounding box center [513, 185] width 683 height 45
click at [501, 174] on input "text" at bounding box center [491, 175] width 46 height 13
type input "100"
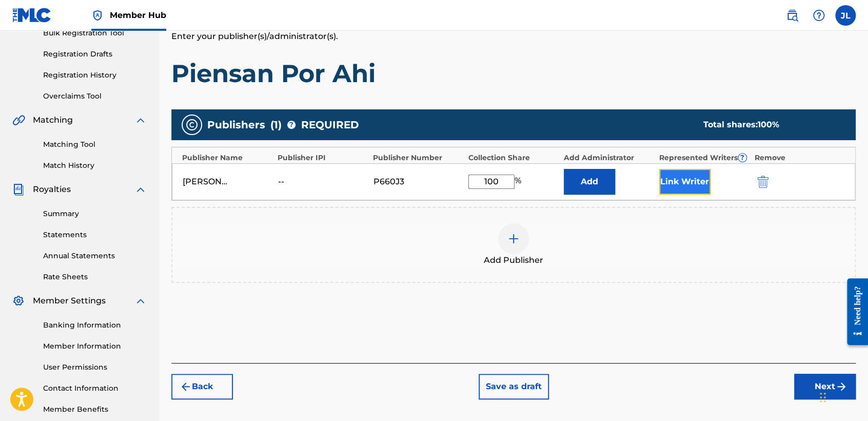
click at [666, 178] on button "Link Writer" at bounding box center [684, 182] width 51 height 26
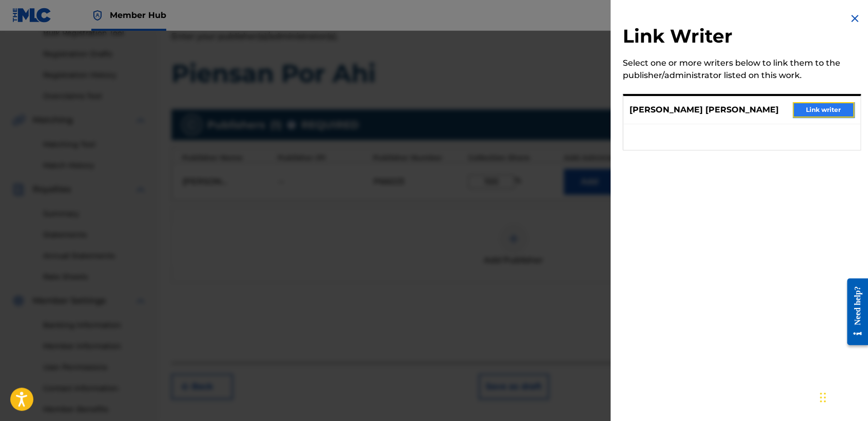
click at [796, 107] on button "Link writer" at bounding box center [823, 109] width 62 height 15
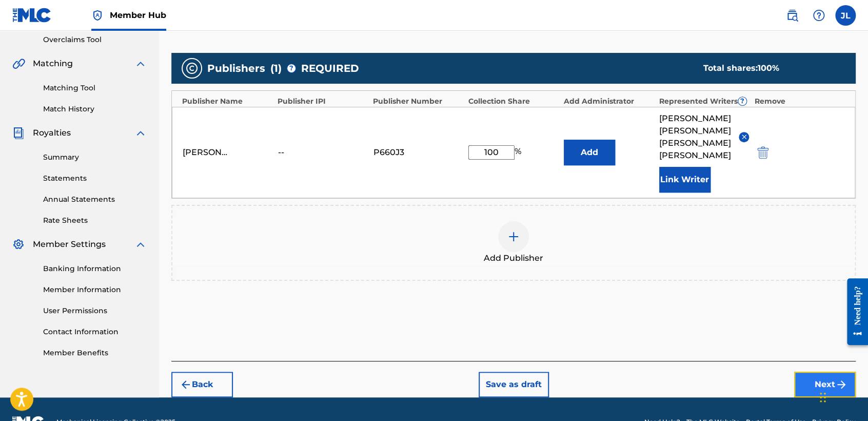
click at [813, 371] on button "Next" at bounding box center [825, 384] width 62 height 26
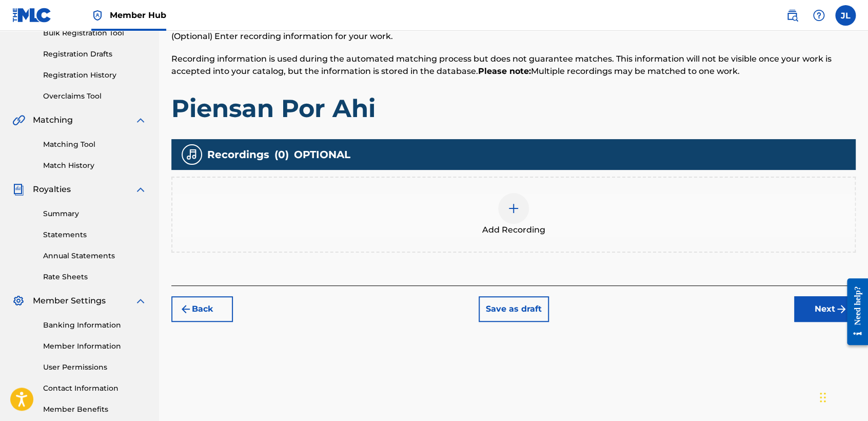
click at [548, 222] on div "Add Recording" at bounding box center [513, 214] width 682 height 43
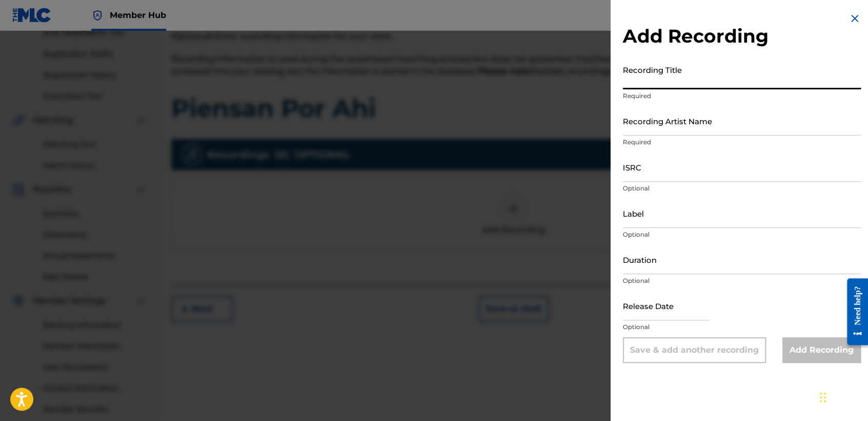
click at [648, 73] on input "Recording Title" at bounding box center [742, 74] width 238 height 29
paste input "Piensan Por Ahi"
type input "Piensan Por Ahi"
click at [656, 138] on p "Required" at bounding box center [742, 141] width 238 height 9
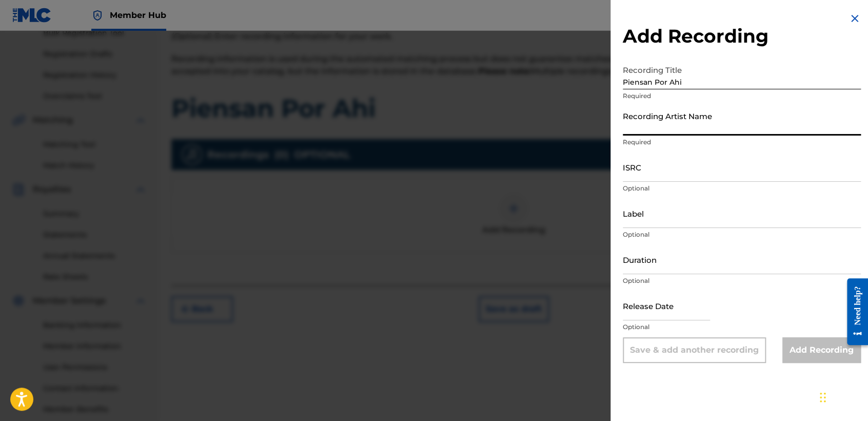
click at [641, 118] on input "Recording Artist Name" at bounding box center [742, 120] width 238 height 29
type input "El Cheyo"
type input "[DATE]"
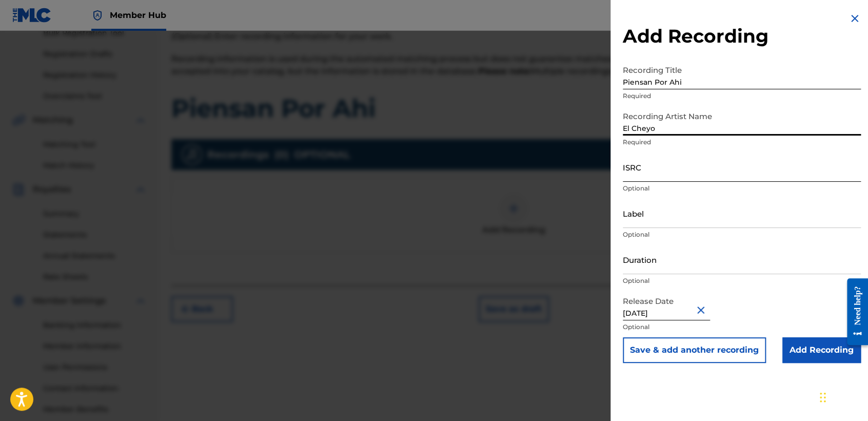
click at [669, 165] on input "ISRC" at bounding box center [742, 166] width 238 height 29
drag, startPoint x: 611, startPoint y: 163, endPoint x: 634, endPoint y: 159, distance: 23.4
click at [634, 159] on input "ISRC" at bounding box center [742, 166] width 238 height 29
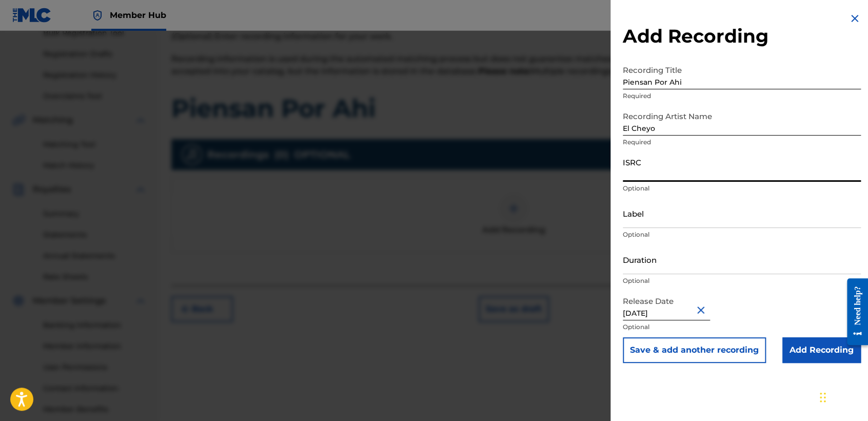
paste input "QZDQH2379309"
type input "QZDQH2379309"
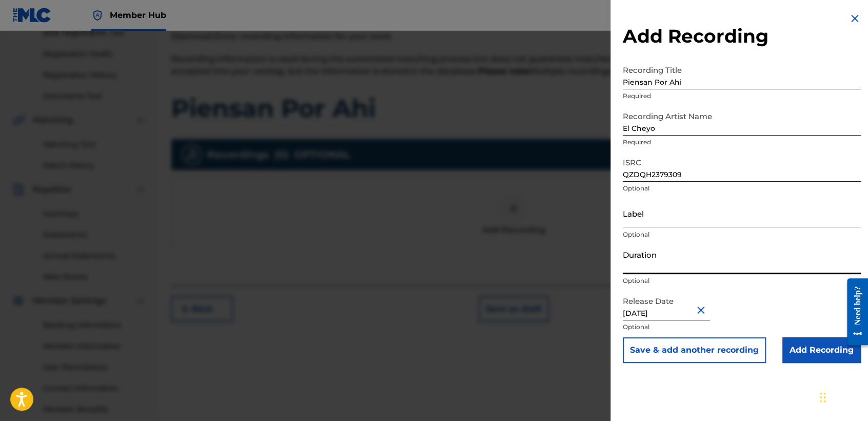
click at [683, 255] on input "Duration" at bounding box center [742, 259] width 238 height 29
type input "03:04"
click at [686, 310] on input "[DATE]" at bounding box center [666, 305] width 87 height 29
select select "11"
select select "2022"
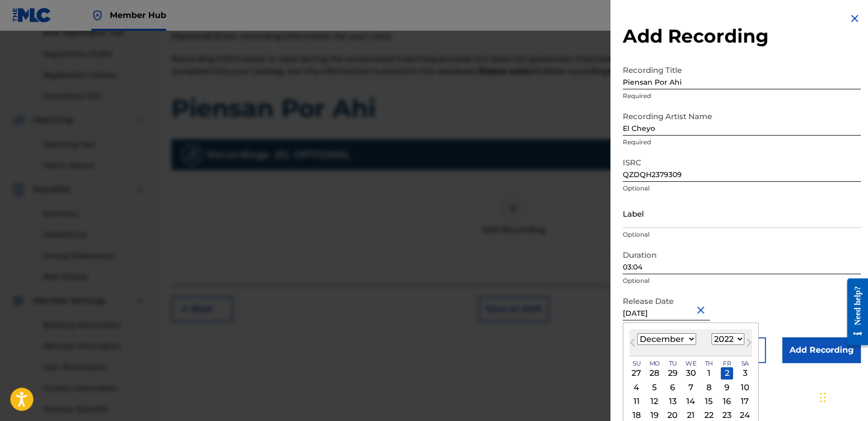
click at [681, 334] on select "January February March April May June July August September October November De…" at bounding box center [666, 339] width 59 height 12
select select "8"
click at [637, 333] on select "January February March April May June July August September October November De…" at bounding box center [666, 339] width 59 height 12
click at [720, 340] on select "1899 1900 1901 1902 1903 1904 1905 1906 1907 1908 1909 1910 1911 1912 1913 1914…" at bounding box center [727, 339] width 33 height 12
select select "2023"
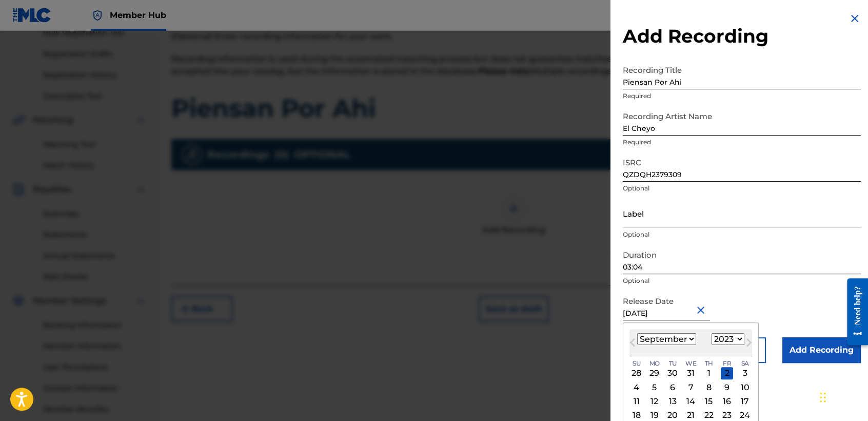
click at [711, 333] on select "1899 1900 1901 1902 1903 1904 1905 1906 1907 1908 1909 1910 1911 1912 1913 1914…" at bounding box center [727, 339] width 33 height 12
click at [725, 370] on div "1" at bounding box center [727, 373] width 12 height 12
type input "[DATE]"
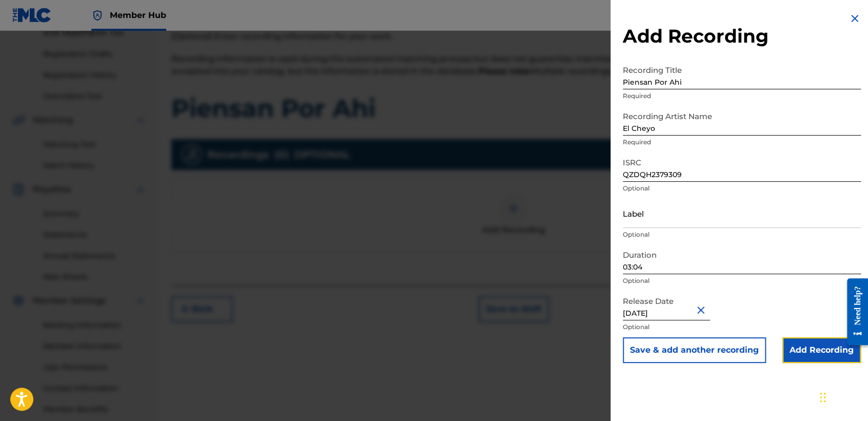
drag, startPoint x: 786, startPoint y: 340, endPoint x: 795, endPoint y: 348, distance: 12.7
click at [787, 344] on input "Add Recording" at bounding box center [821, 350] width 78 height 26
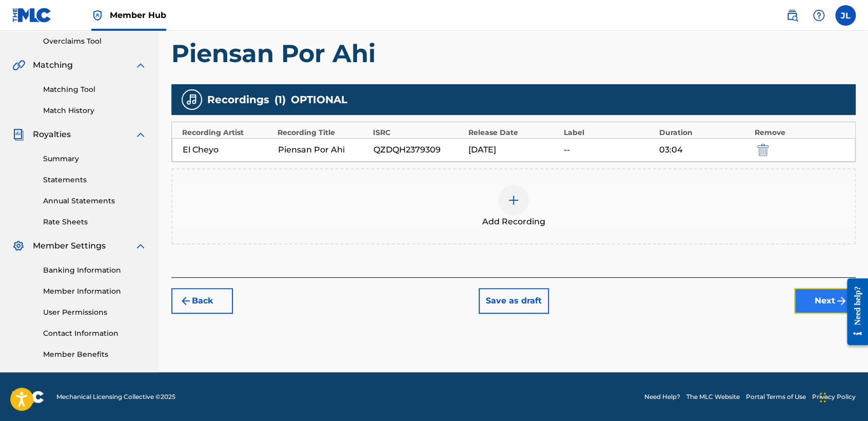
click at [822, 302] on button "Next" at bounding box center [825, 301] width 62 height 26
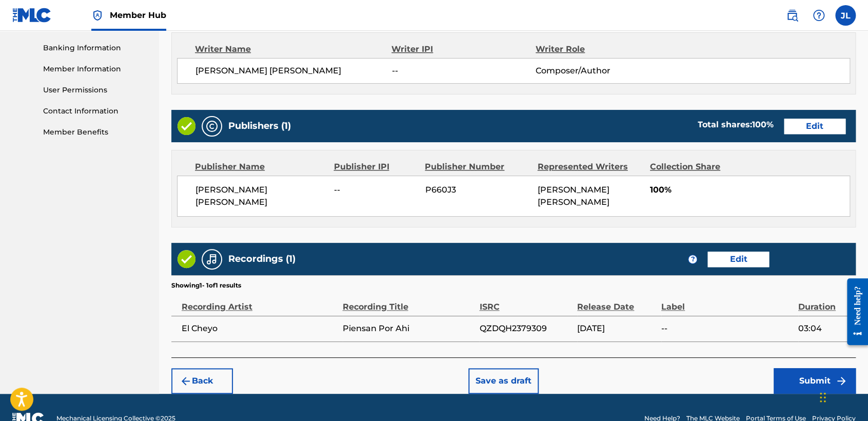
scroll to position [446, 0]
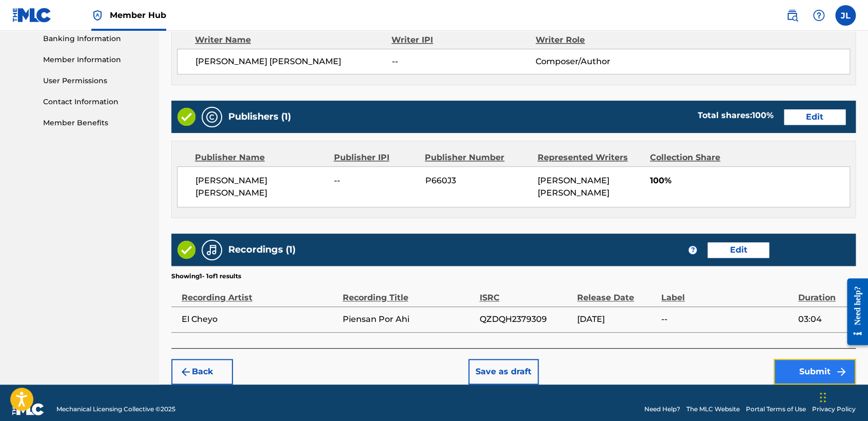
click at [796, 362] on button "Submit" at bounding box center [814, 371] width 82 height 26
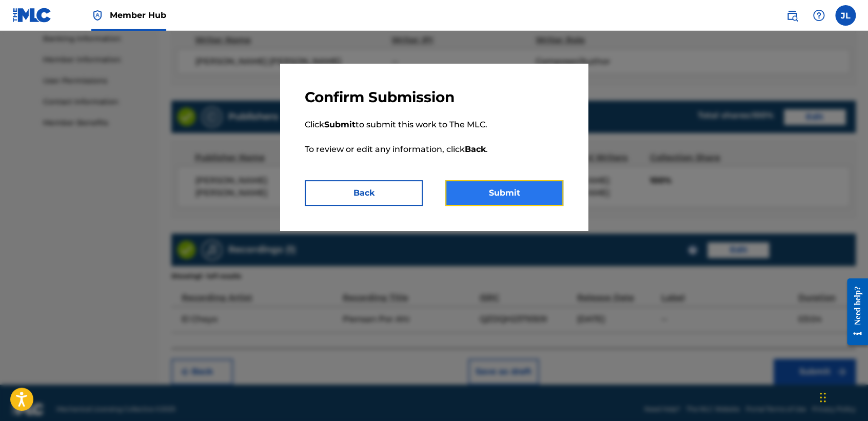
click at [503, 196] on button "Submit" at bounding box center [504, 193] width 118 height 26
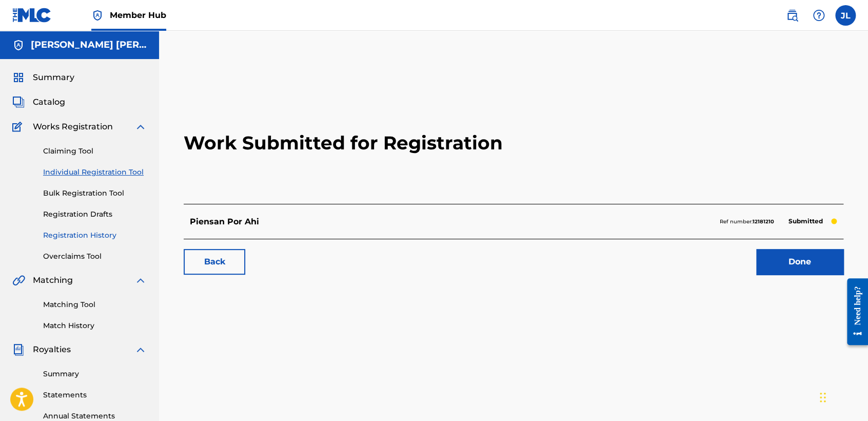
click at [106, 235] on link "Registration History" at bounding box center [95, 235] width 104 height 11
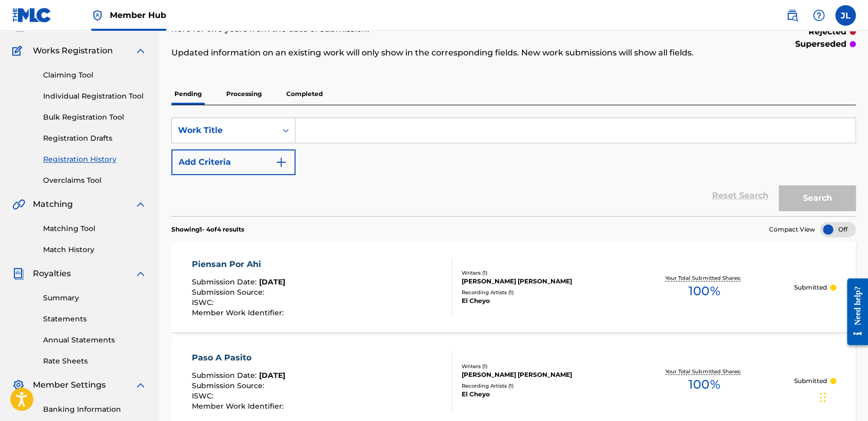
scroll to position [57, 0]
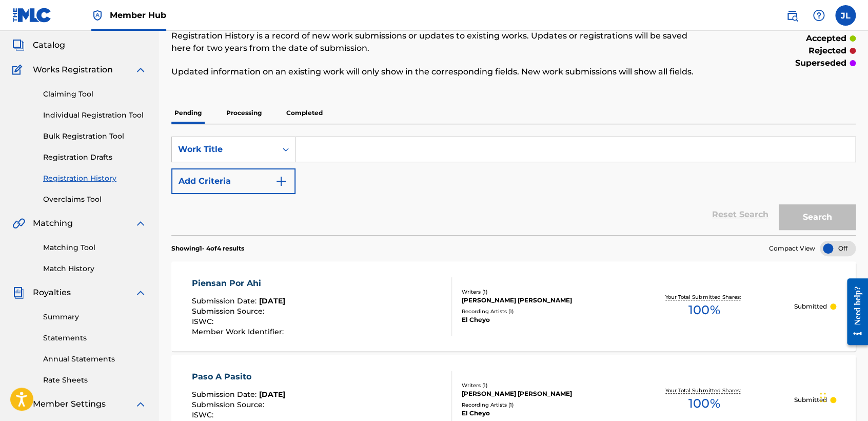
click at [112, 125] on div "Claiming Tool Individual Registration Tool Bulk Registration Tool Registration …" at bounding box center [79, 140] width 134 height 129
click at [114, 117] on link "Individual Registration Tool" at bounding box center [95, 115] width 104 height 11
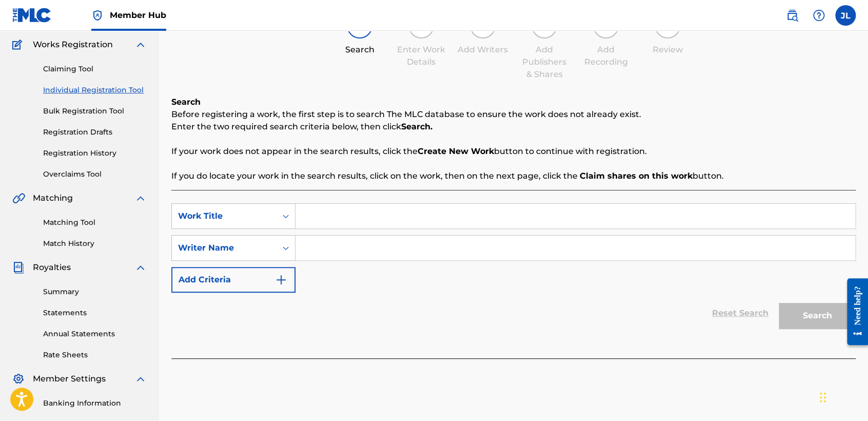
scroll to position [114, 0]
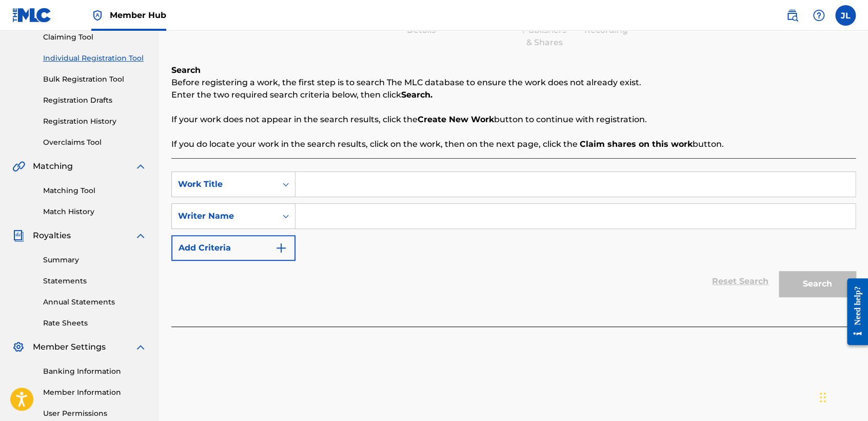
click at [364, 190] on input "Search Form" at bounding box center [575, 184] width 560 height 25
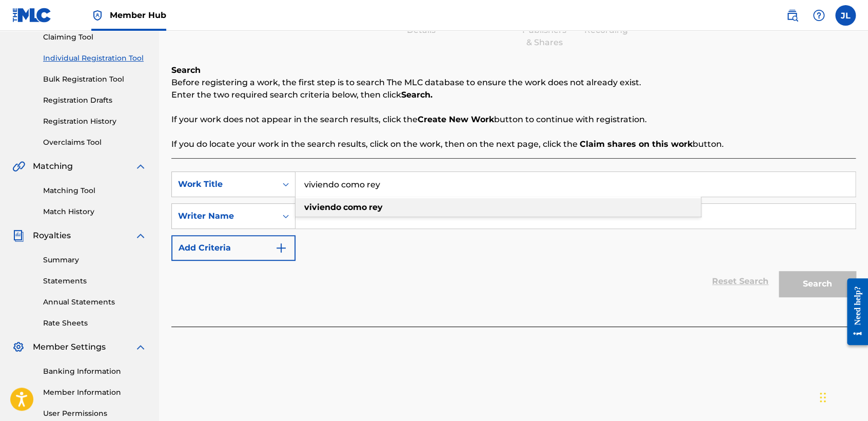
type input "viviendo como rey"
click at [365, 211] on strong "como" at bounding box center [355, 207] width 24 height 10
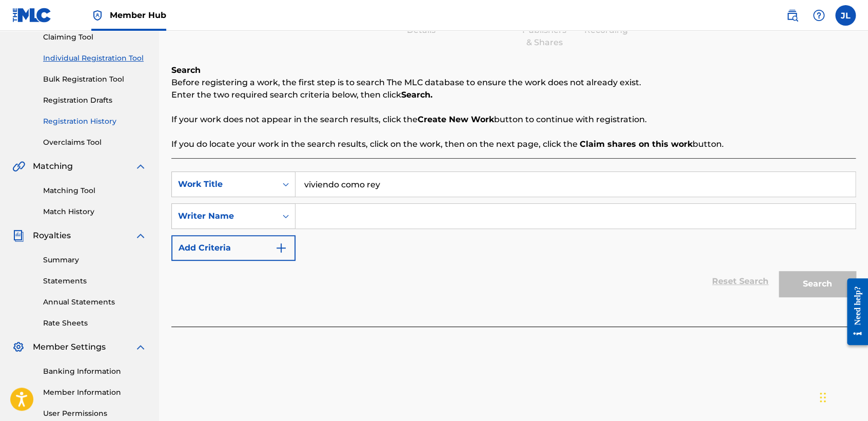
click at [91, 117] on link "Registration History" at bounding box center [95, 121] width 104 height 11
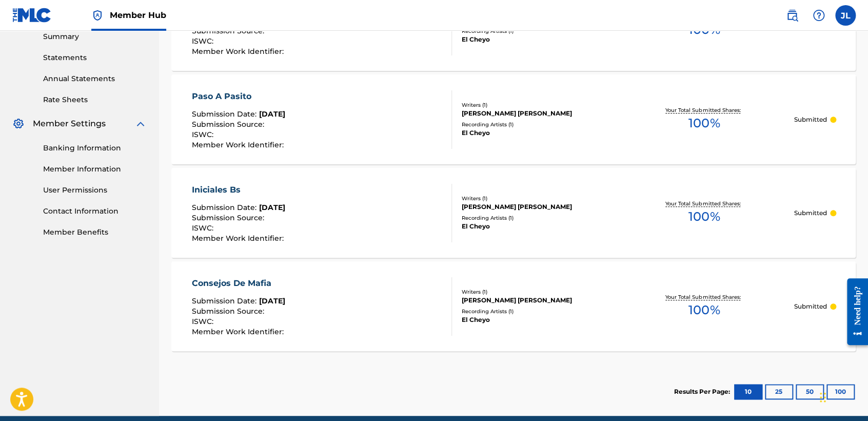
scroll to position [381, 0]
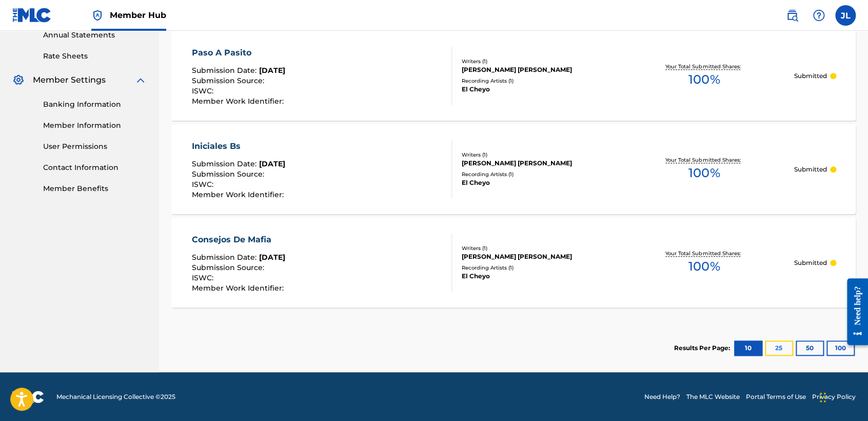
click at [773, 345] on button "25" at bounding box center [779, 347] width 28 height 15
click at [814, 351] on button "50" at bounding box center [809, 347] width 28 height 15
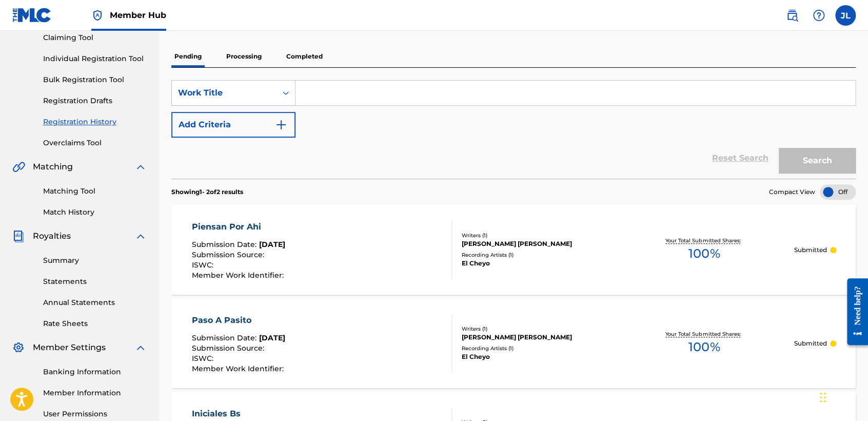
scroll to position [95, 0]
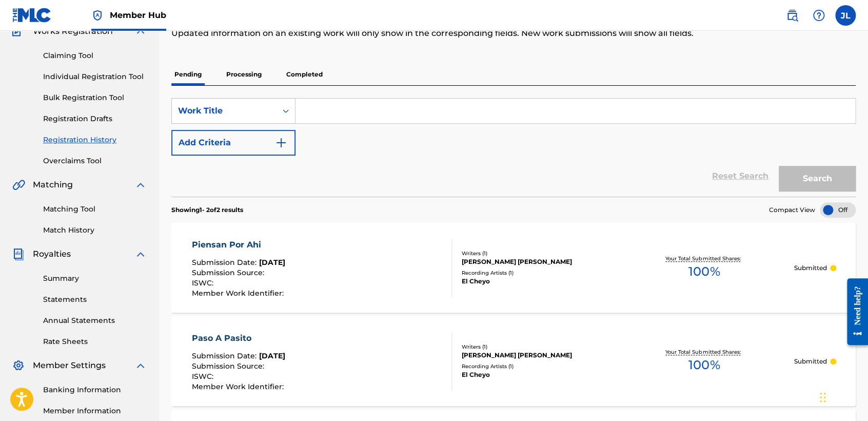
click at [317, 75] on p "Completed" at bounding box center [304, 75] width 43 height 22
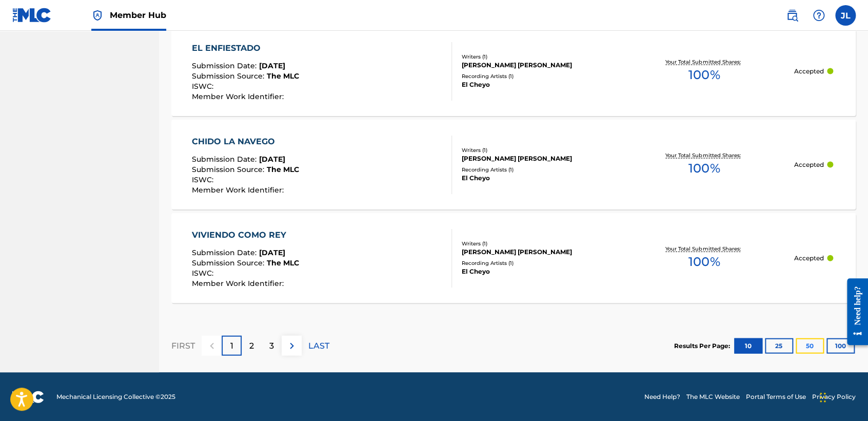
click at [813, 347] on button "50" at bounding box center [809, 345] width 28 height 15
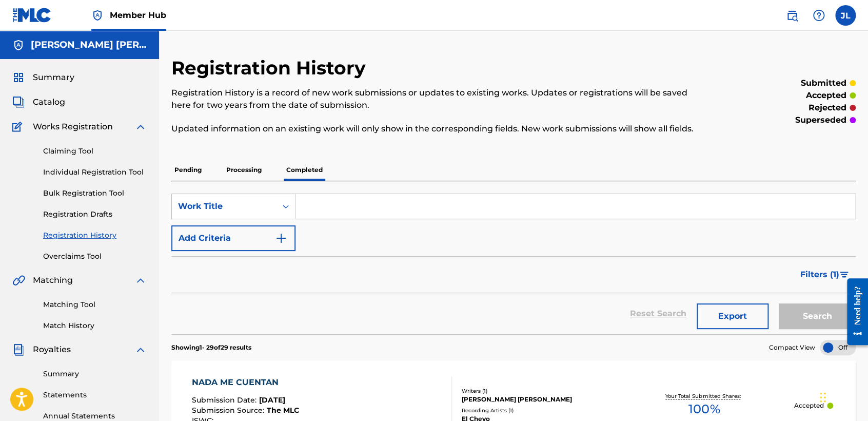
click at [65, 73] on span "Summary" at bounding box center [54, 77] width 42 height 12
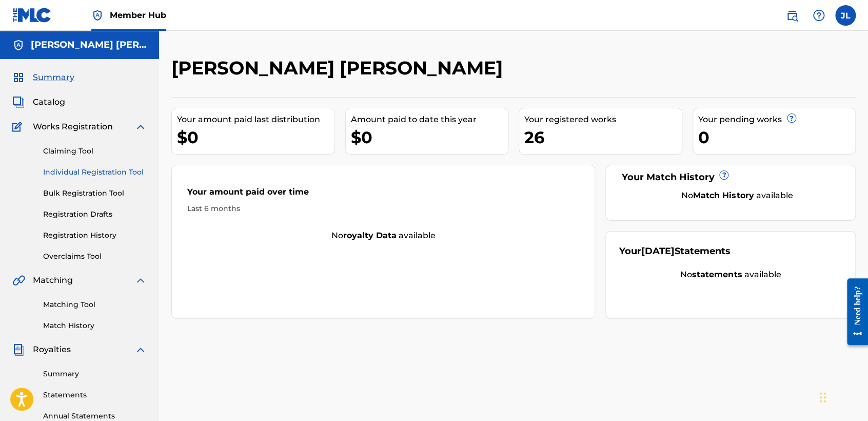
click at [132, 175] on link "Individual Registration Tool" at bounding box center [95, 172] width 104 height 11
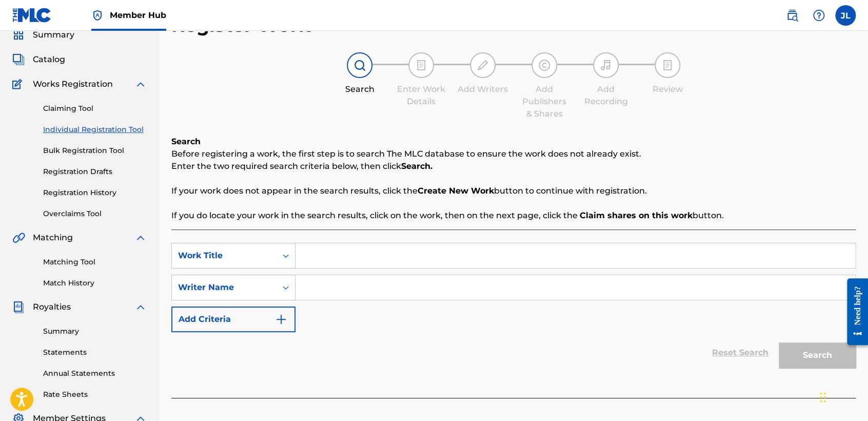
scroll to position [114, 0]
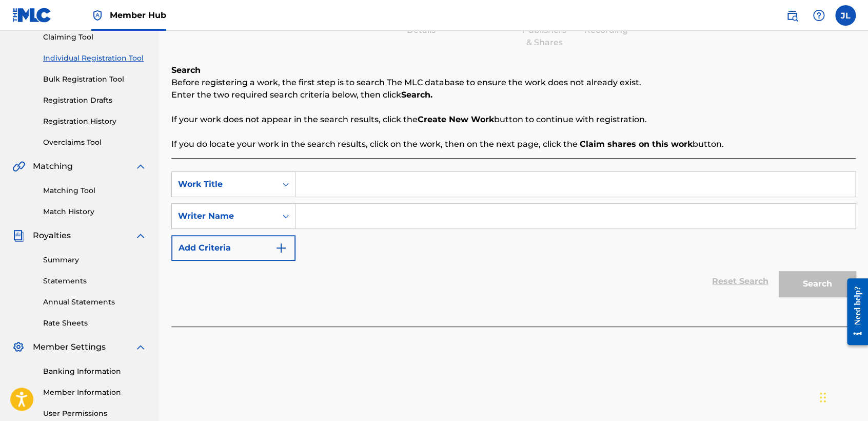
click at [341, 192] on input "Search Form" at bounding box center [575, 184] width 560 height 25
type input "Doble v"
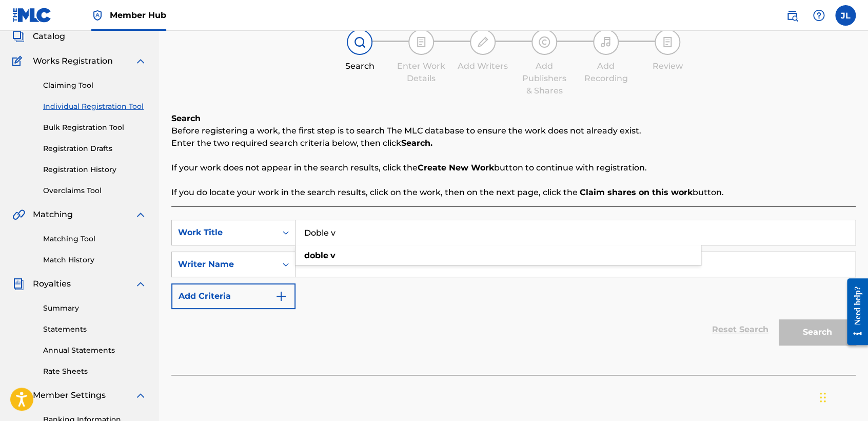
scroll to position [0, 0]
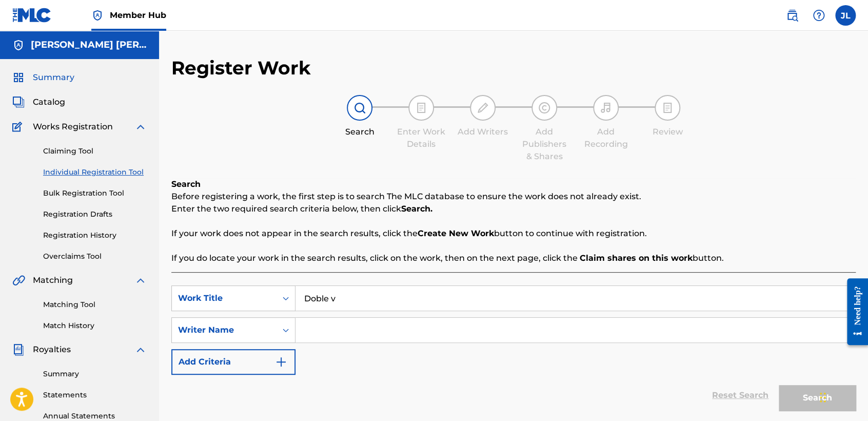
click at [58, 78] on span "Summary" at bounding box center [54, 77] width 42 height 12
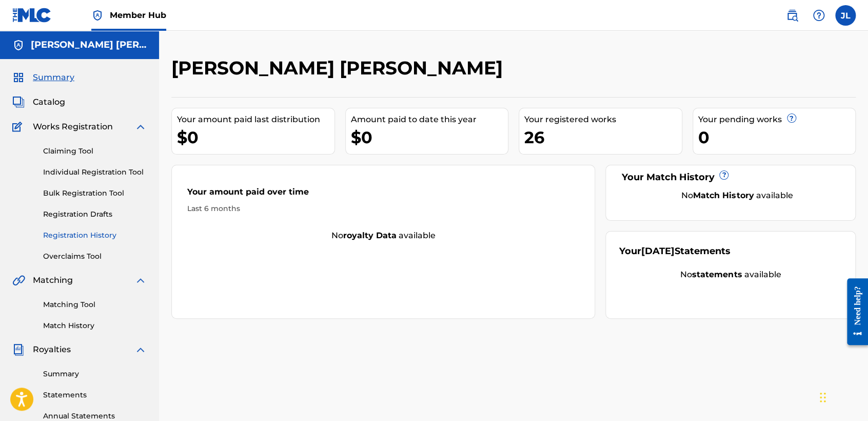
click at [103, 233] on link "Registration History" at bounding box center [95, 235] width 104 height 11
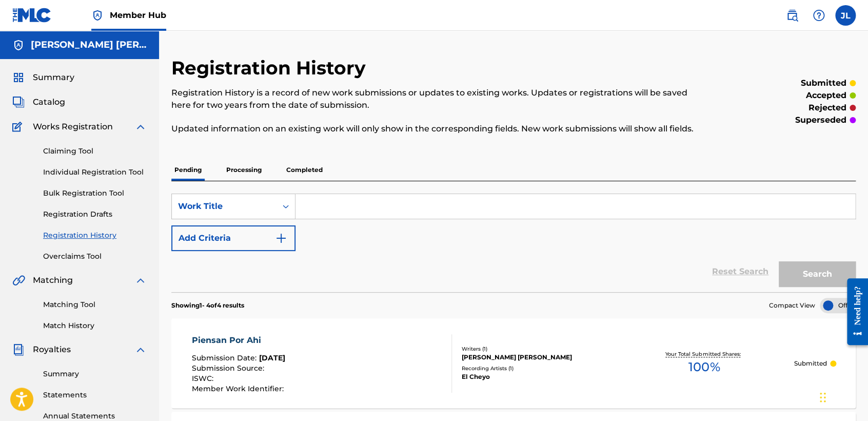
click at [319, 171] on p "Completed" at bounding box center [304, 170] width 43 height 22
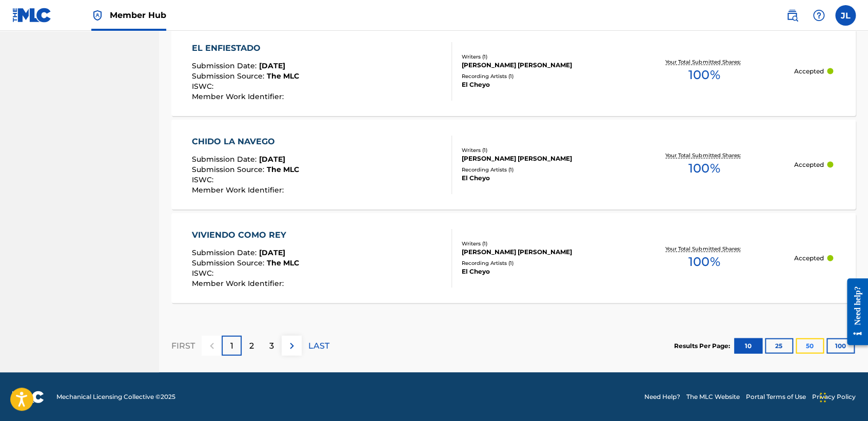
click at [820, 348] on button "50" at bounding box center [809, 345] width 28 height 15
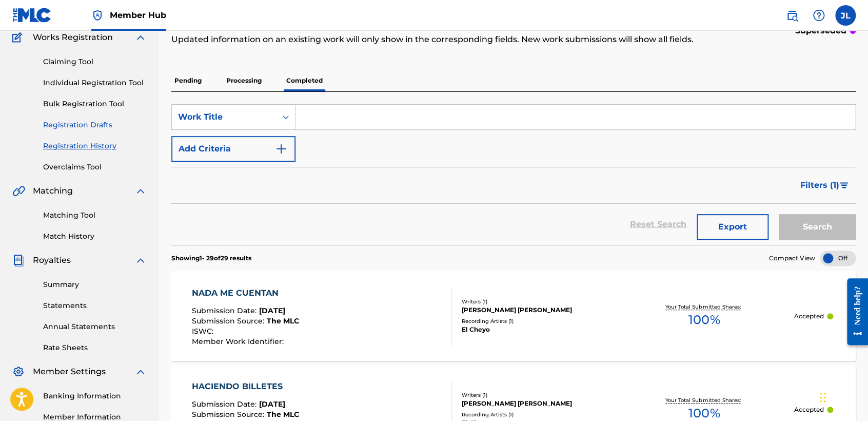
scroll to position [79, 0]
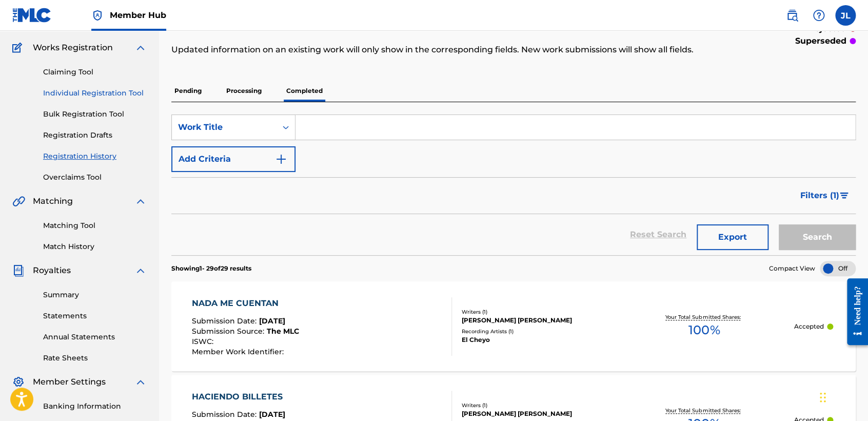
click at [107, 96] on link "Individual Registration Tool" at bounding box center [95, 93] width 104 height 11
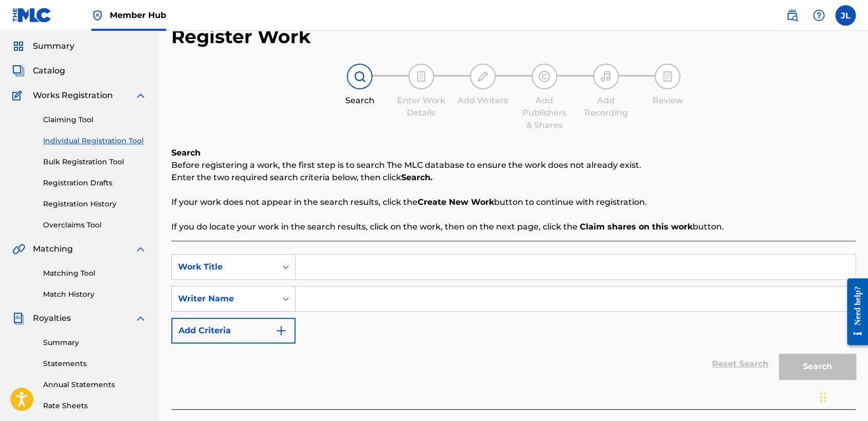
scroll to position [57, 0]
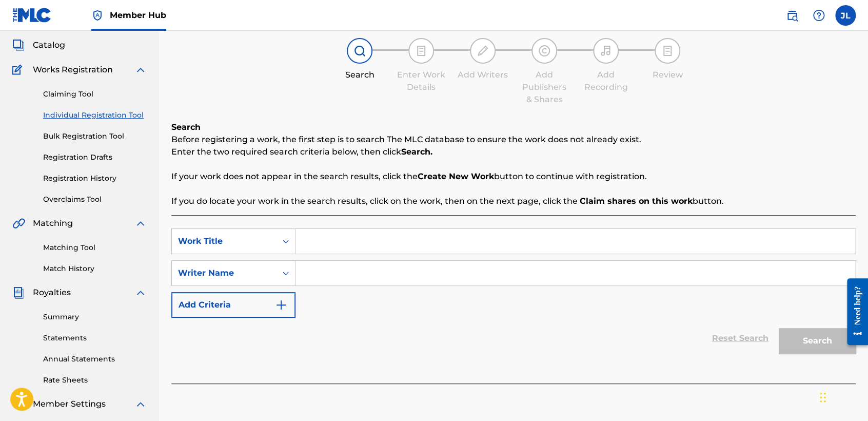
click at [320, 252] on input "Search Form" at bounding box center [575, 241] width 560 height 25
type input "El HB"
click at [327, 269] on input "Search Form" at bounding box center [575, 273] width 560 height 25
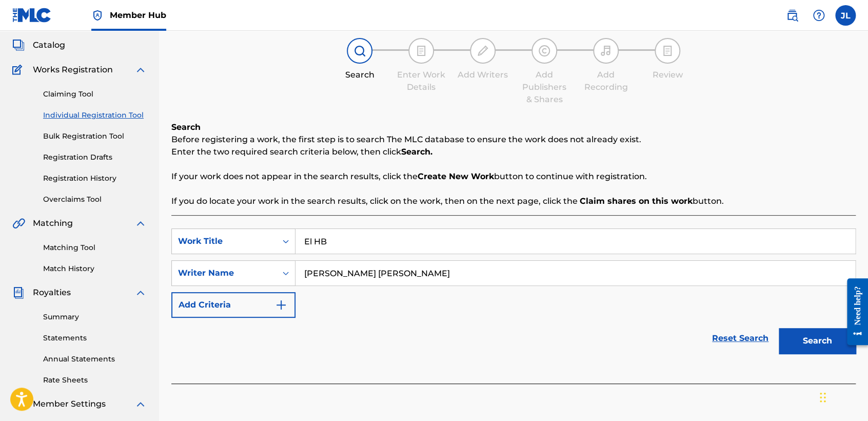
type input "[PERSON_NAME] [PERSON_NAME]"
click at [779, 328] on button "Search" at bounding box center [817, 341] width 77 height 26
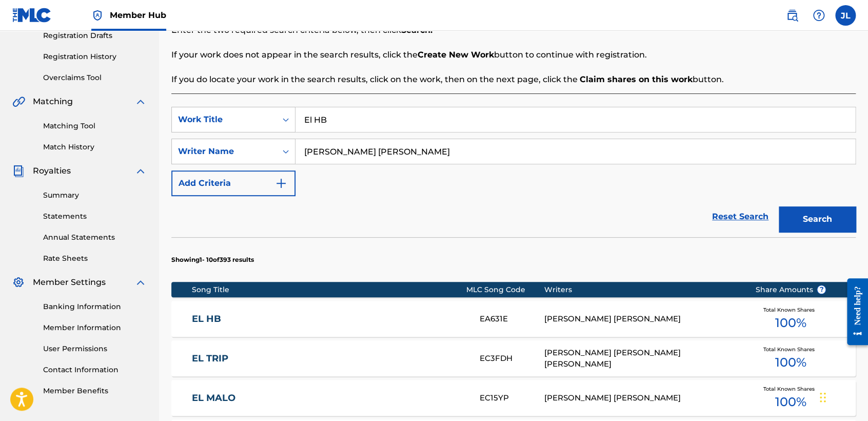
scroll to position [285, 0]
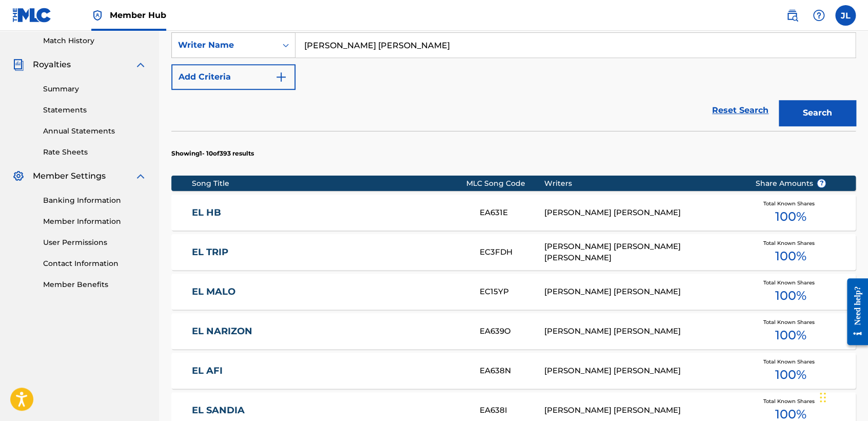
click at [667, 215] on div "[PERSON_NAME] [PERSON_NAME]" at bounding box center [641, 213] width 195 height 12
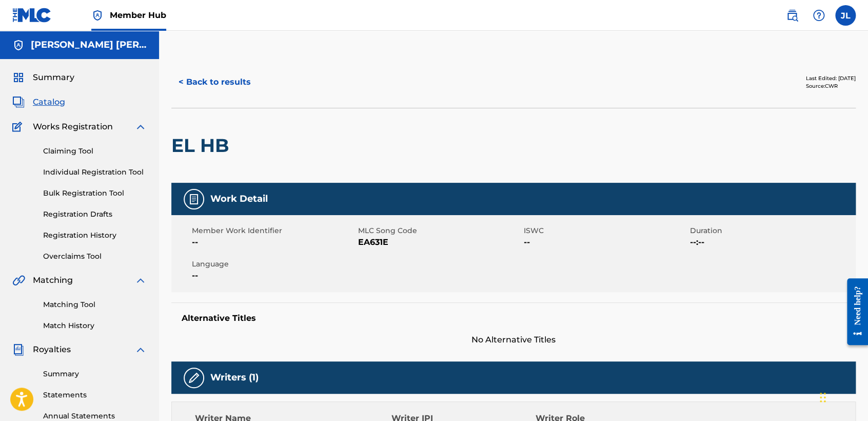
click at [125, 166] on div "Claiming Tool Individual Registration Tool Bulk Registration Tool Registration …" at bounding box center [79, 197] width 134 height 129
click at [126, 172] on link "Individual Registration Tool" at bounding box center [95, 172] width 104 height 11
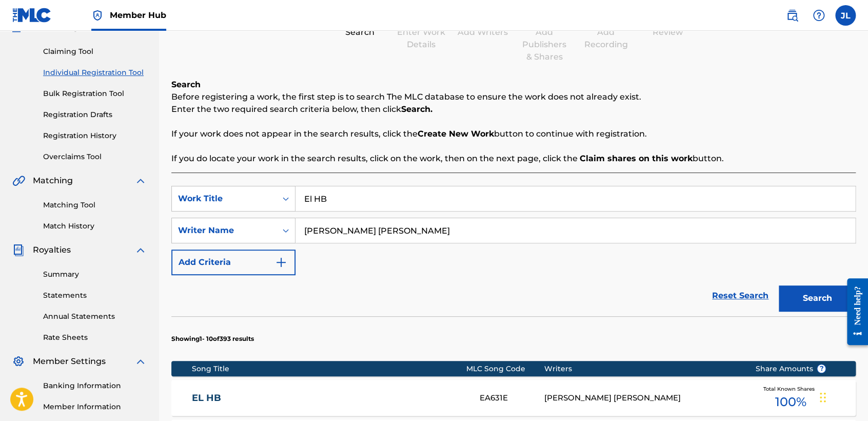
scroll to position [114, 0]
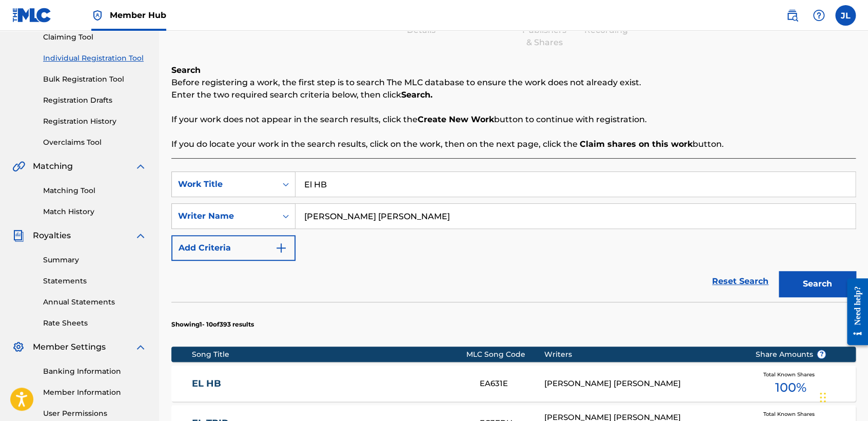
click at [349, 184] on input "El HB" at bounding box center [575, 184] width 560 height 25
type input "El narizon"
click at [779, 271] on button "Search" at bounding box center [817, 284] width 77 height 26
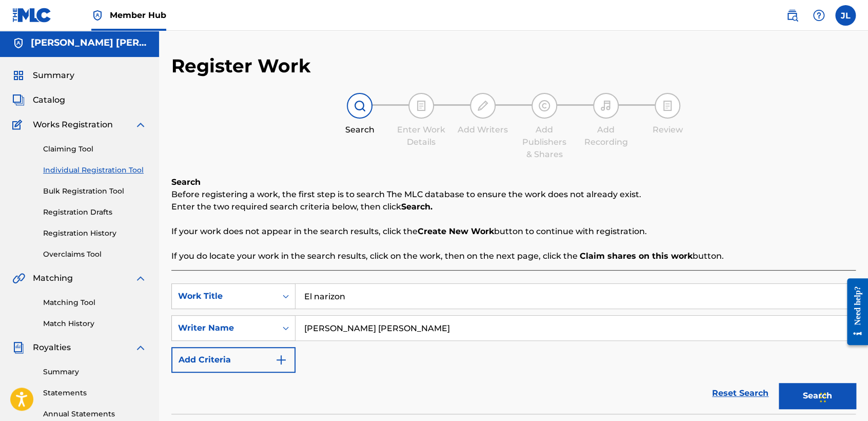
scroll to position [0, 0]
